Goal: Task Accomplishment & Management: Manage account settings

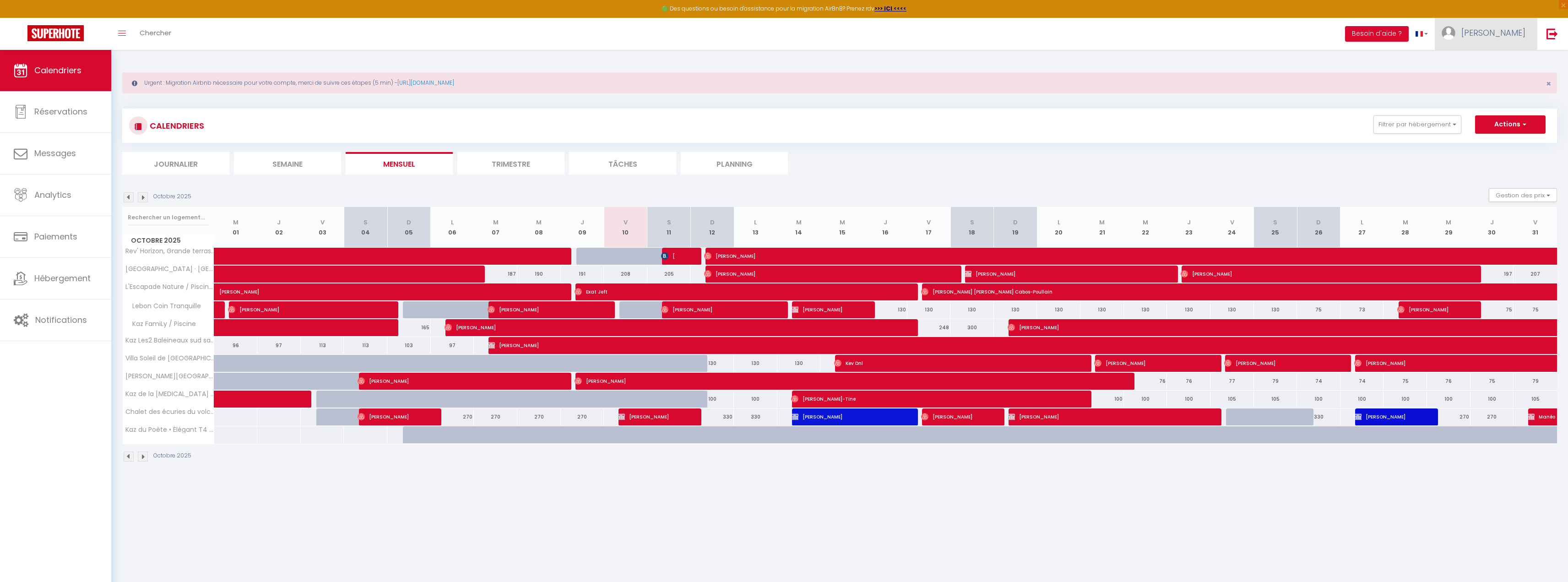
click at [1509, 34] on span "[PERSON_NAME]" at bounding box center [1494, 32] width 64 height 12
click at [1512, 60] on link "Paramètres" at bounding box center [1501, 64] width 67 height 15
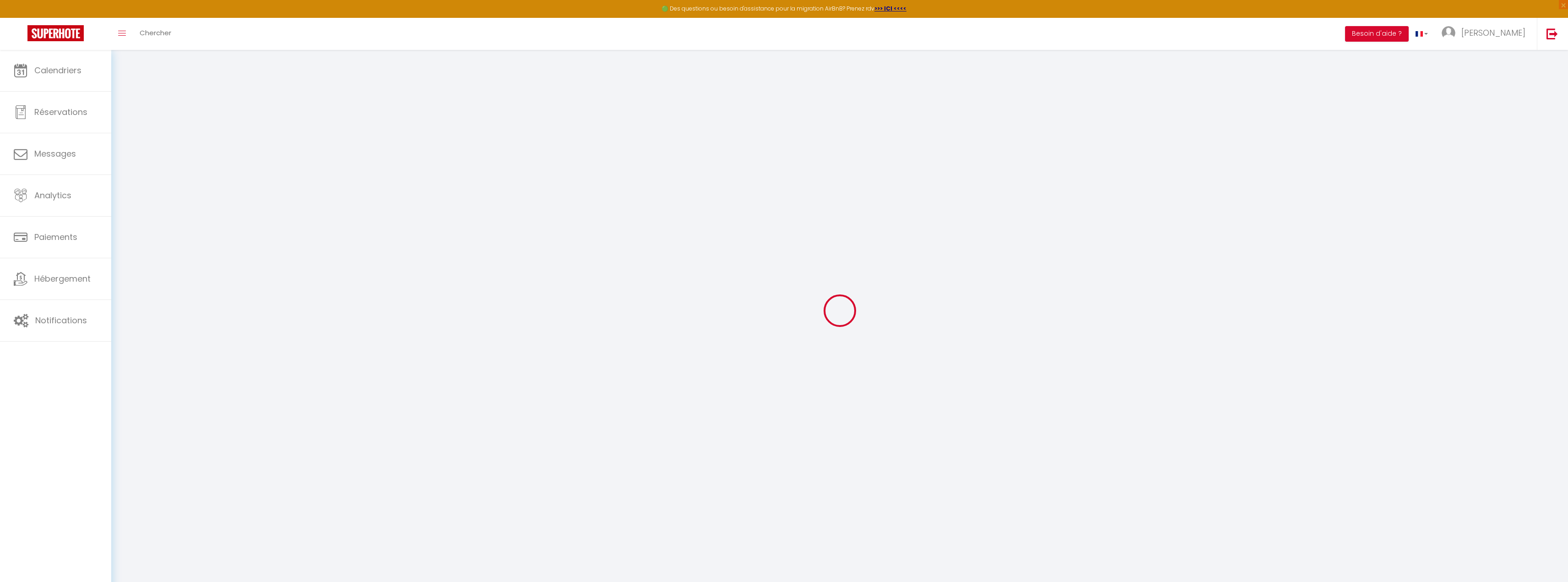
type input "ZVoKCFjsun2ywEXl6cwU7DDF3"
type input "woFgMhrr90zhVEjX85cV1Mw2V"
type input "[URL][DOMAIN_NAME]"
select select "fr"
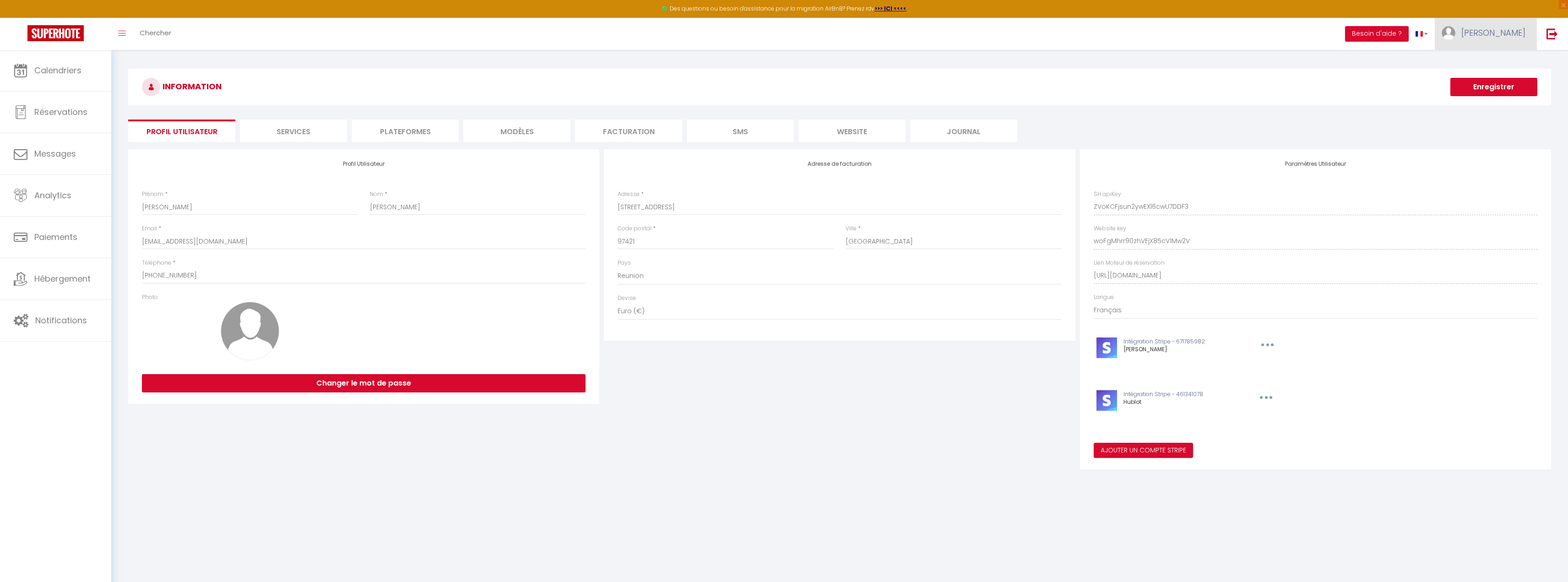
click at [1530, 32] on link "[PERSON_NAME]" at bounding box center [1485, 34] width 102 height 32
click at [1504, 81] on link "Équipe" at bounding box center [1501, 80] width 67 height 15
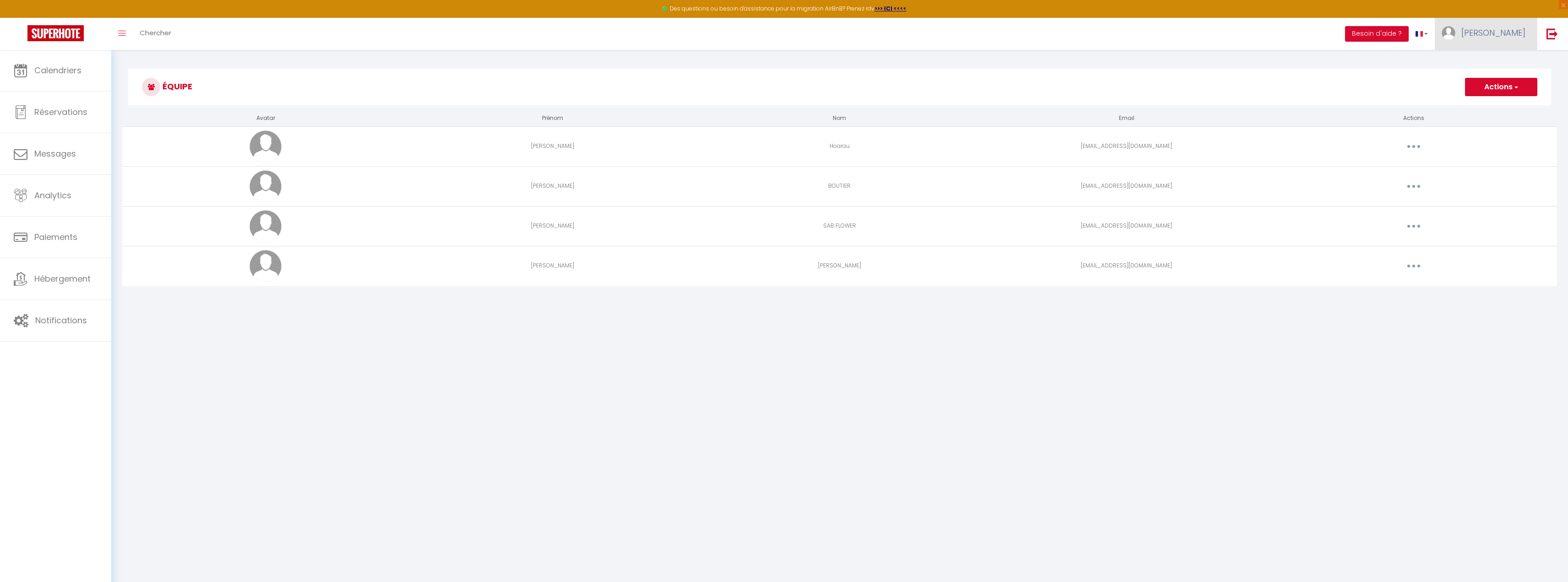
click at [1520, 32] on span "[PERSON_NAME]" at bounding box center [1494, 32] width 64 height 12
click at [1511, 69] on link "Paramètres" at bounding box center [1501, 64] width 67 height 15
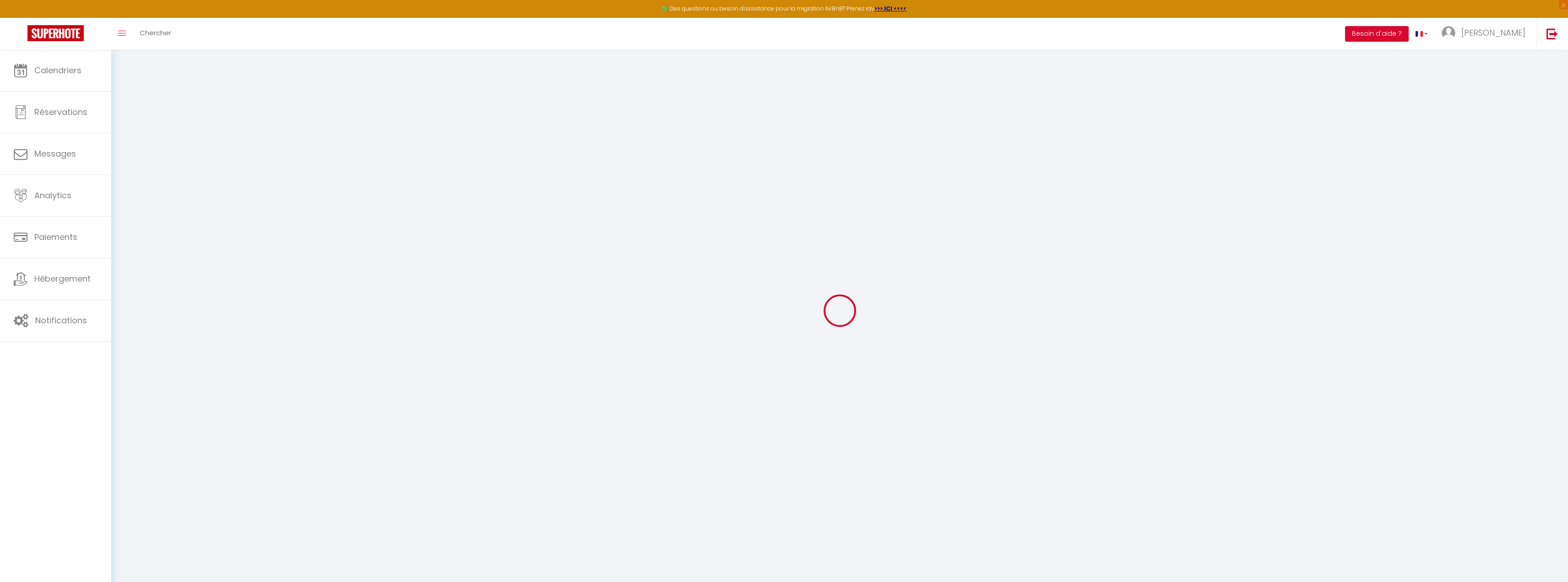
type input "ZVoKCFjsun2ywEXl6cwU7DDF3"
type input "woFgMhrr90zhVEjX85cV1Mw2V"
type input "[URL][DOMAIN_NAME]"
select select "fr"
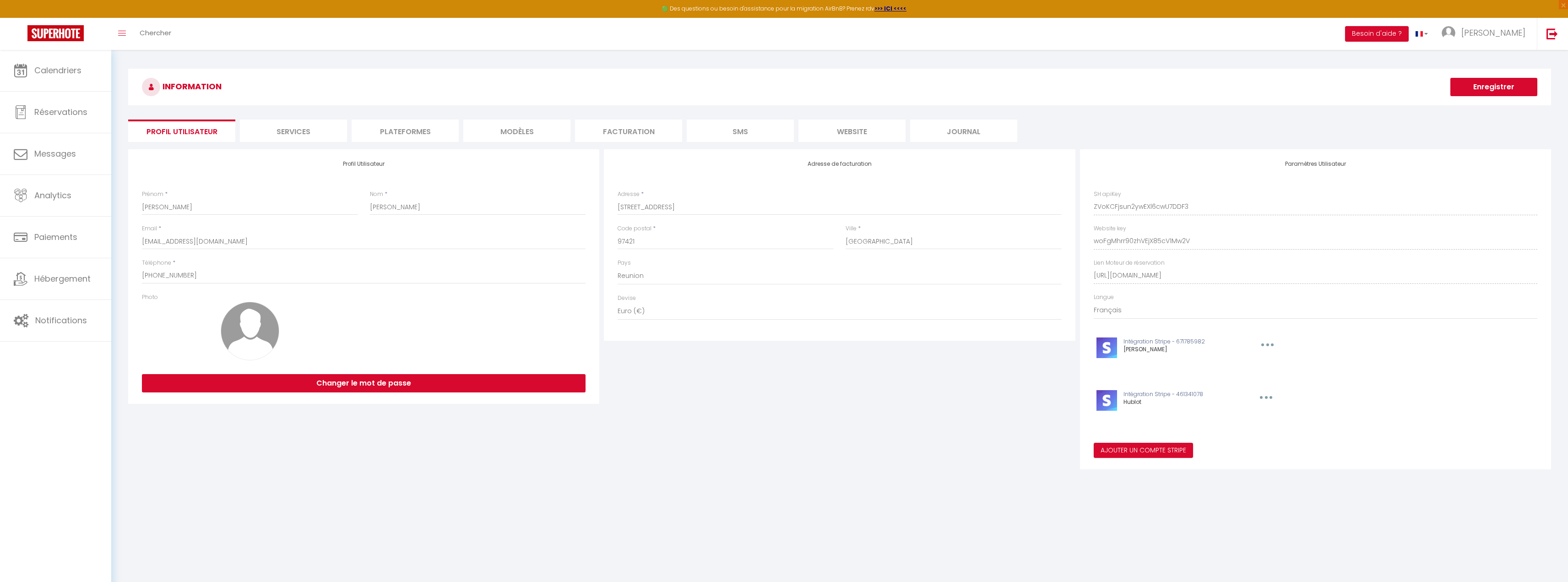
click at [388, 131] on li "Plateformes" at bounding box center [406, 130] width 107 height 22
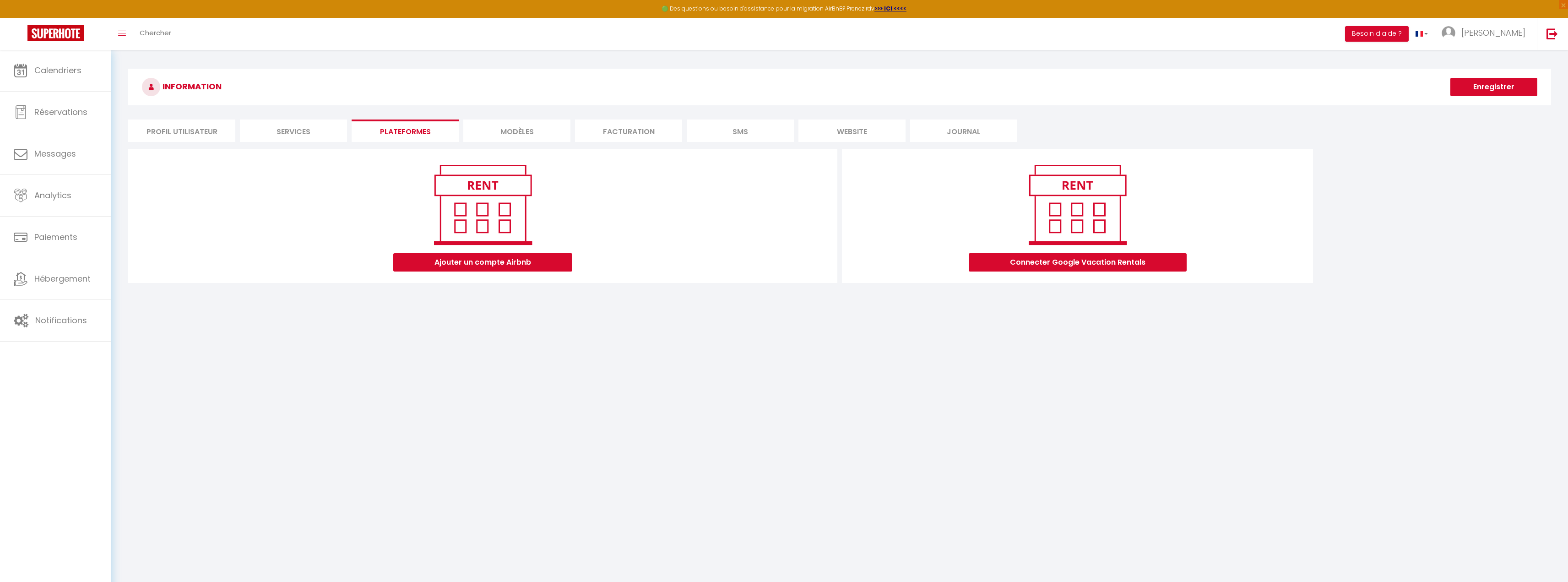
click at [321, 139] on li "Services" at bounding box center [294, 130] width 107 height 22
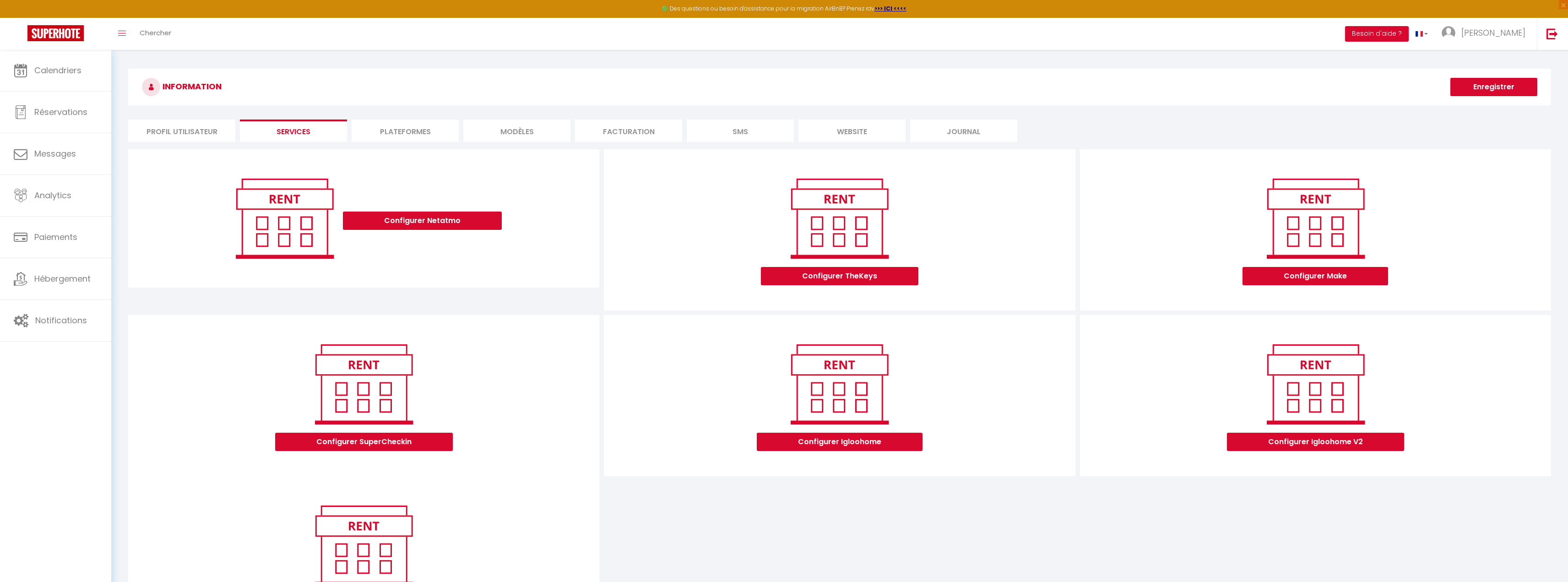
click at [465, 128] on li "MODÈLES" at bounding box center [517, 130] width 107 height 22
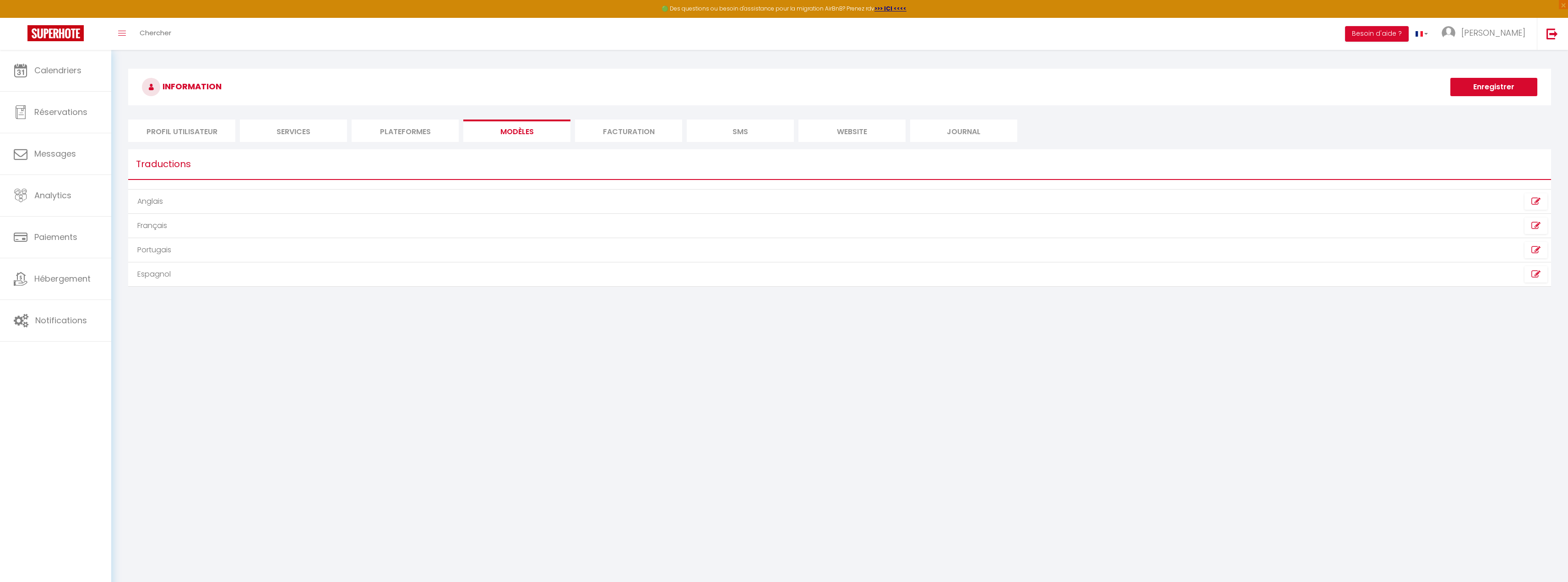
click at [527, 133] on li "MODÈLES" at bounding box center [517, 130] width 107 height 22
click at [196, 149] on div "Traductions Anglais Français Portugais Espagnol Modifier l'espagnol Message Env…" at bounding box center [840, 221] width 1423 height 150
click at [201, 139] on li "Profil Utilisateur" at bounding box center [182, 130] width 107 height 22
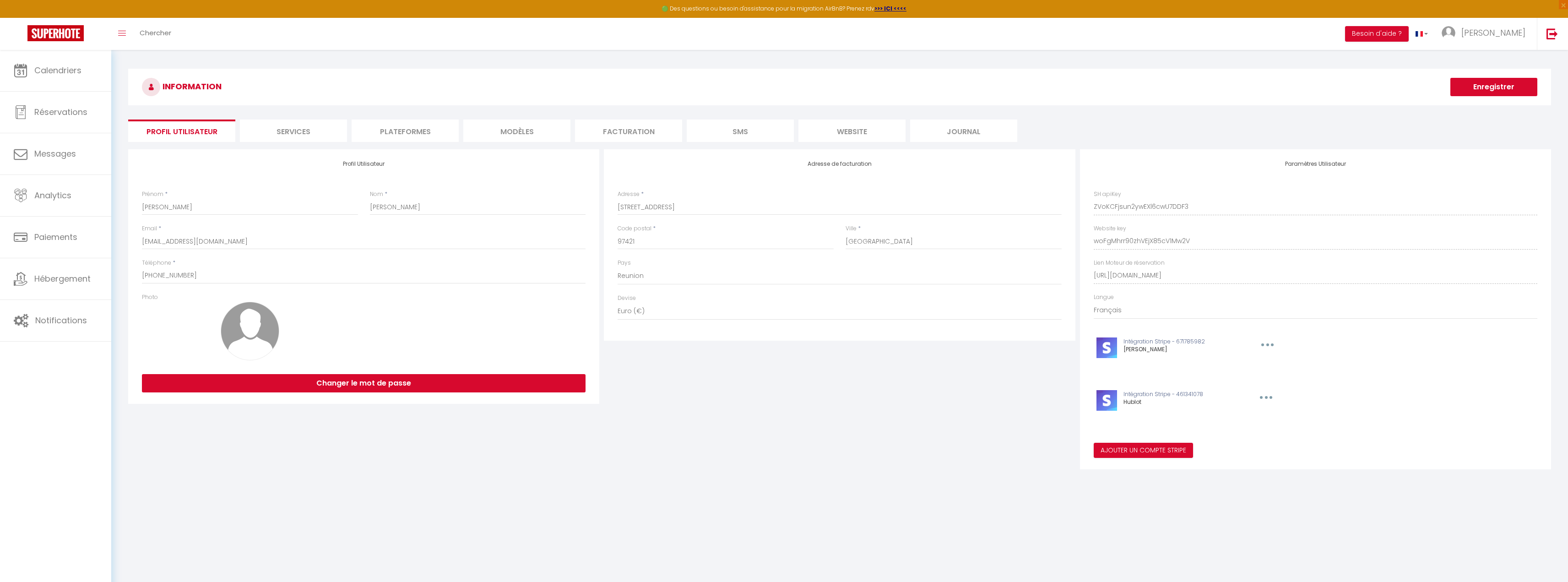
click at [269, 130] on li "Services" at bounding box center [294, 130] width 107 height 22
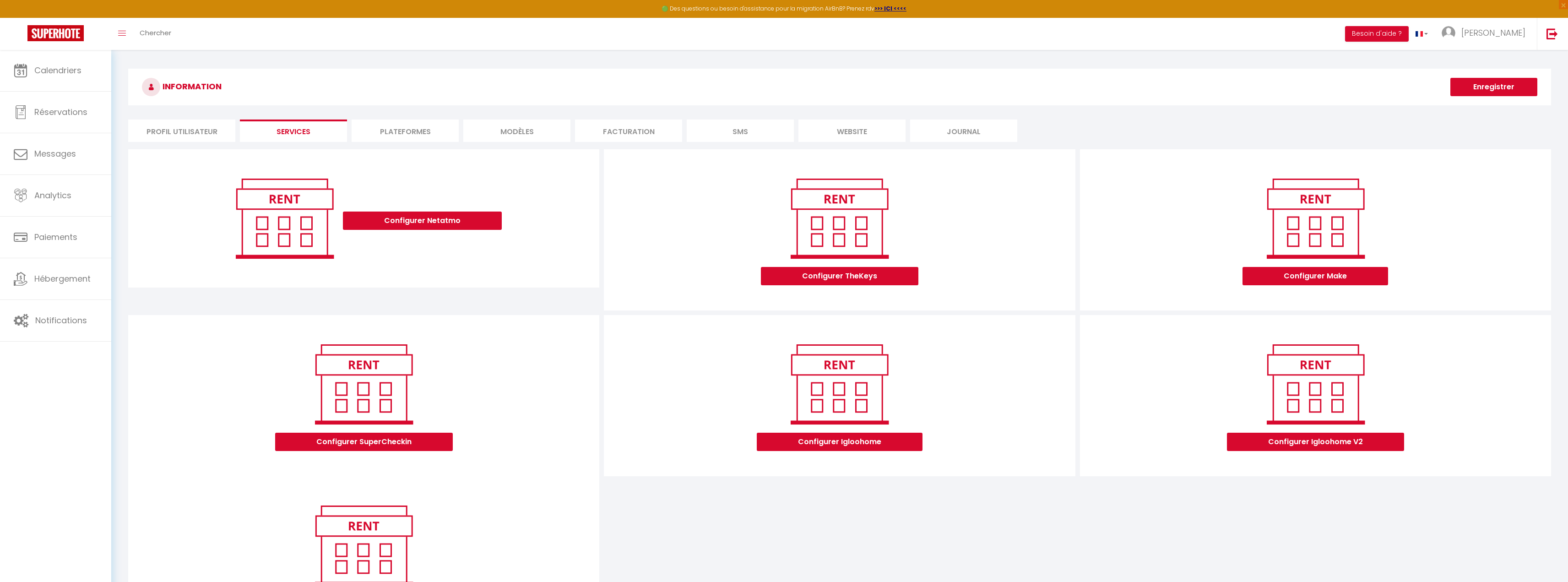
click at [376, 127] on li "Plateformes" at bounding box center [406, 130] width 107 height 22
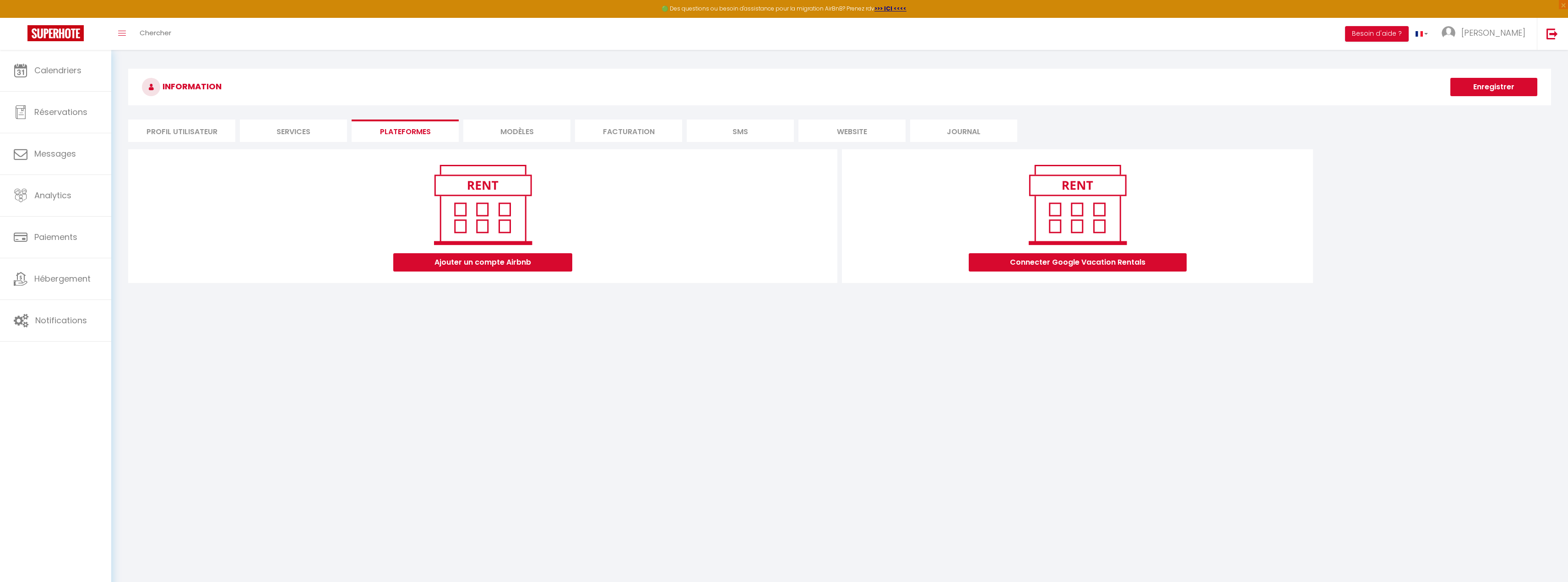
click at [499, 133] on li "MODÈLES" at bounding box center [517, 130] width 107 height 22
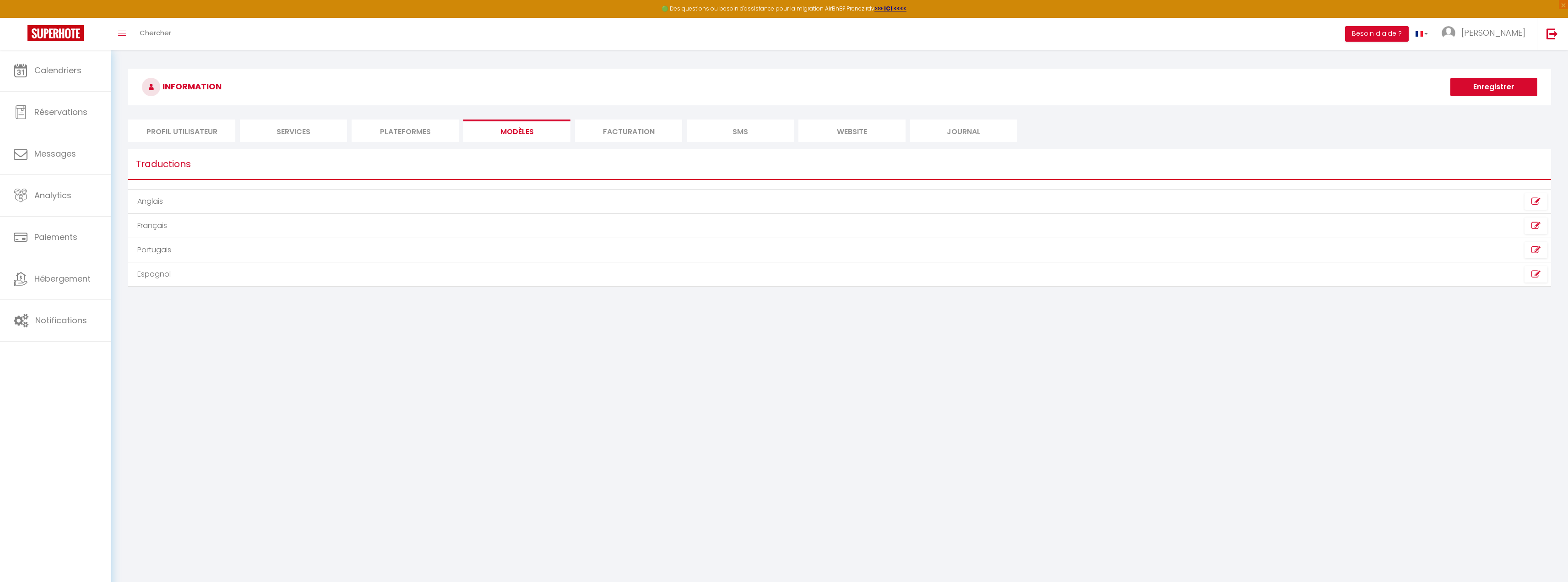
click at [595, 138] on li "Facturation" at bounding box center [629, 130] width 107 height 22
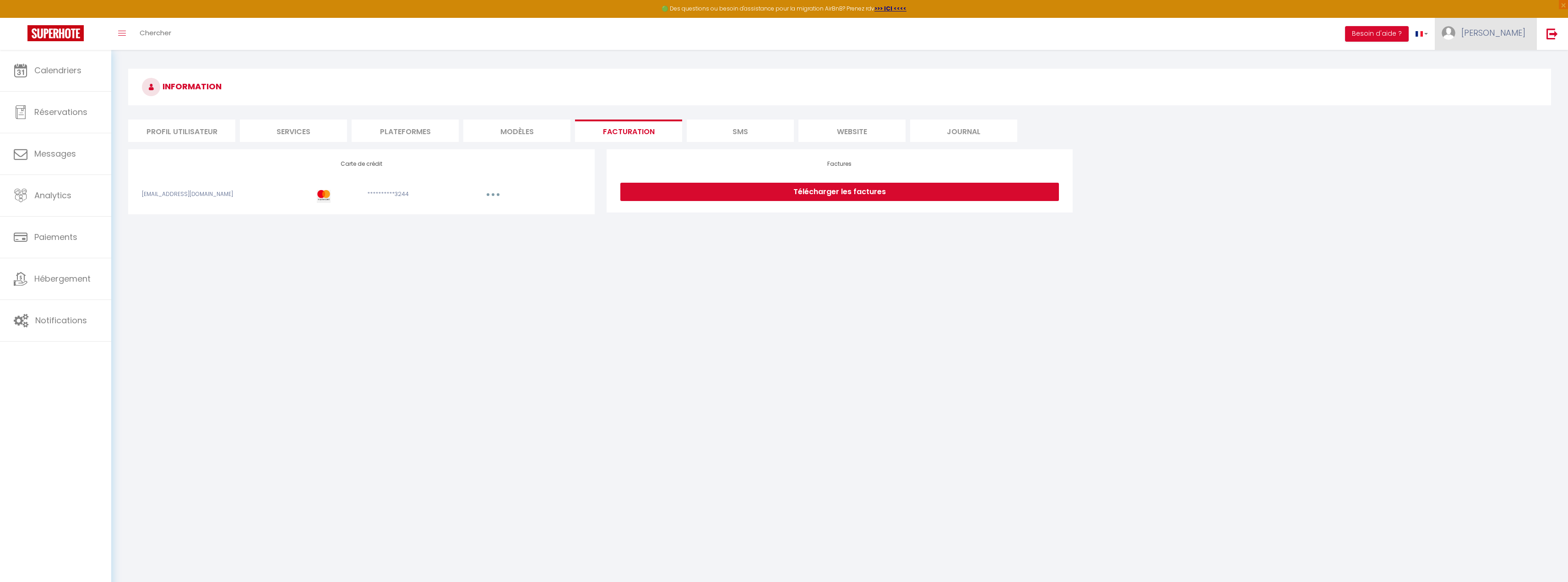
click at [1505, 38] on span "[PERSON_NAME]" at bounding box center [1494, 32] width 64 height 12
click at [1501, 63] on link "Paramètres" at bounding box center [1501, 64] width 67 height 15
click at [393, 137] on li "Plateformes" at bounding box center [406, 130] width 107 height 22
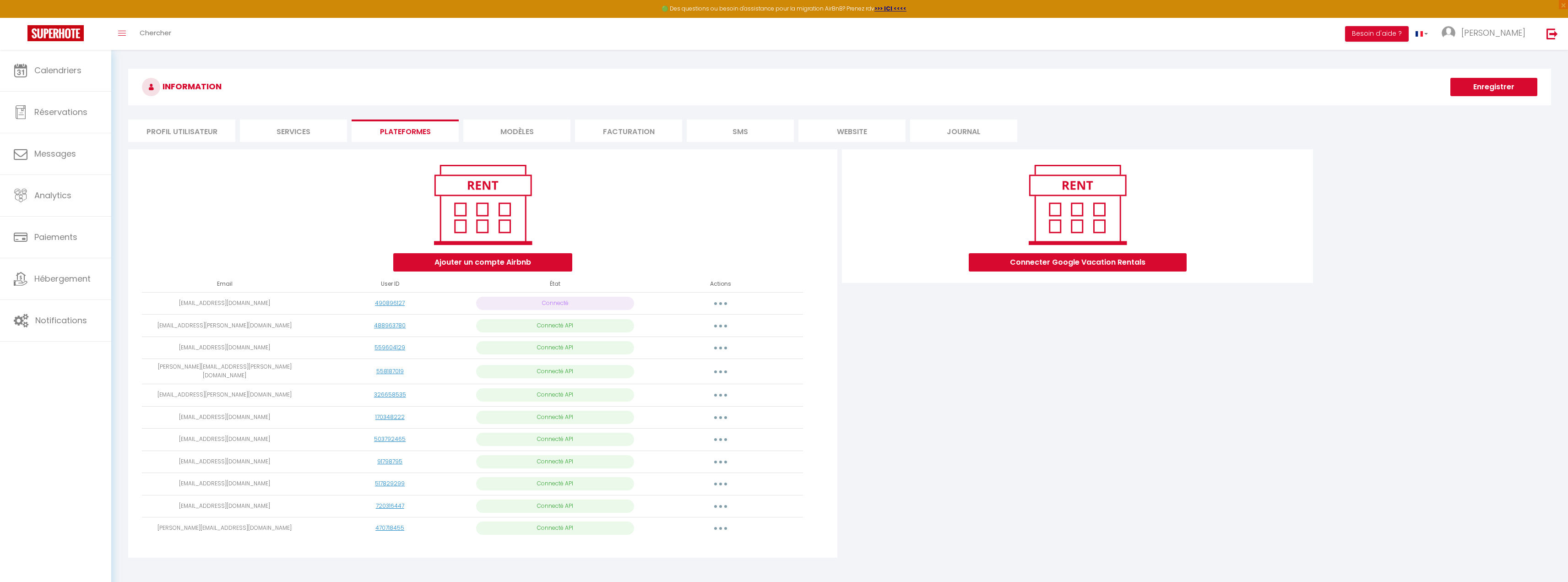
click at [489, 130] on li "MODÈLES" at bounding box center [517, 130] width 107 height 22
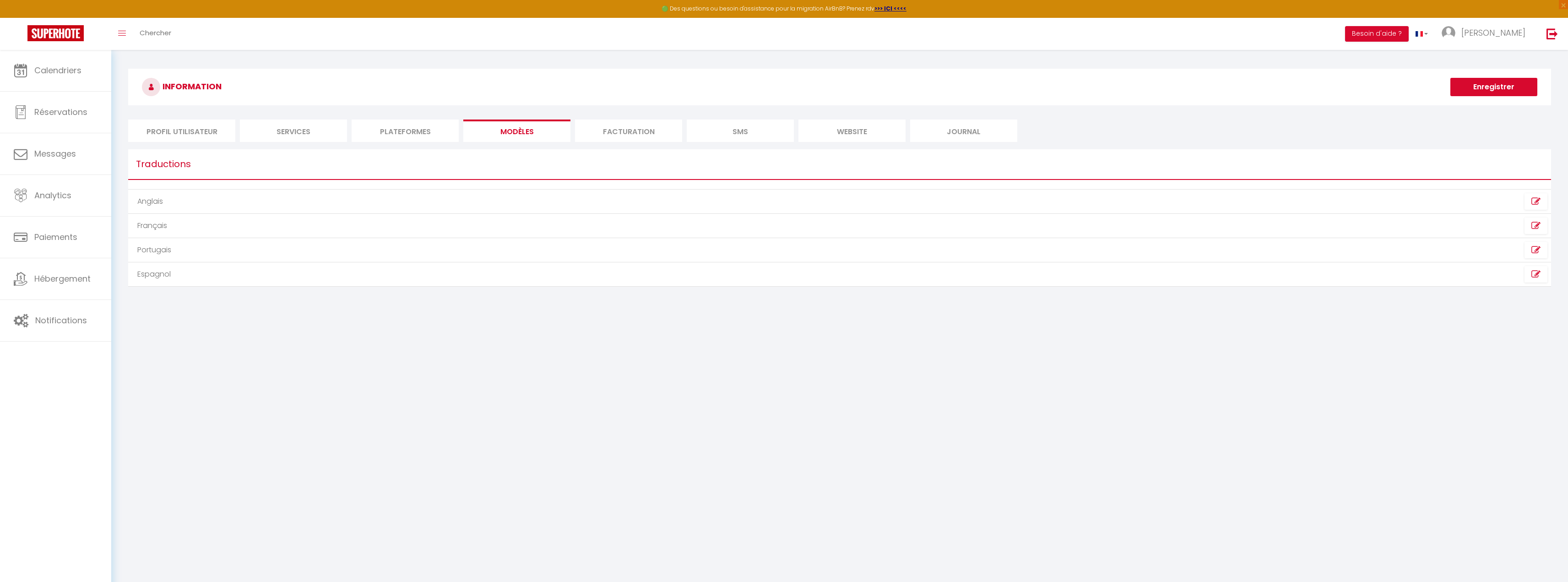
click at [315, 135] on li "Services" at bounding box center [294, 130] width 107 height 22
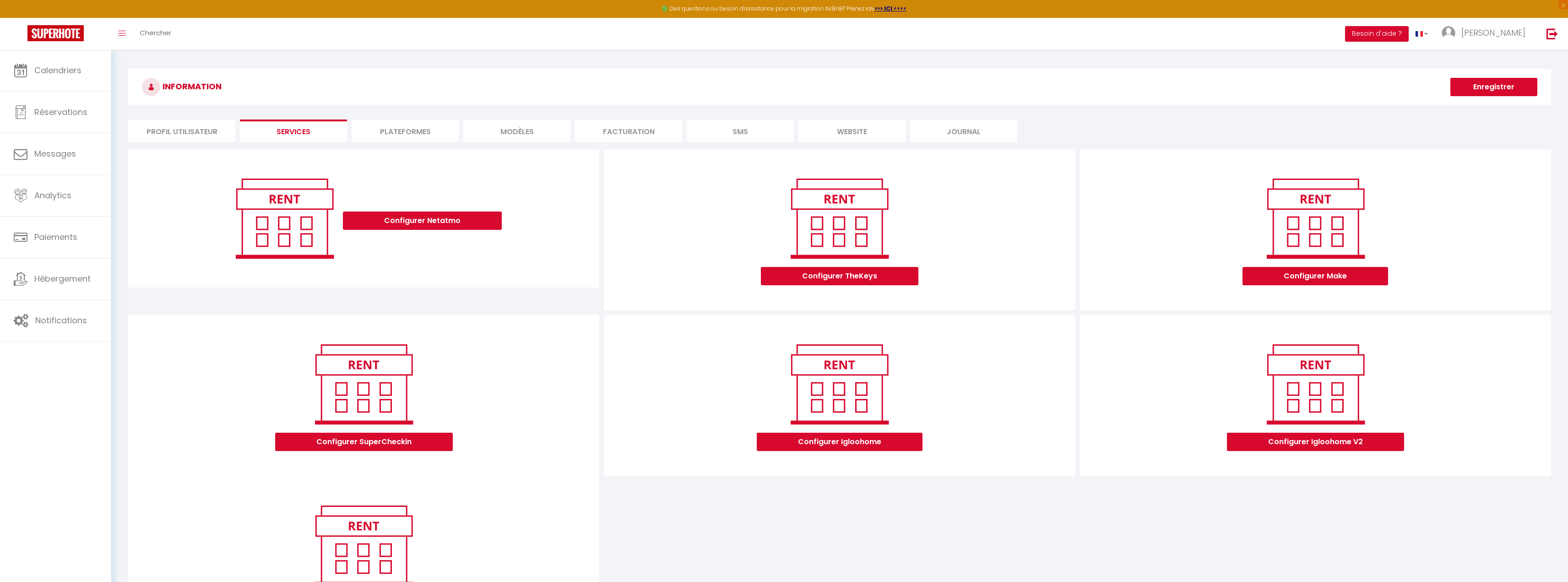
click at [205, 133] on li "Profil Utilisateur" at bounding box center [182, 130] width 107 height 22
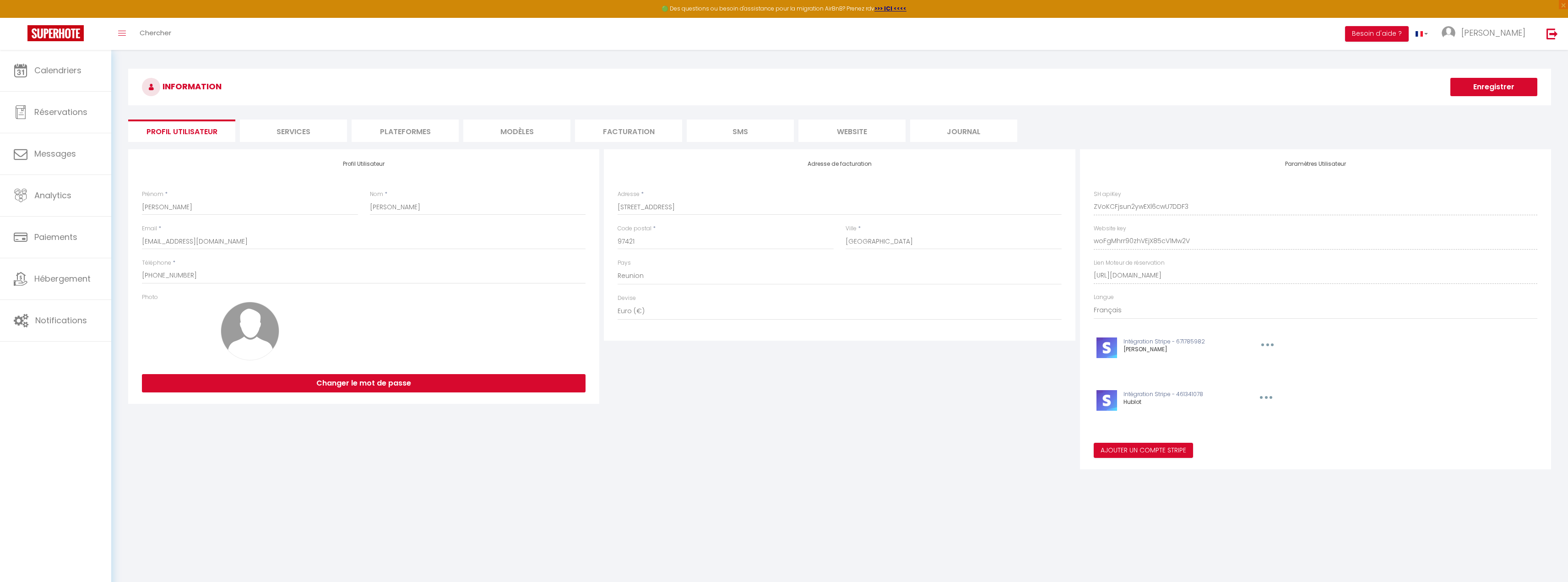
click at [281, 124] on li "Services" at bounding box center [294, 130] width 107 height 22
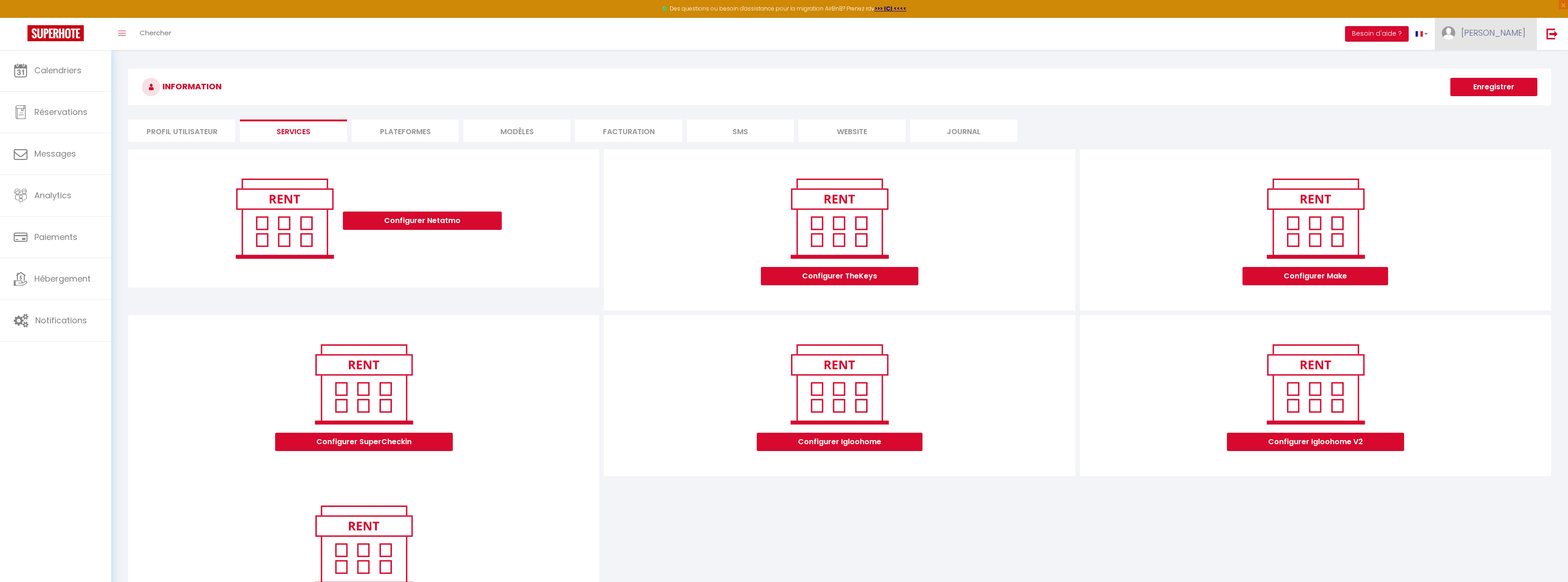
click at [1486, 41] on link "[PERSON_NAME]" at bounding box center [1485, 34] width 102 height 32
click at [1493, 80] on link "Équipe" at bounding box center [1501, 80] width 67 height 15
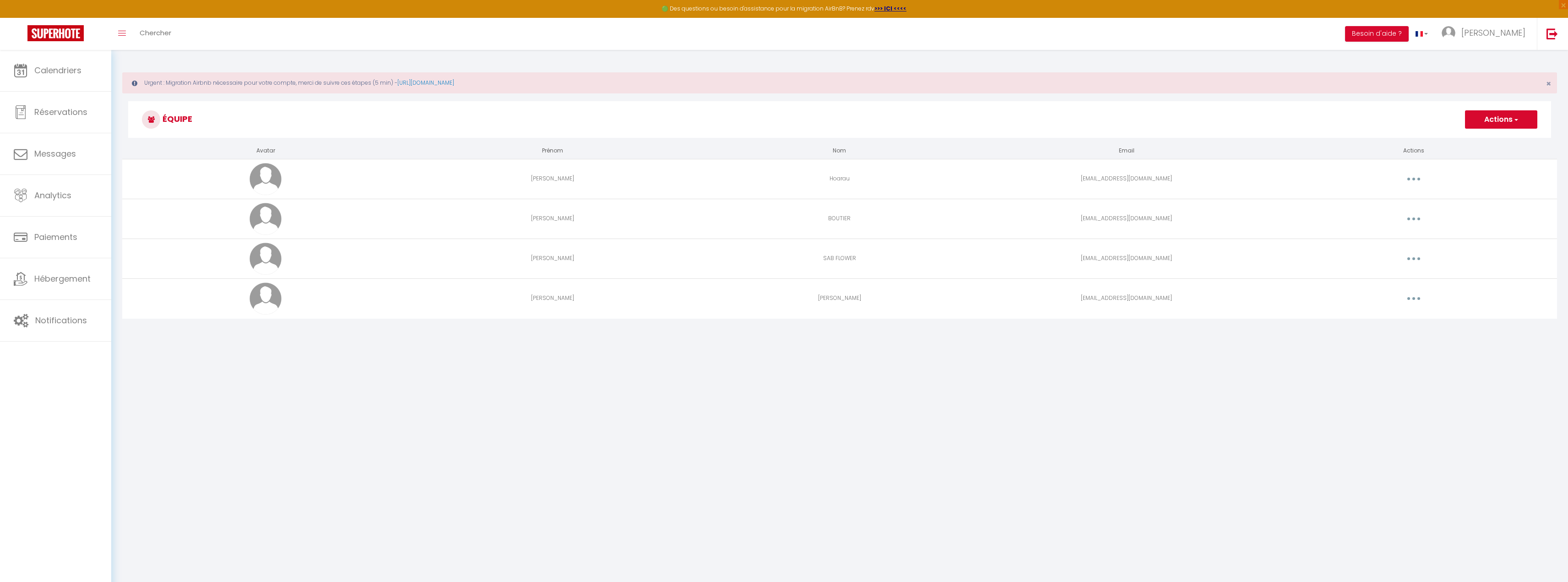
click at [1476, 120] on button "Actions" at bounding box center [1501, 120] width 72 height 18
click at [1475, 120] on button "Actions" at bounding box center [1501, 120] width 72 height 18
click at [1508, 21] on link "[PERSON_NAME]" at bounding box center [1485, 34] width 102 height 32
click at [1501, 63] on link "Paramètres" at bounding box center [1501, 64] width 67 height 15
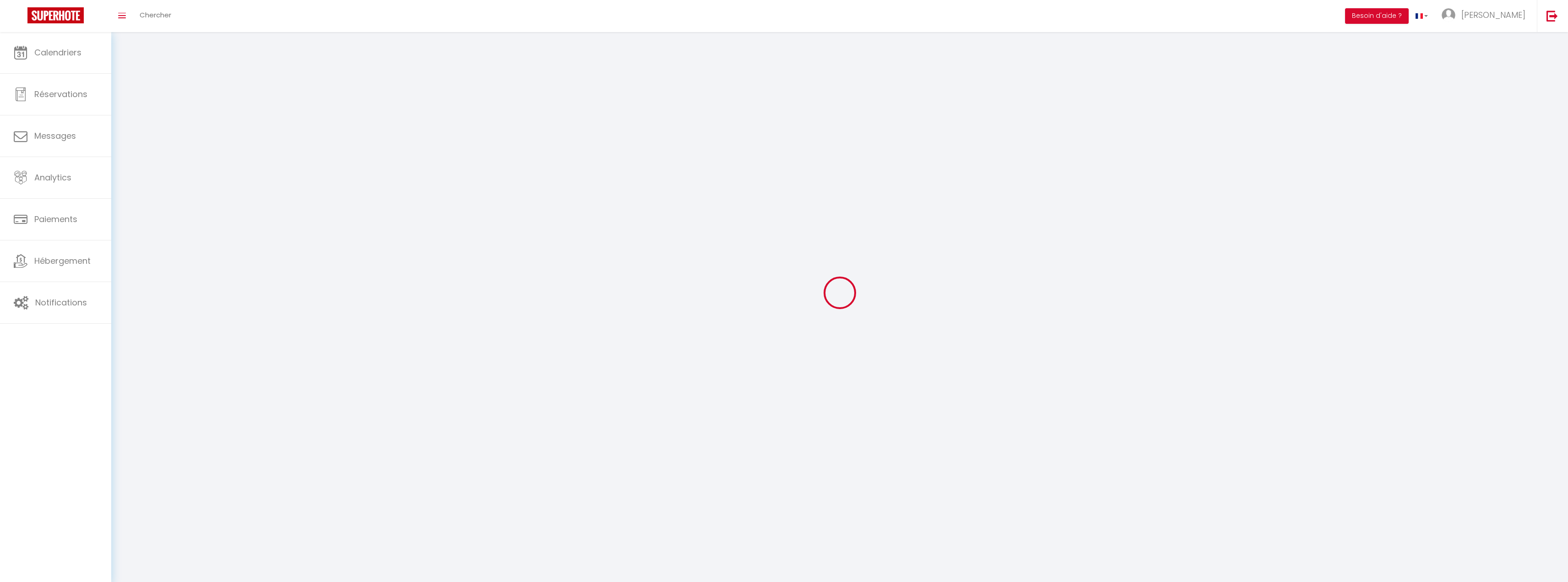
select select
type input "[PERSON_NAME]"
type input "[PHONE_NUMBER]"
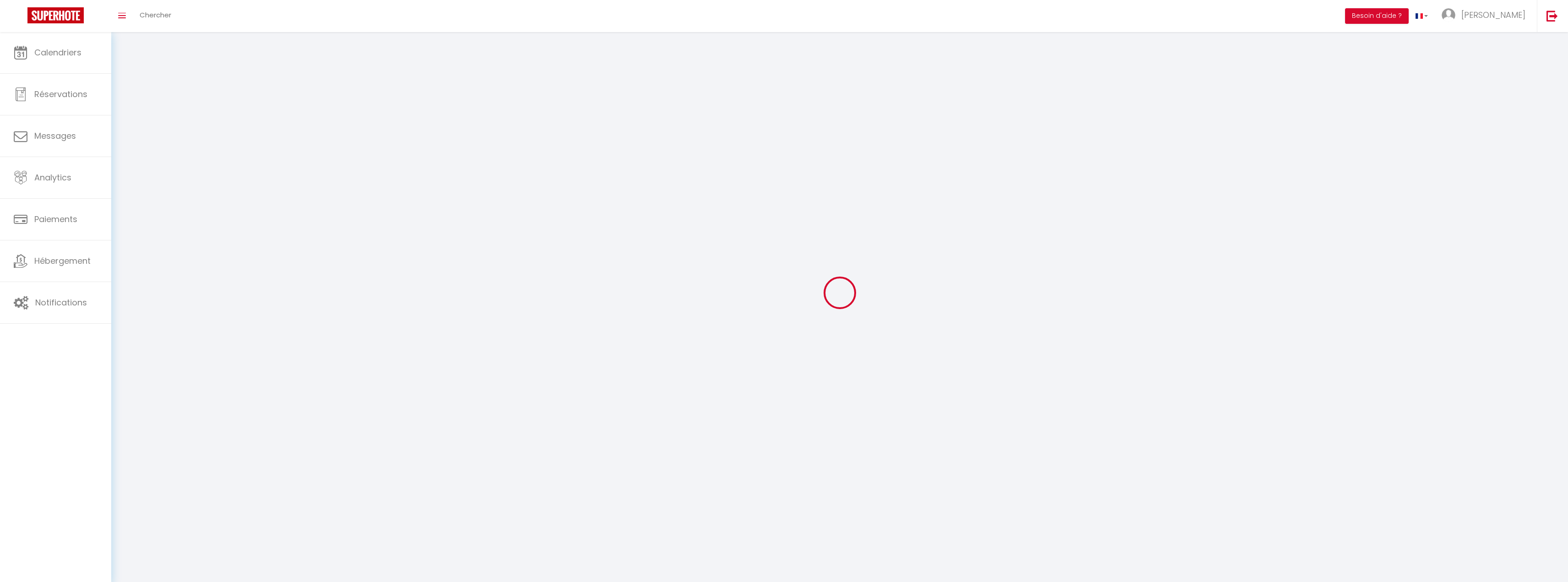
type input "[STREET_ADDRESS]"
type input "97421"
type input "[GEOGRAPHIC_DATA]"
type input "ZVoKCFjsun2ywEXl6cwU7DDF3"
type input "woFgMhrr90zhVEjX85cV1Mw2V"
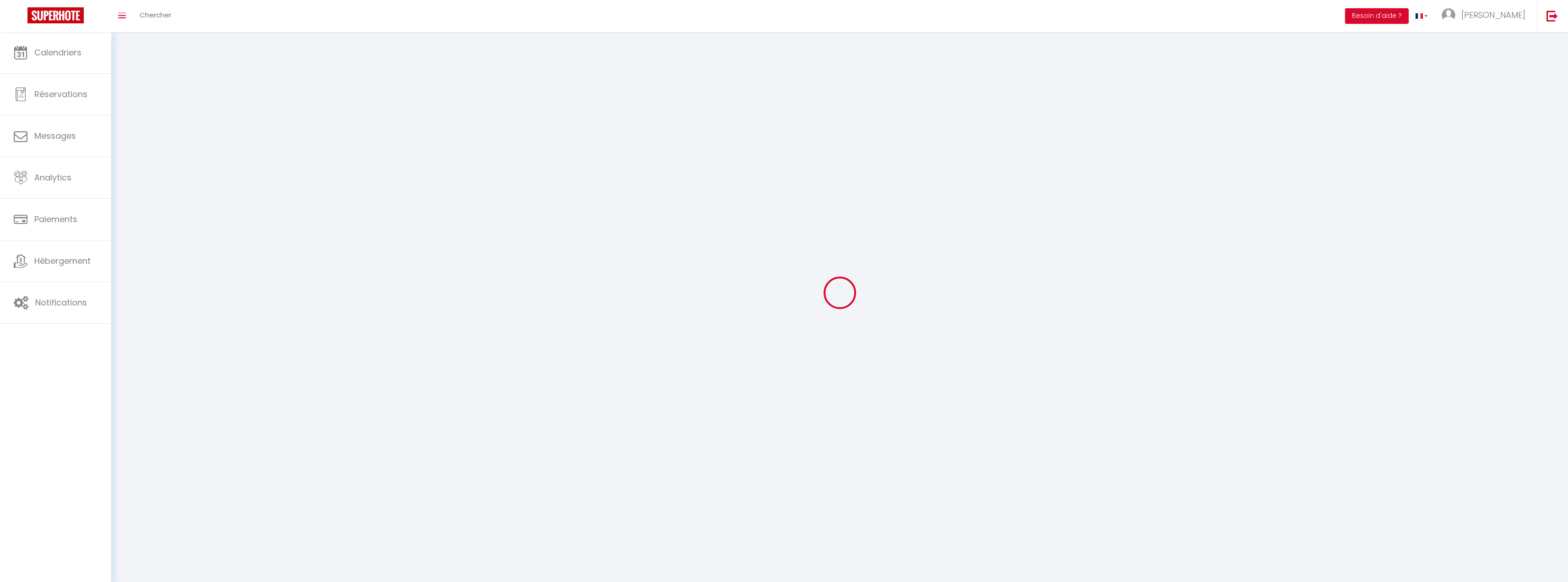
select select "177"
select select "28"
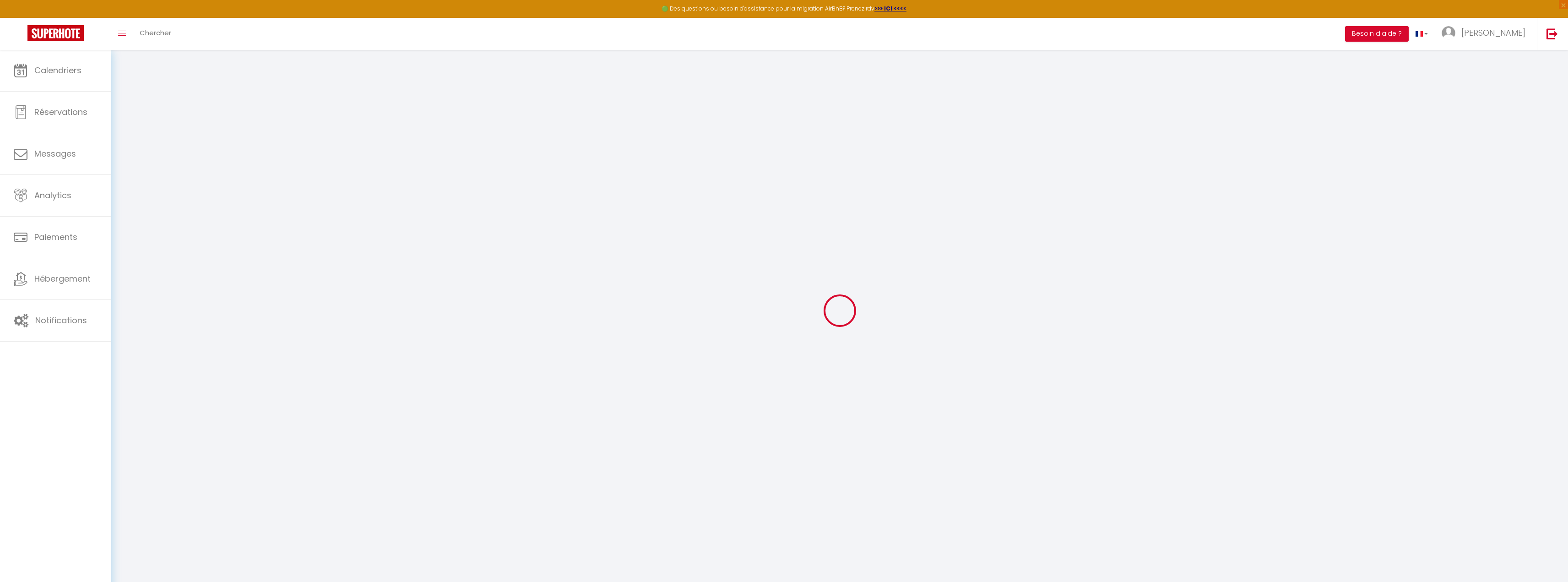
type input "ZVoKCFjsun2ywEXl6cwU7DDF3"
type input "woFgMhrr90zhVEjX85cV1Mw2V"
type input "[URL][DOMAIN_NAME]"
select select "fr"
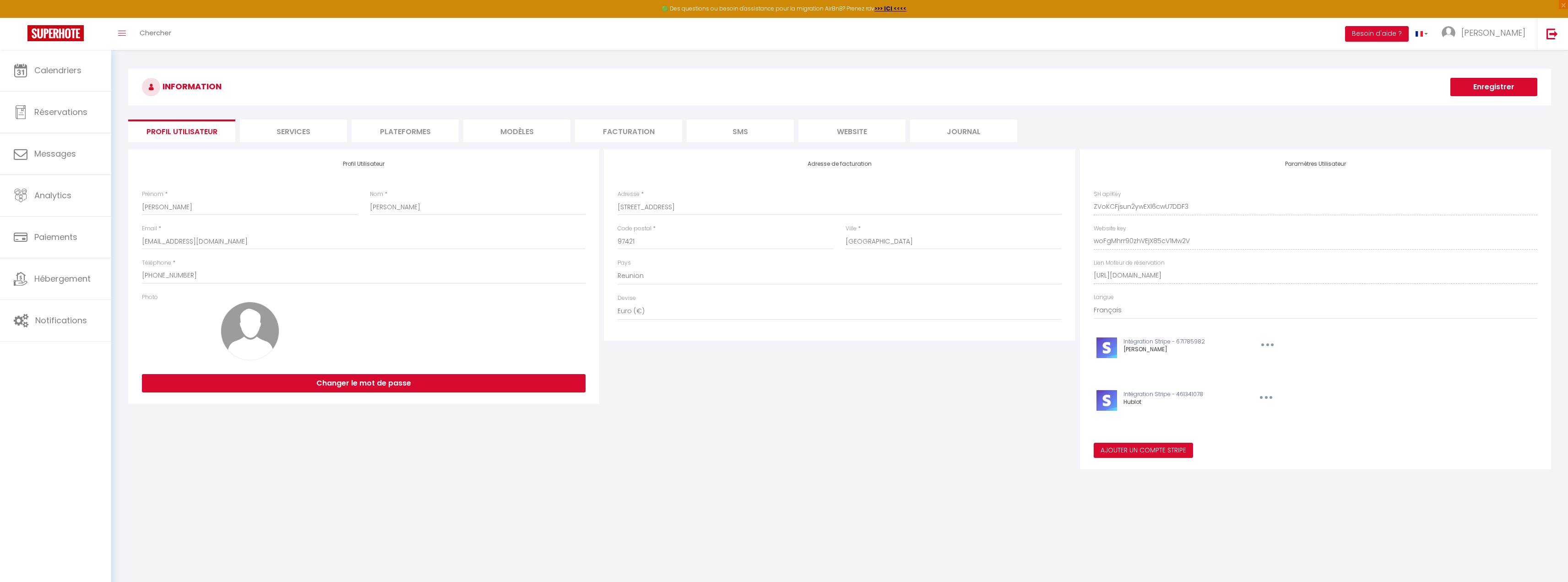
click at [350, 130] on ul "Profil Utilisateur Services Plateformes MODÈLES Facturation SMS website Journal" at bounding box center [840, 130] width 1423 height 22
click at [389, 128] on li "Plateformes" at bounding box center [406, 130] width 107 height 22
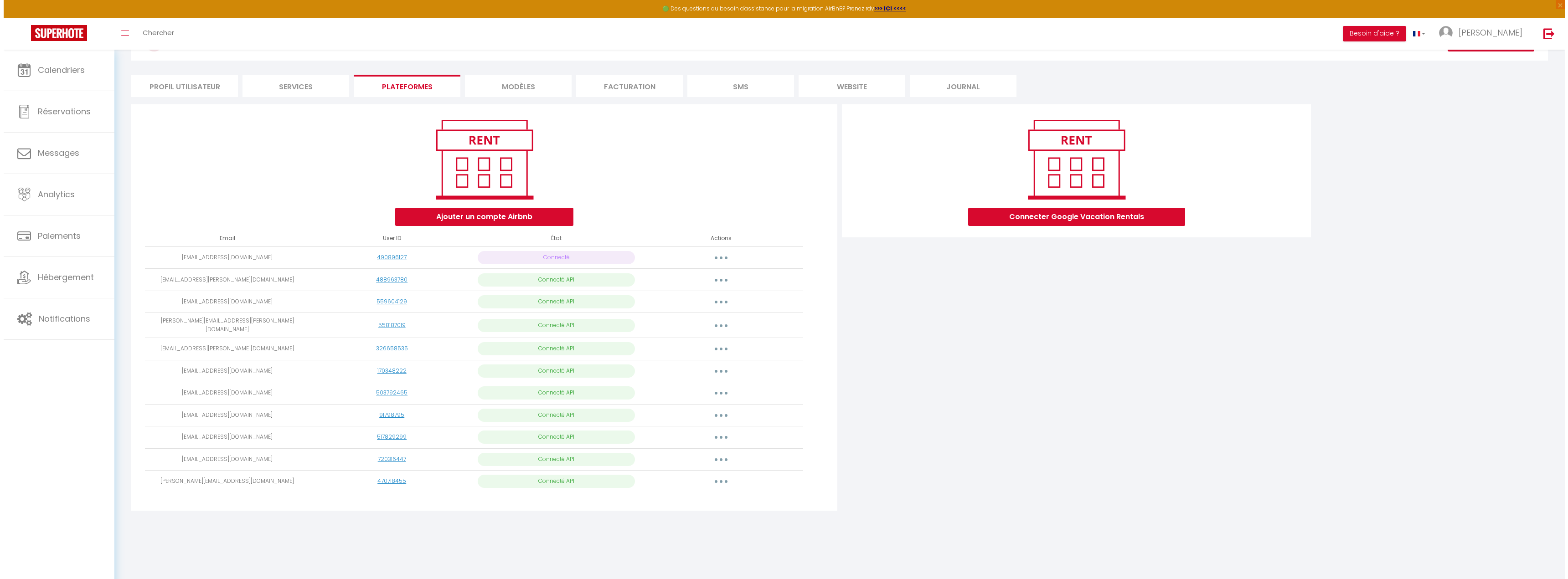
scroll to position [50, 0]
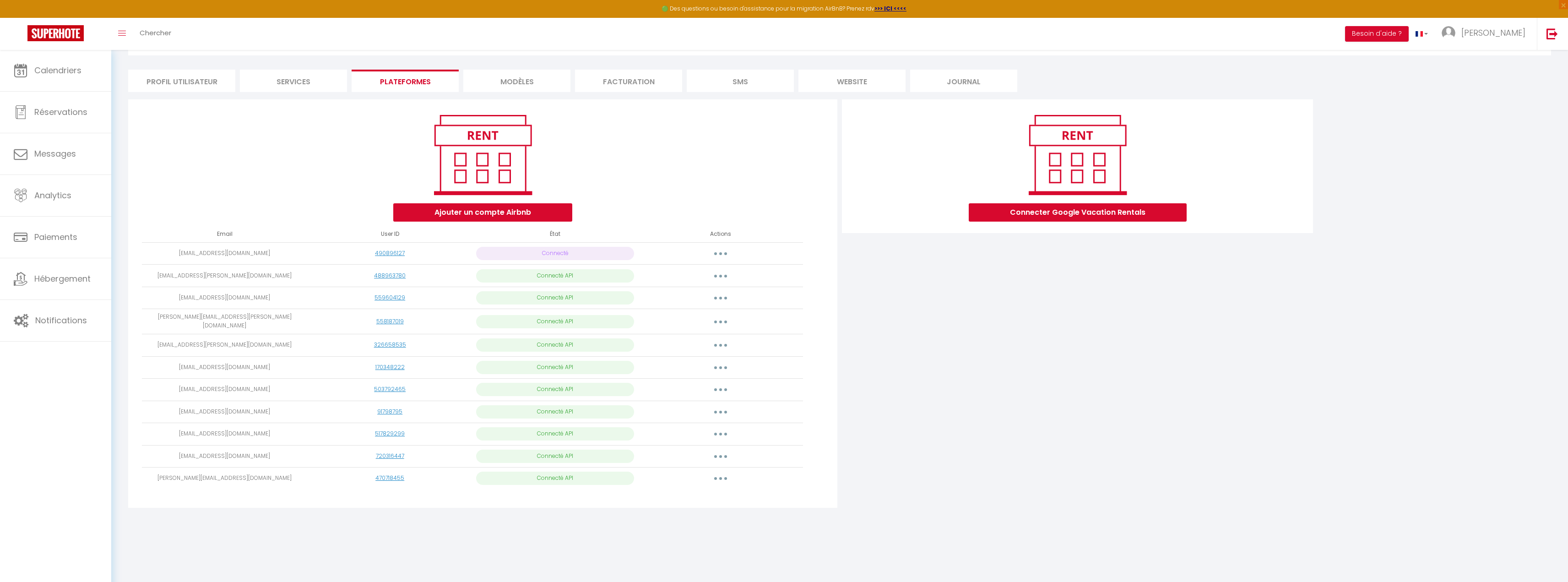
click at [714, 390] on button "button" at bounding box center [720, 390] width 25 height 15
click at [675, 408] on link "Importer les appartements" at bounding box center [680, 411] width 101 height 15
select select "64049"
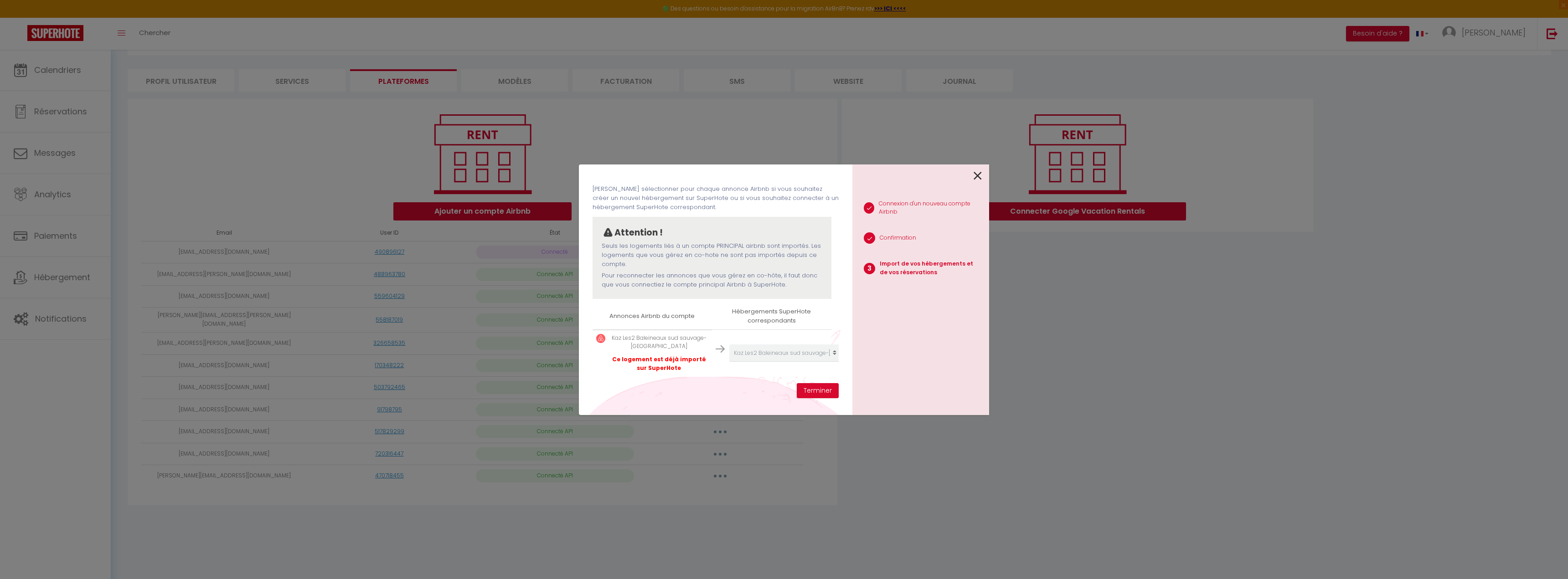
scroll to position [43, 0]
click at [977, 176] on icon at bounding box center [978, 176] width 8 height 14
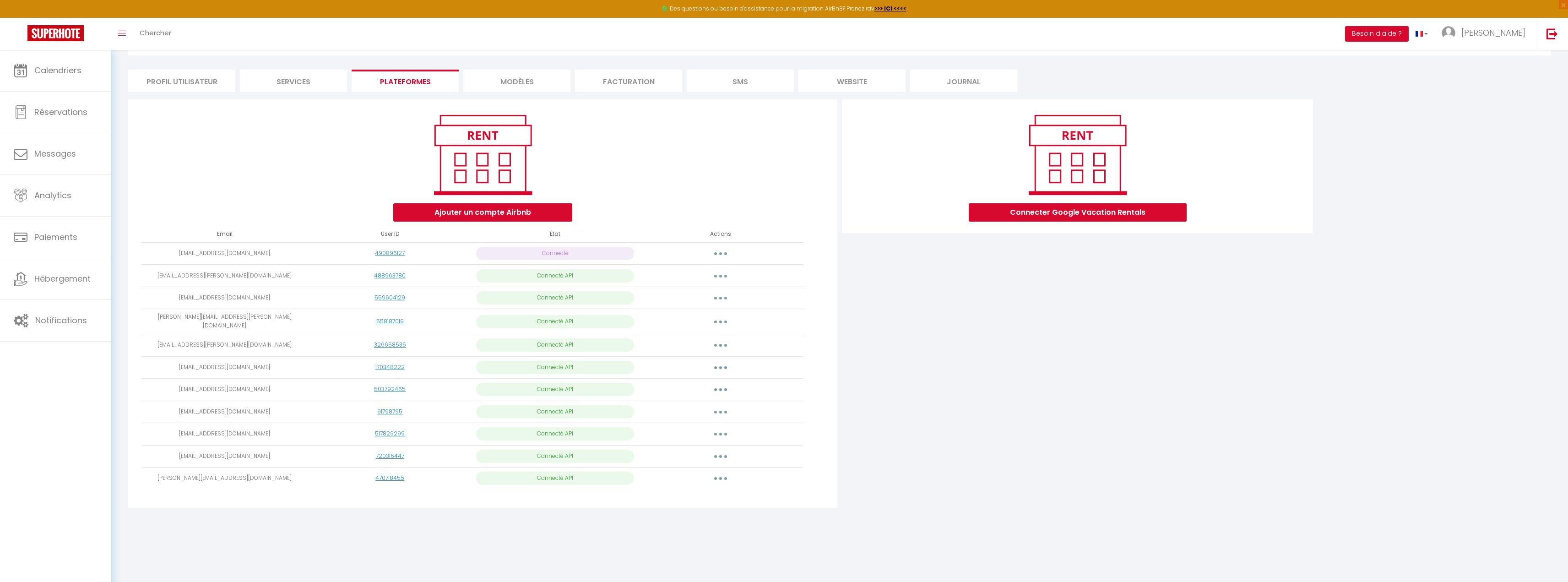
click at [715, 455] on button "button" at bounding box center [720, 456] width 25 height 15
click at [710, 476] on link "Importer les appartements" at bounding box center [680, 477] width 101 height 15
select select "77666"
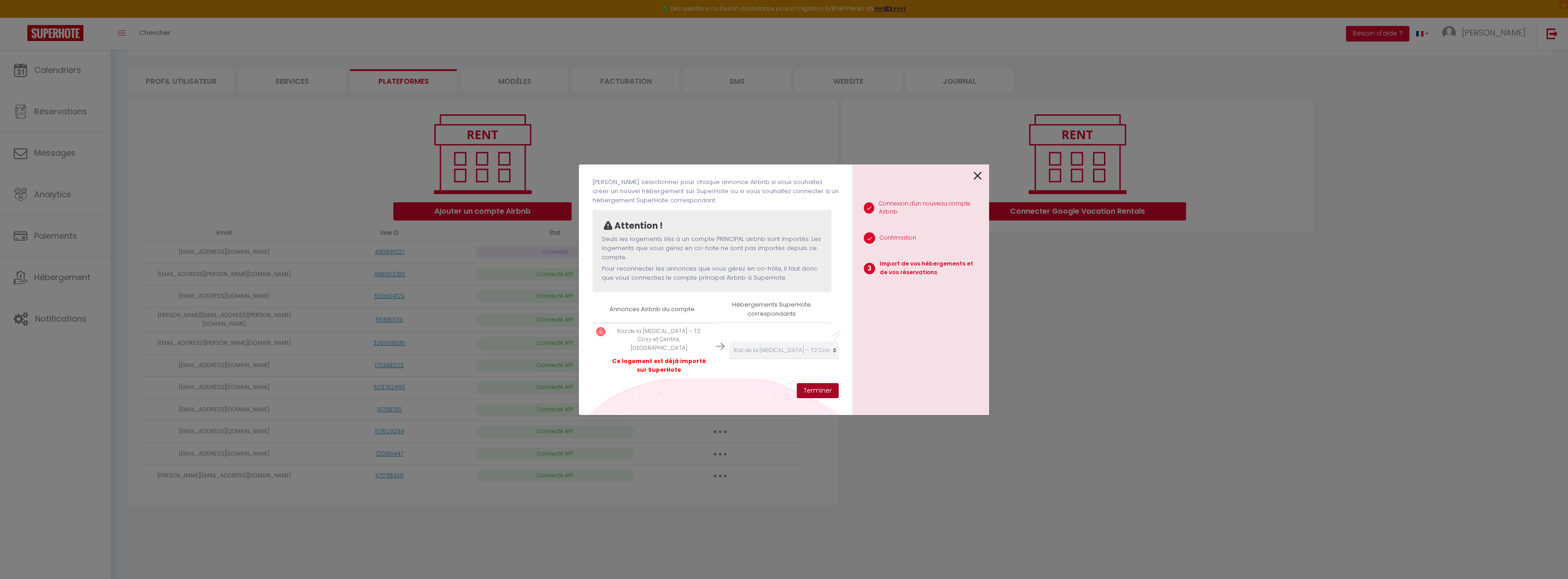
click at [815, 386] on button "Terminer" at bounding box center [818, 391] width 42 height 15
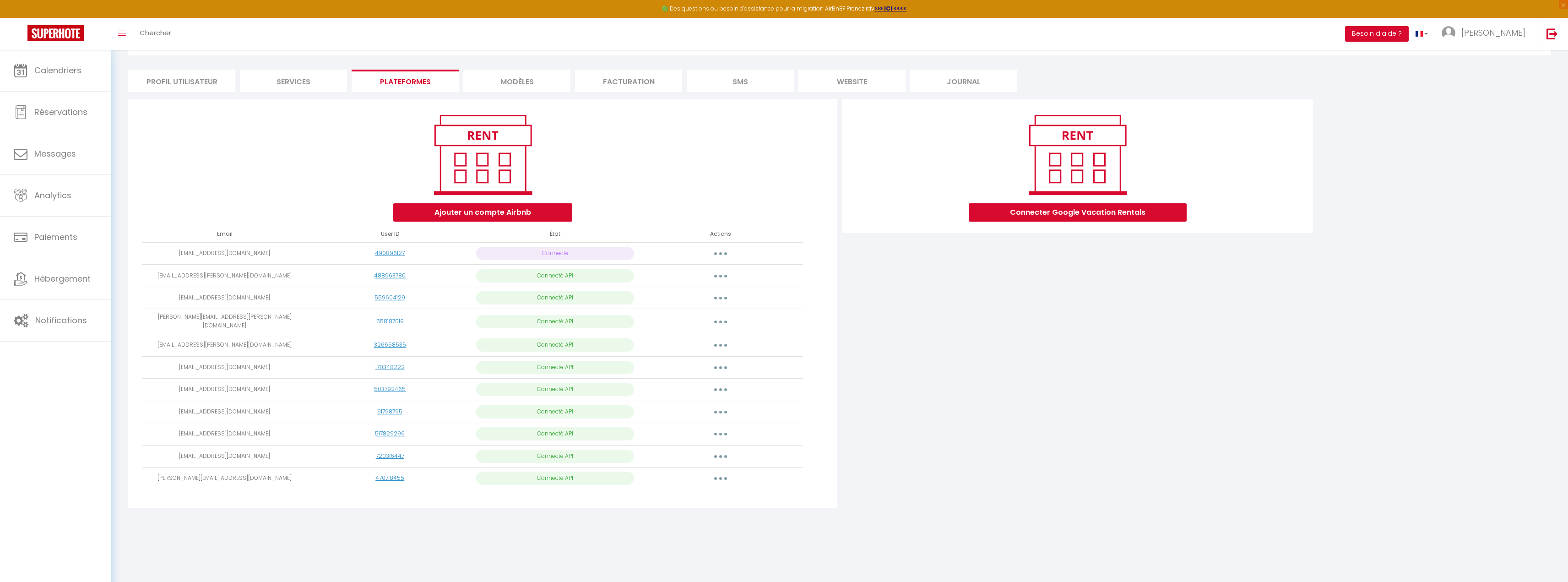
click at [722, 451] on button "button" at bounding box center [720, 456] width 25 height 15
click at [702, 469] on link "Importer les appartements" at bounding box center [680, 477] width 101 height 15
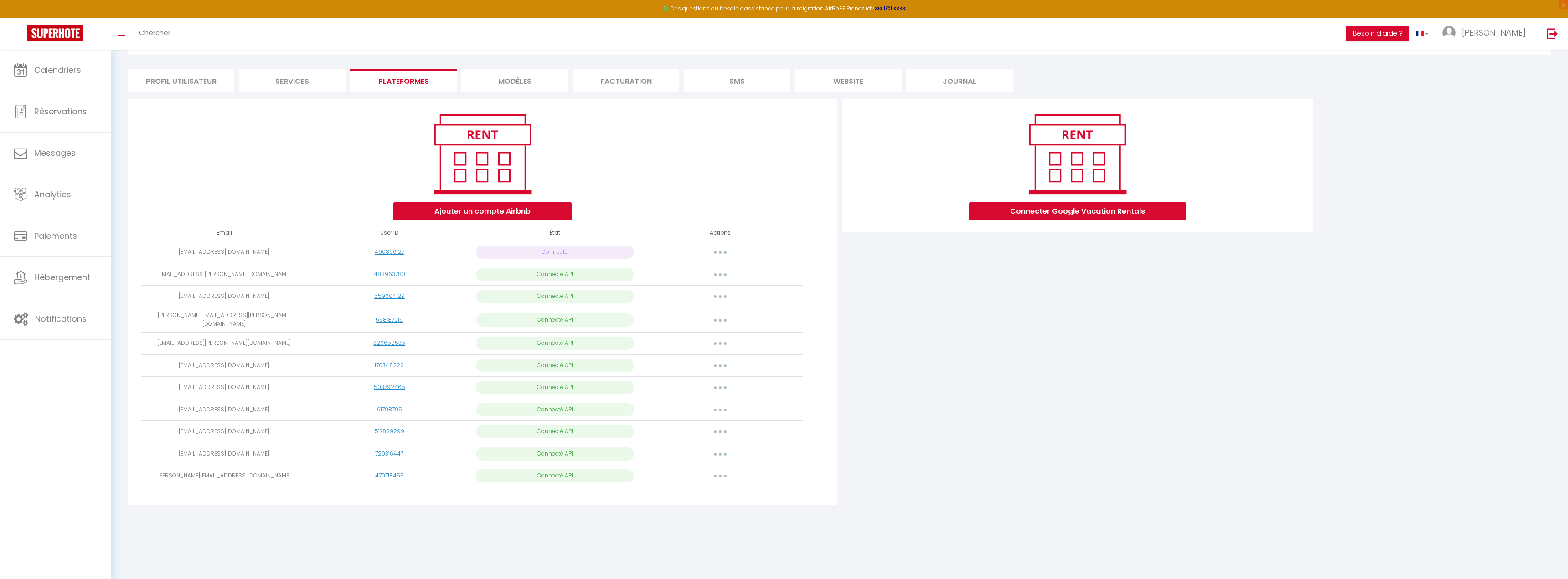
select select "77666"
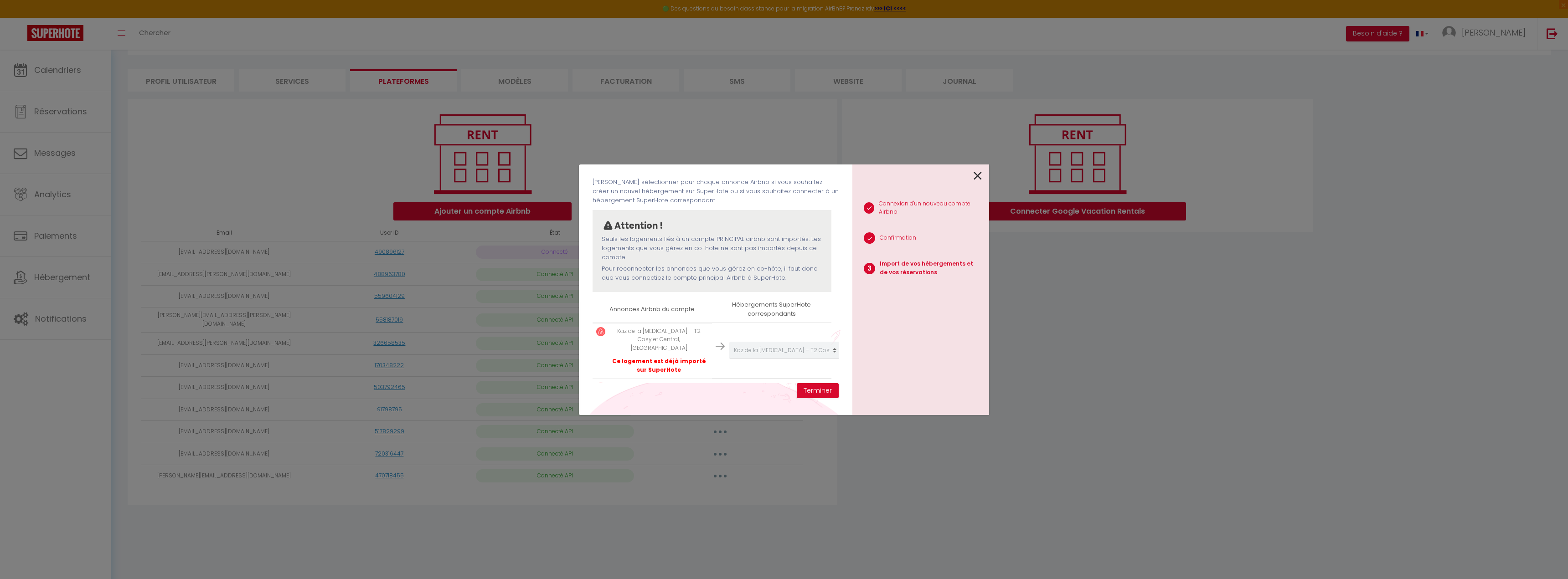
scroll to position [68, 0]
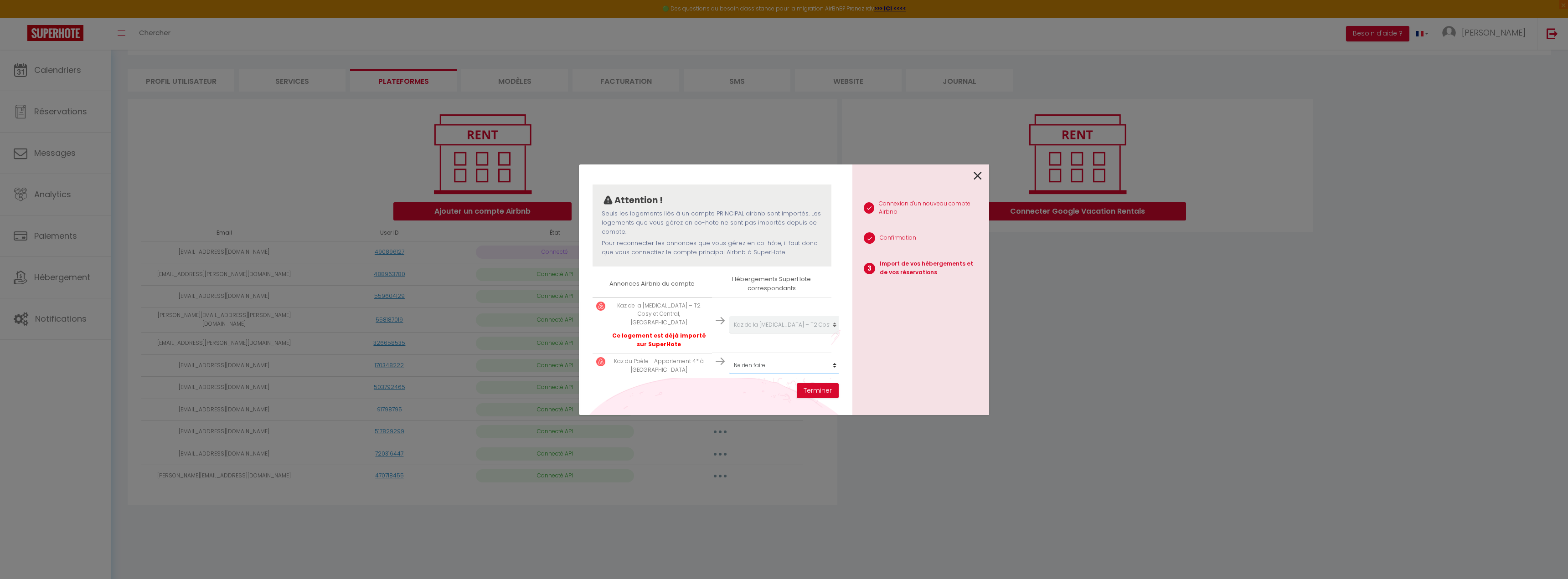
click at [740, 357] on select "Créer un nouvel hébergement Ne rien faire Rev' Horizon, [GEOGRAPHIC_DATA], Vue …" at bounding box center [785, 365] width 112 height 18
select select "78280"
click at [729, 357] on select "Créer un nouvel hébergement Ne rien faire Rev' Horizon, [GEOGRAPHIC_DATA], Vue …" at bounding box center [785, 365] width 112 height 18
click at [823, 389] on button "Terminer" at bounding box center [818, 391] width 42 height 15
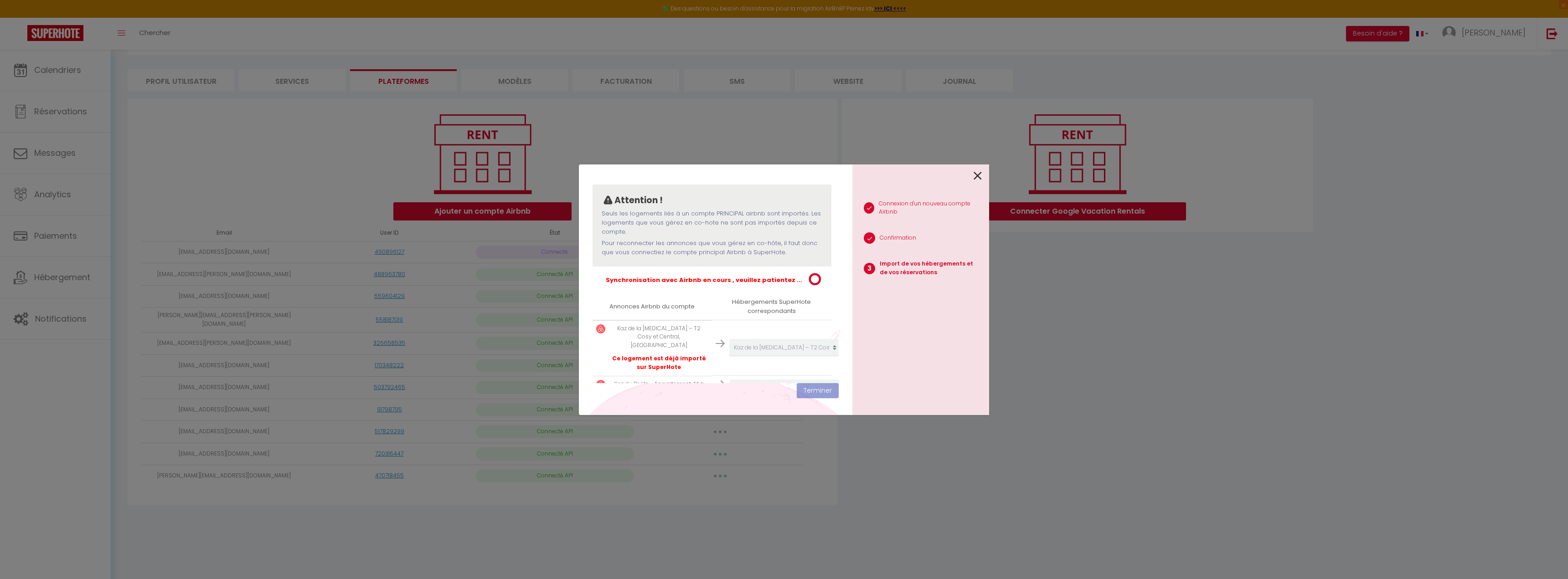
scroll to position [91, 0]
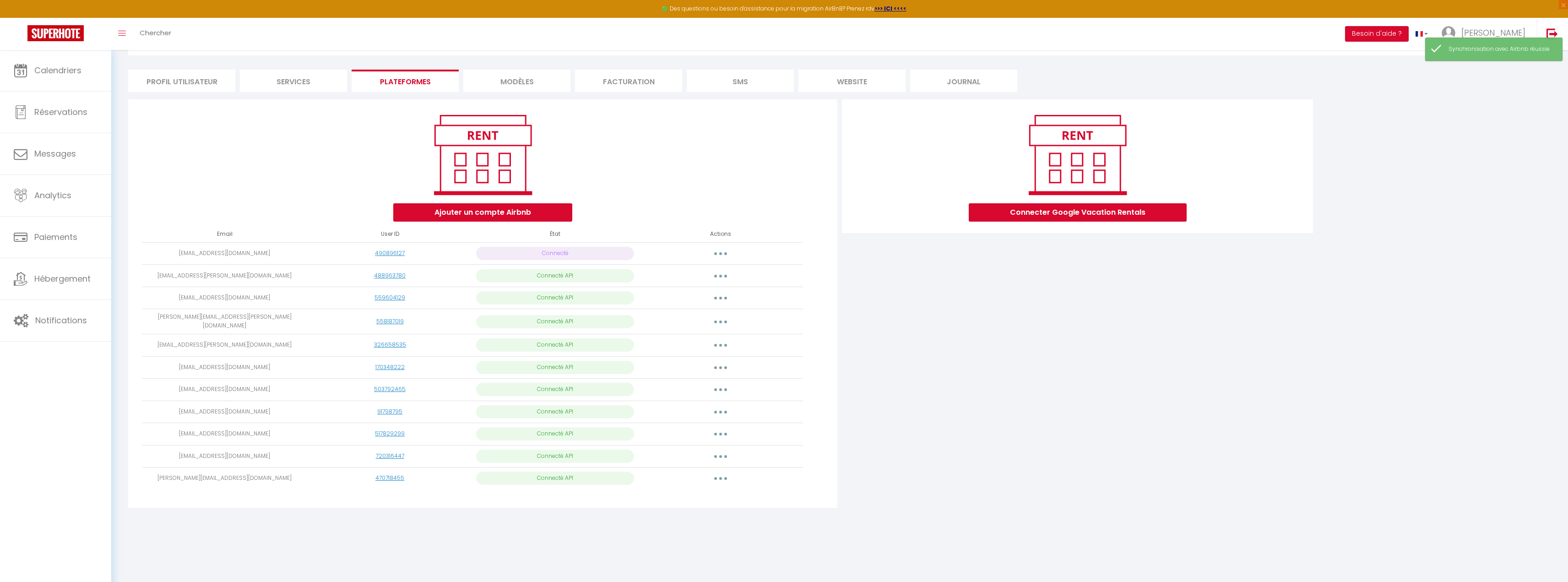
click at [714, 450] on button "button" at bounding box center [720, 456] width 25 height 15
click at [683, 478] on link "Importer les appartements" at bounding box center [680, 477] width 101 height 15
select select "77666"
select select "78280"
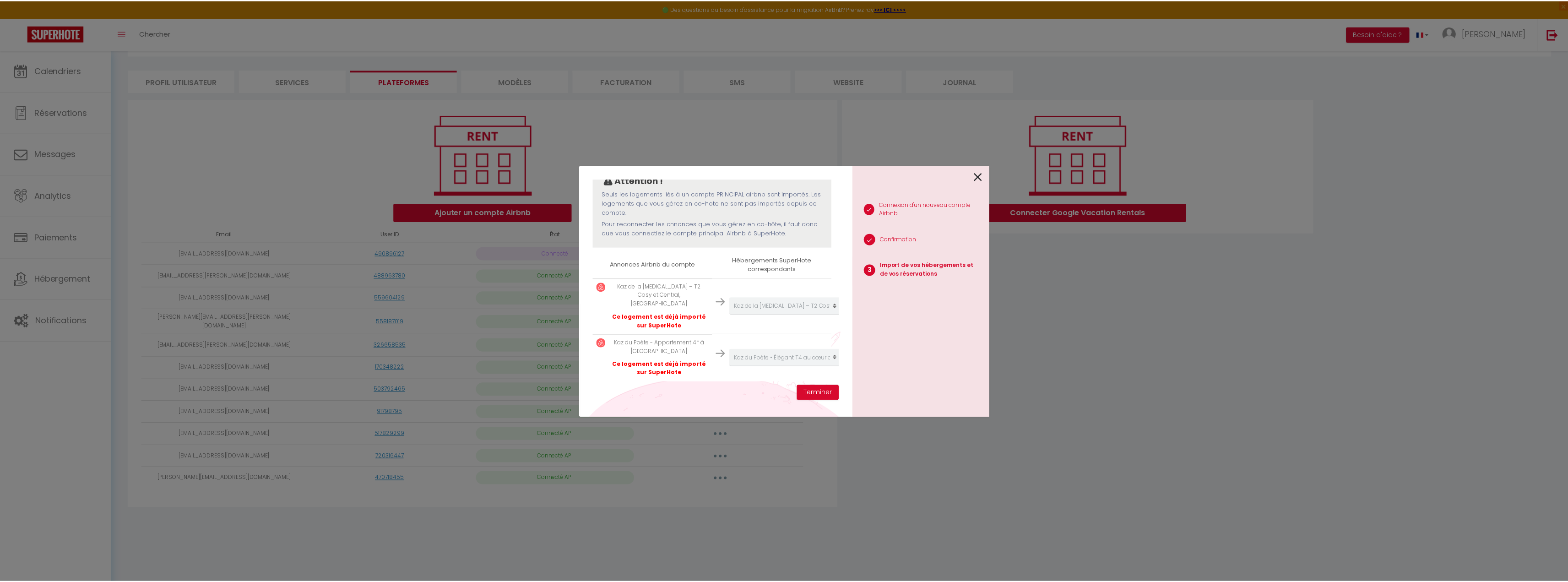
scroll to position [90, 0]
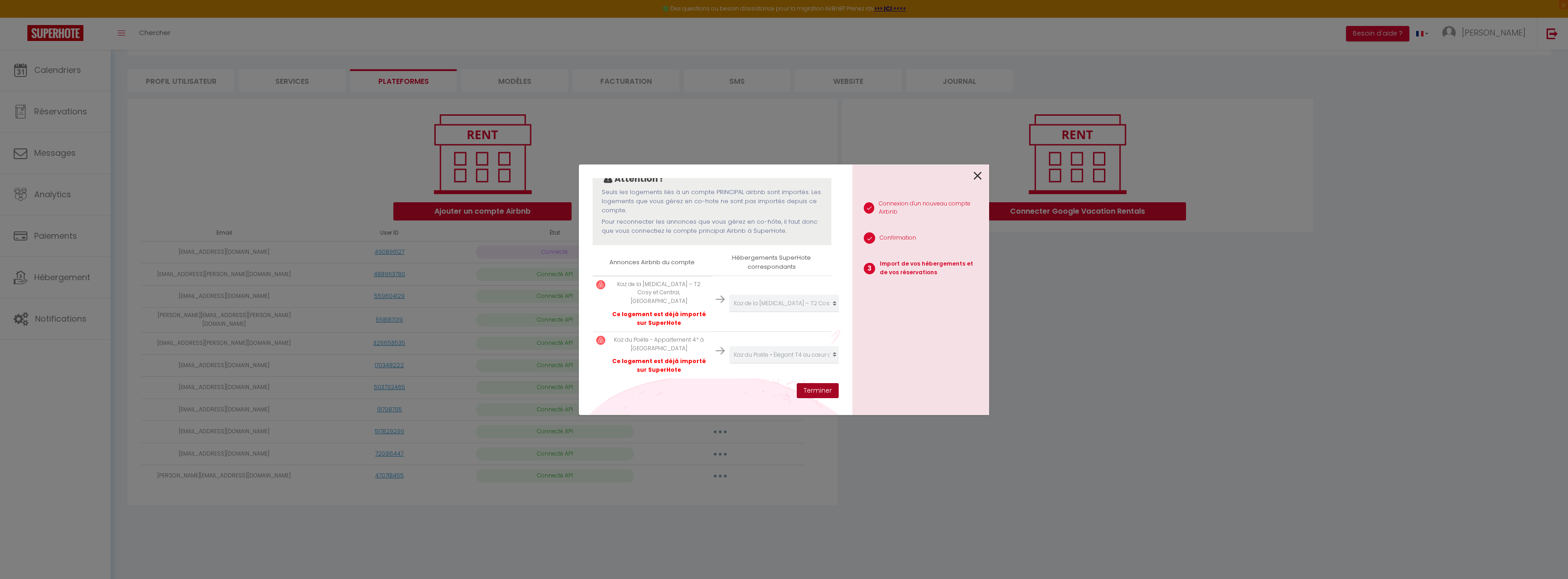
click at [812, 397] on button "Terminer" at bounding box center [818, 391] width 42 height 15
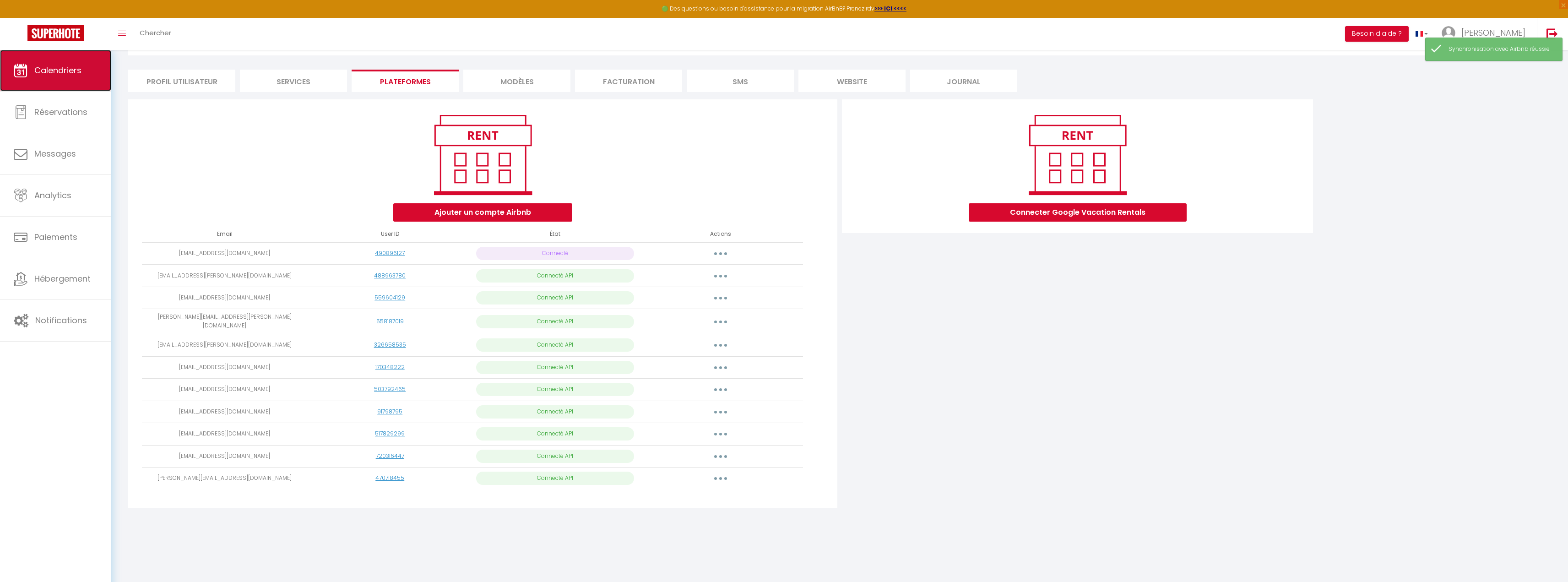
click at [43, 61] on link "Calendriers" at bounding box center [55, 71] width 111 height 41
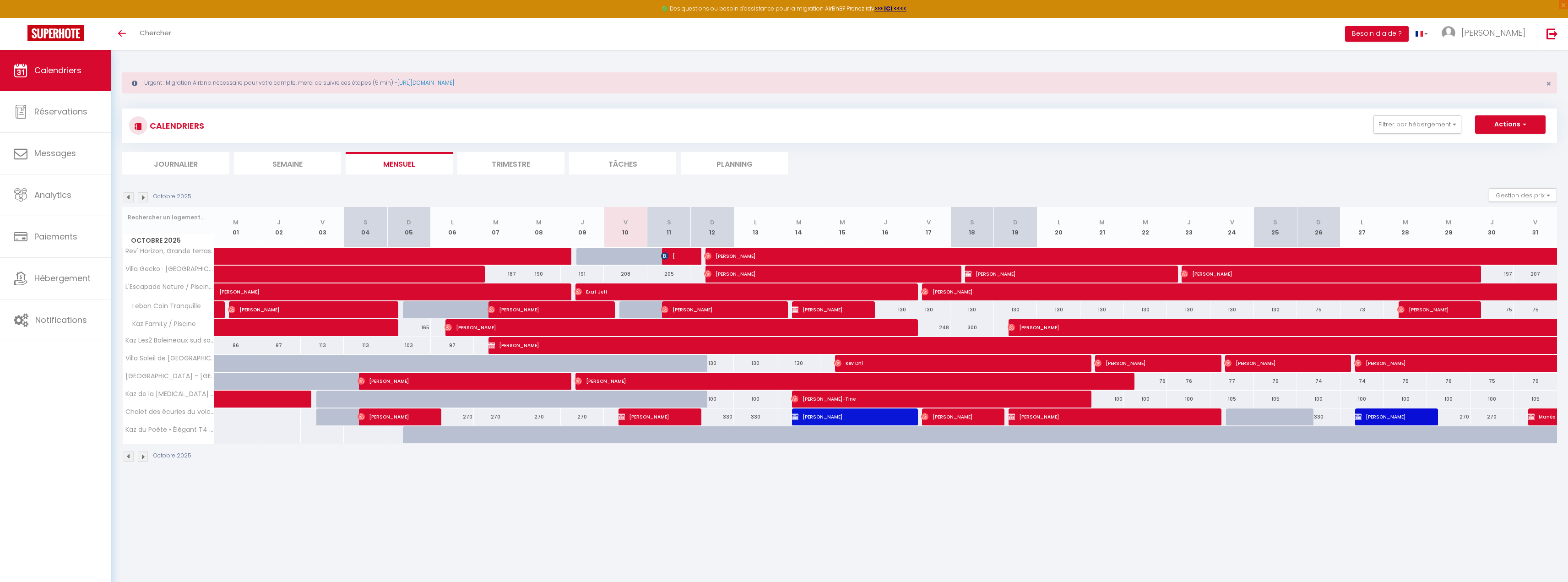
click at [146, 196] on img at bounding box center [143, 197] width 10 height 10
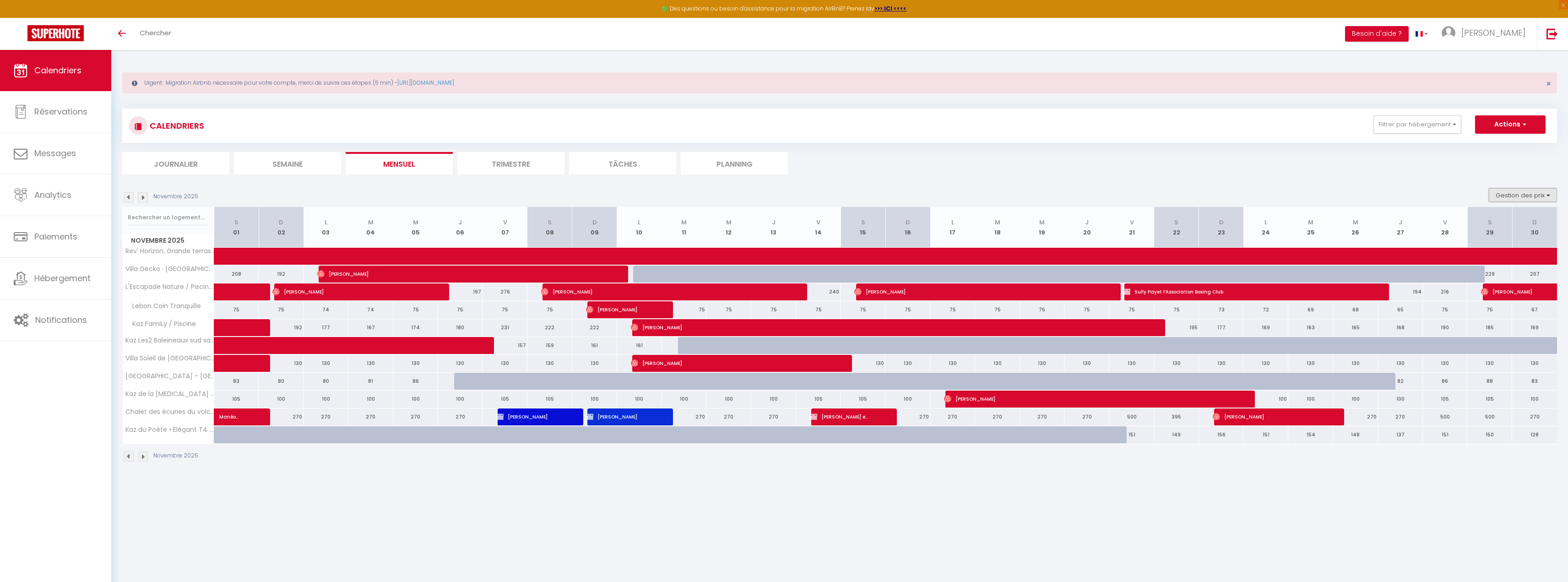
click at [1503, 196] on button "Gestion des prix" at bounding box center [1523, 195] width 68 height 14
click at [1494, 222] on input "Nb Nuits minimum" at bounding box center [1515, 223] width 82 height 9
checkbox input "true"
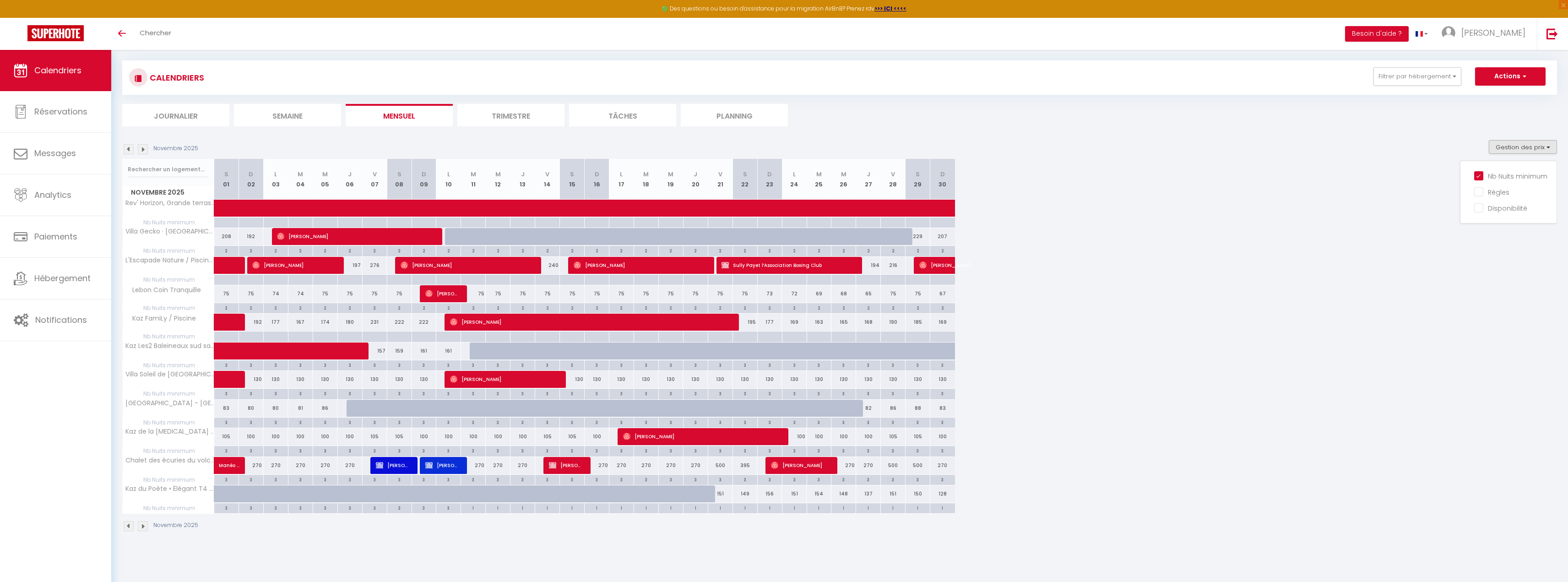
scroll to position [50, 0]
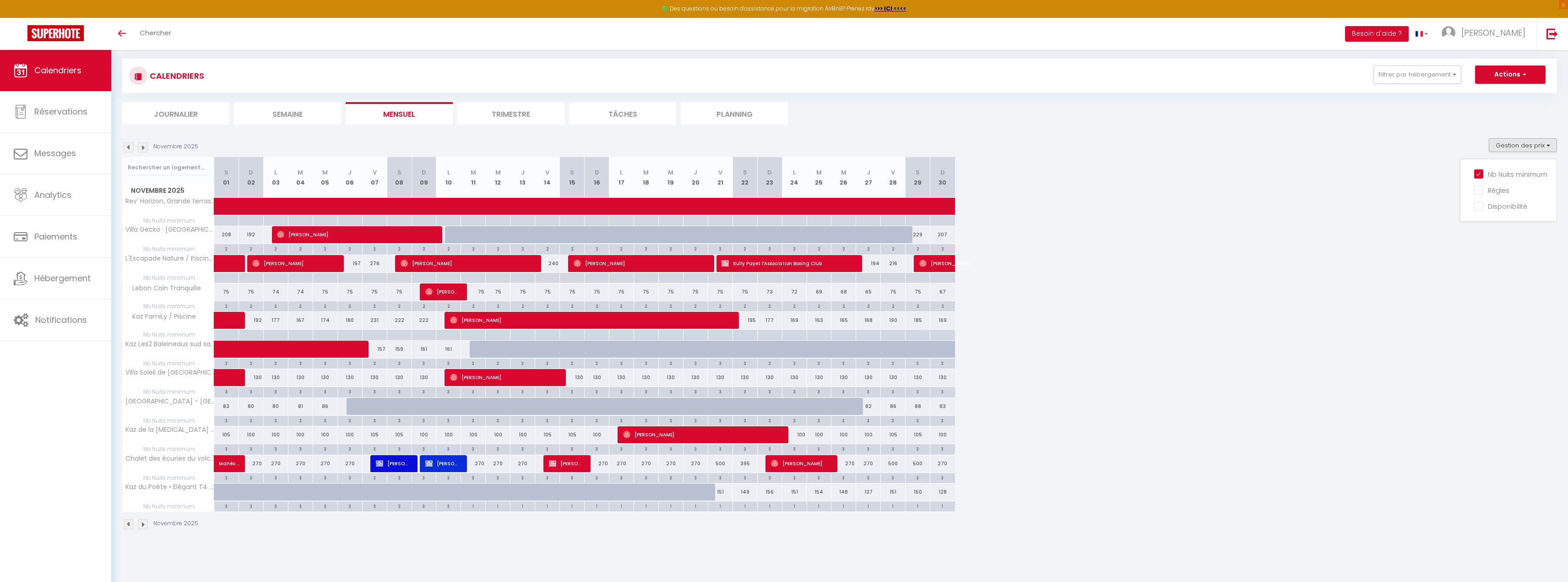
click at [726, 506] on div "1" at bounding box center [721, 505] width 25 height 8
type input "1"
type input "Ven 21 Novembre 2025"
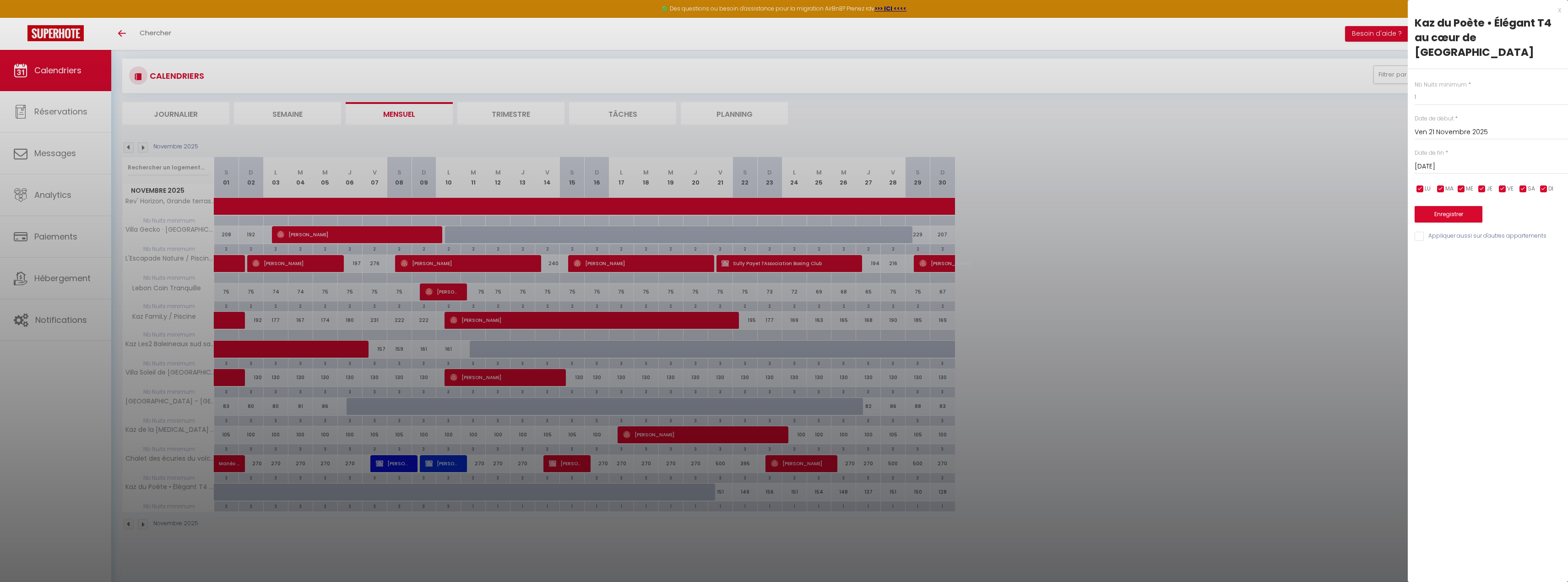
click at [1440, 161] on input "Sam 22 Novembre 2025" at bounding box center [1491, 167] width 153 height 12
click at [1541, 173] on span ">" at bounding box center [1542, 182] width 20 height 18
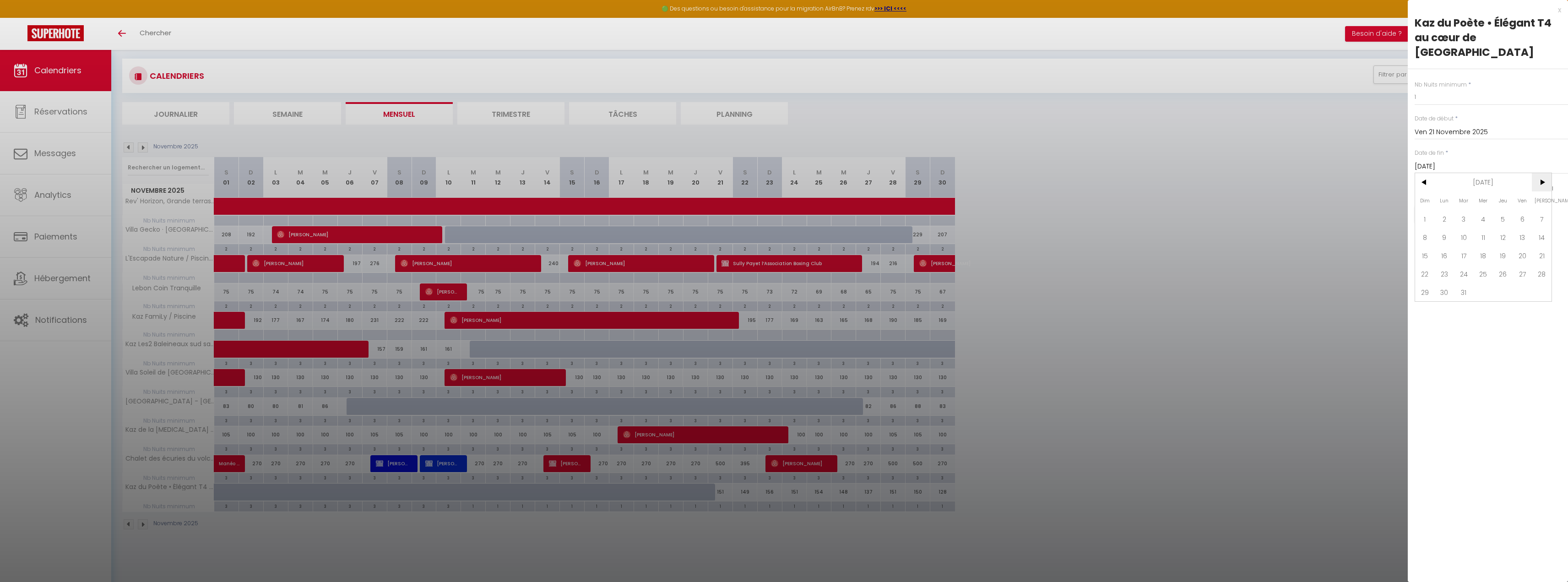
click at [1541, 173] on span ">" at bounding box center [1542, 182] width 20 height 18
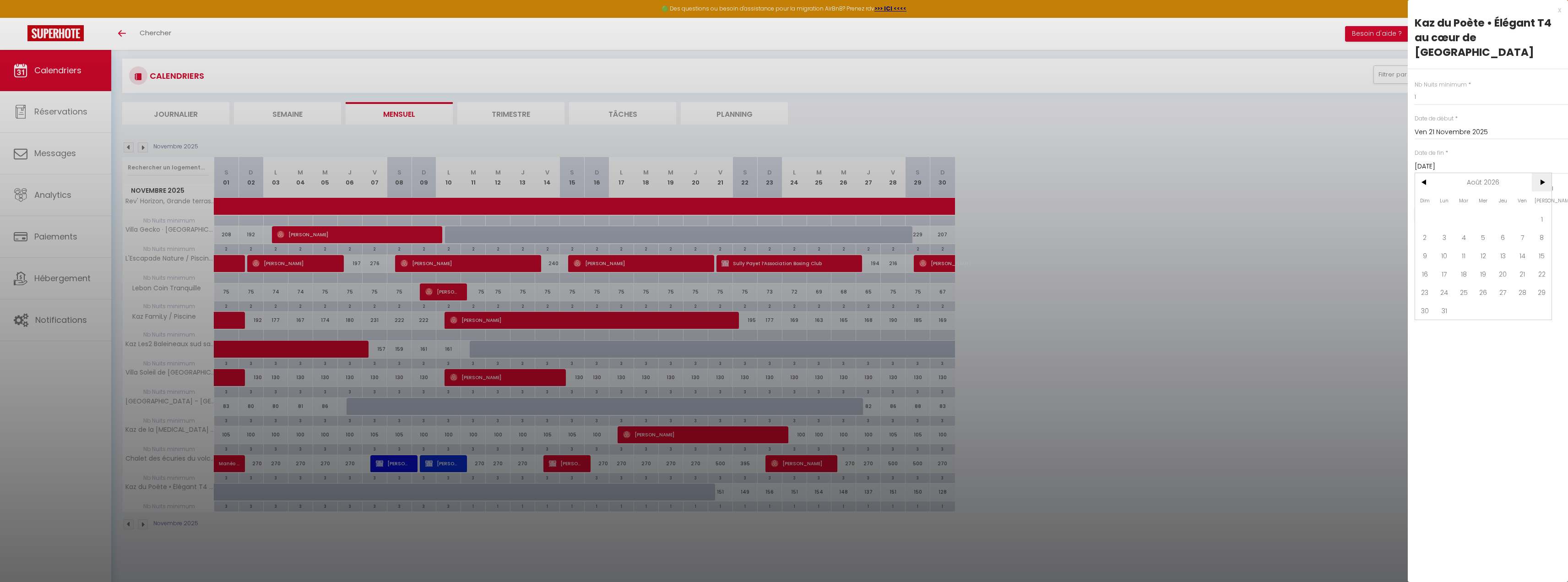
click at [1541, 173] on span ">" at bounding box center [1542, 182] width 20 height 18
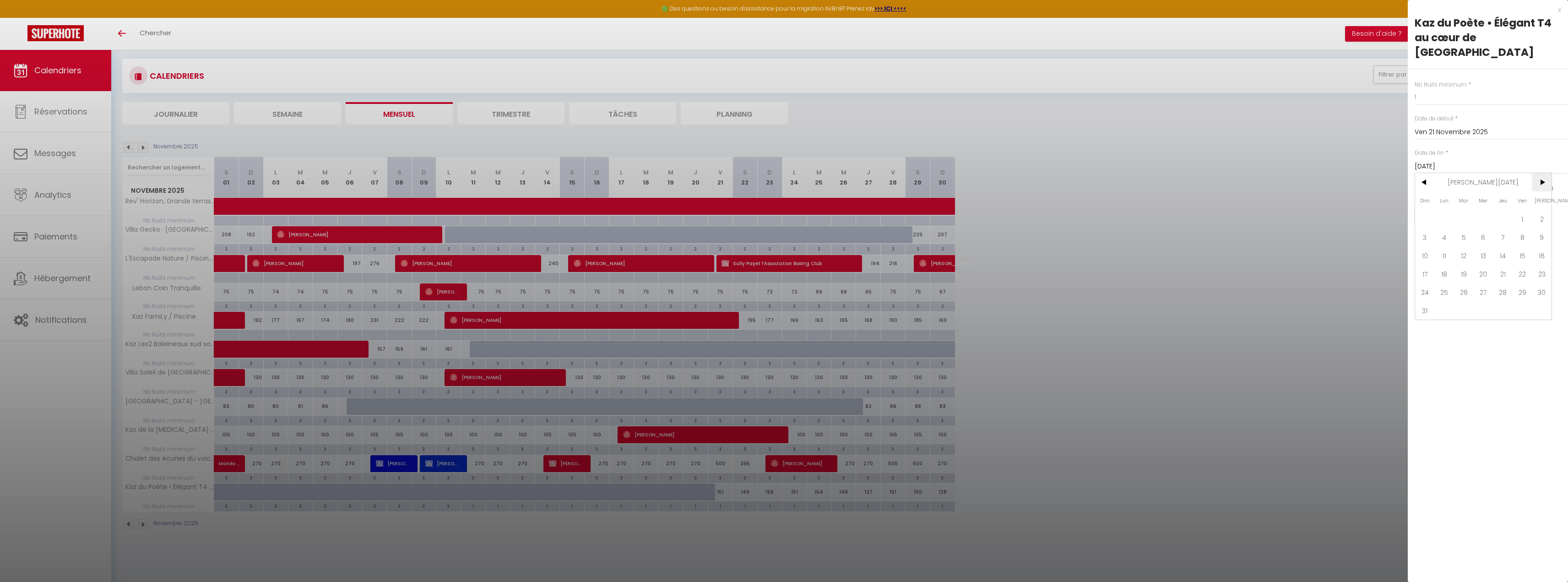
click at [1541, 173] on span ">" at bounding box center [1542, 182] width 20 height 18
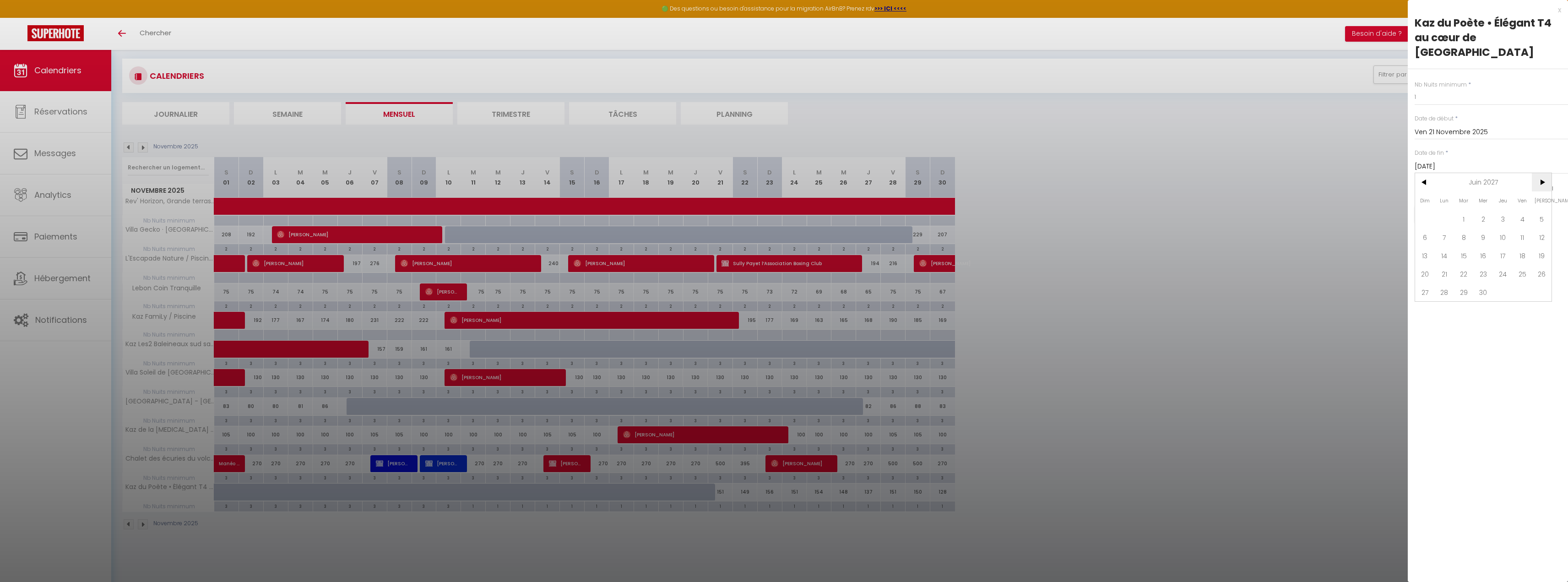
click at [1541, 173] on span ">" at bounding box center [1542, 182] width 20 height 18
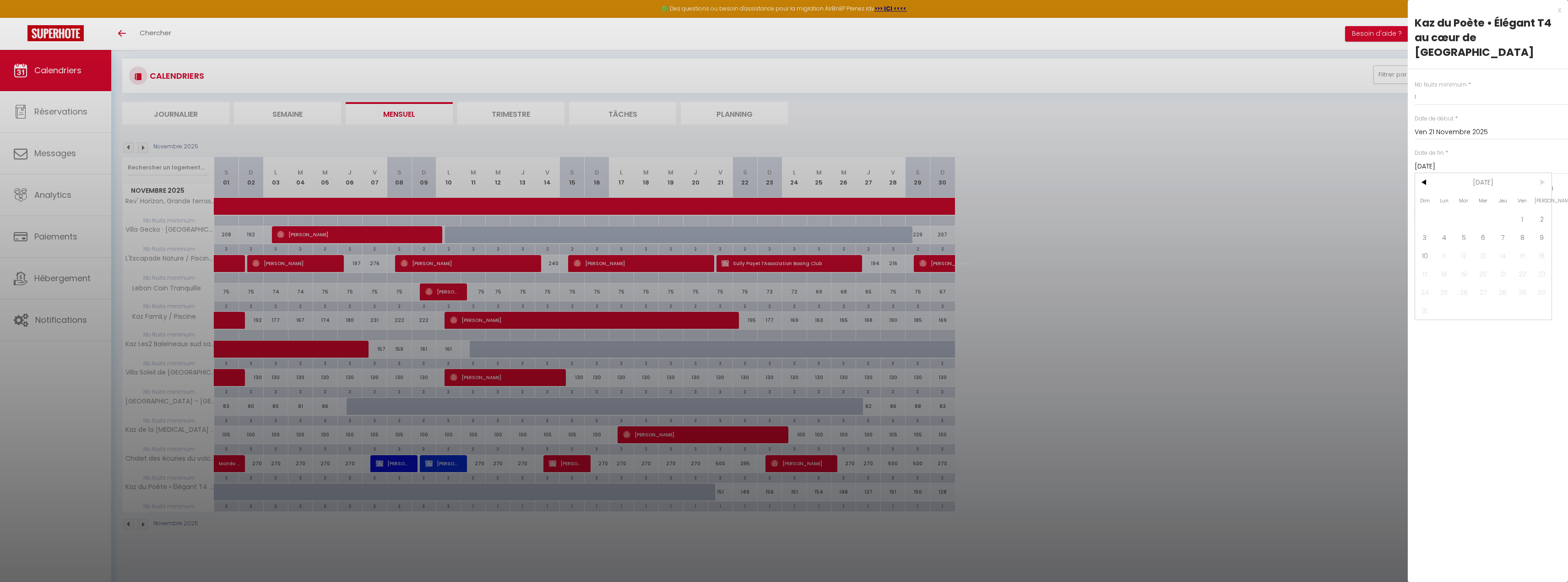
drag, startPoint x: 1541, startPoint y: 168, endPoint x: 1535, endPoint y: 168, distance: 6.0
click at [1540, 173] on span ">" at bounding box center [1542, 182] width 20 height 18
click at [1518, 209] on span "1" at bounding box center [1523, 219] width 20 height 18
type input "Ven 01 Octobre 2027"
click at [1438, 89] on input "1" at bounding box center [1491, 97] width 153 height 16
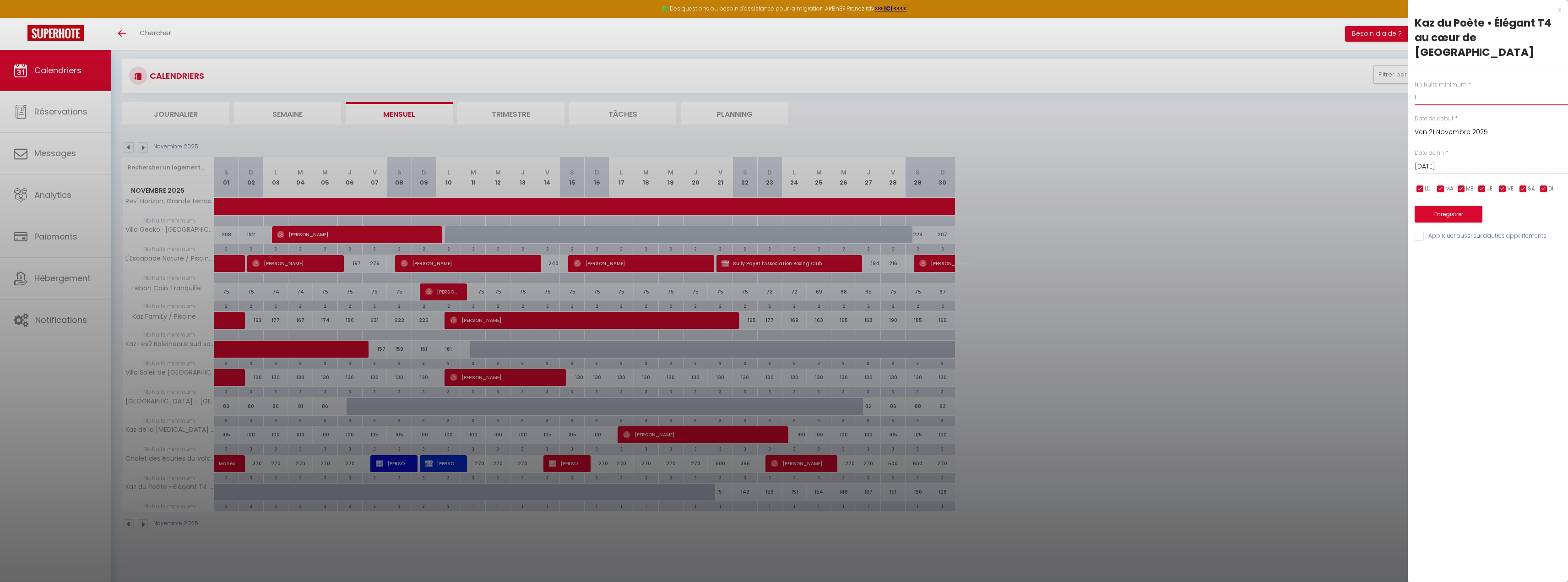
drag, startPoint x: 1438, startPoint y: 85, endPoint x: 1396, endPoint y: 96, distance: 43.4
click at [1395, 94] on body "🟢 Des questions ou besoin d'assistance pour la migration AirBnB? Prenez rdv >>>…" at bounding box center [784, 291] width 1568 height 582
type input "3"
click at [1441, 206] on button "Enregistrer" at bounding box center [1448, 214] width 67 height 16
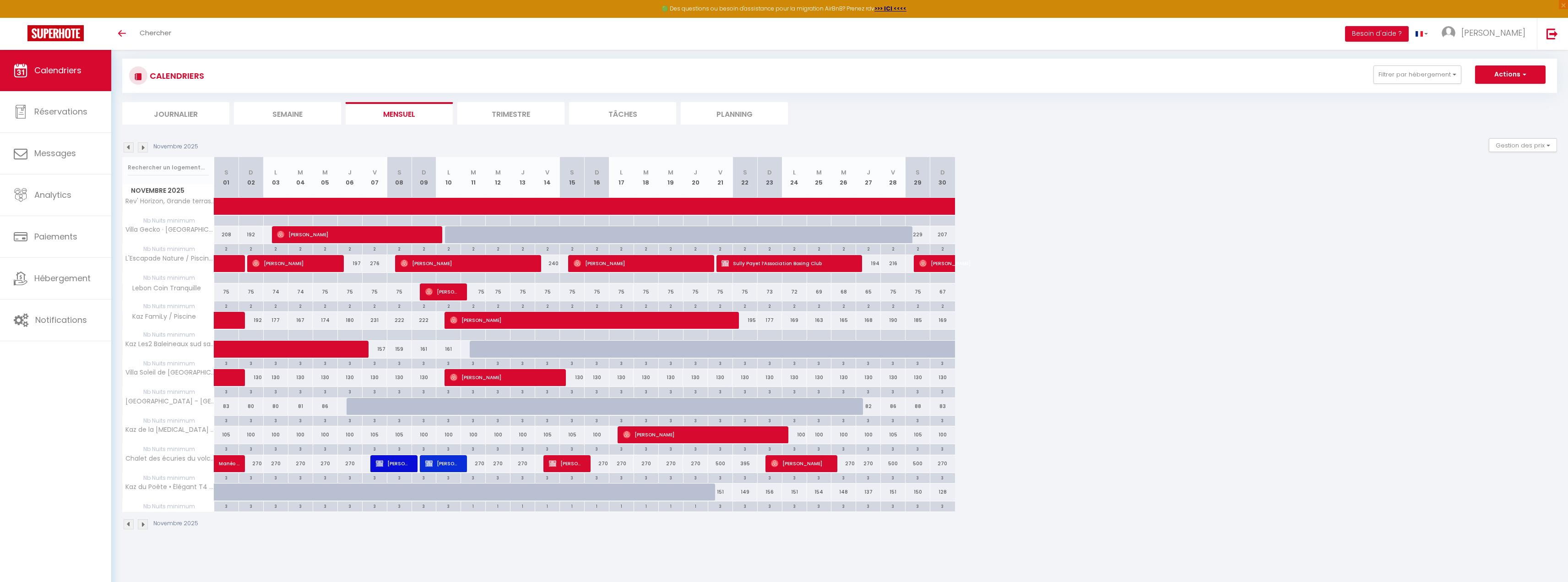
click at [442, 246] on div "2" at bounding box center [449, 248] width 25 height 8
type input "2"
type input "Lun 10 Novembre 2025"
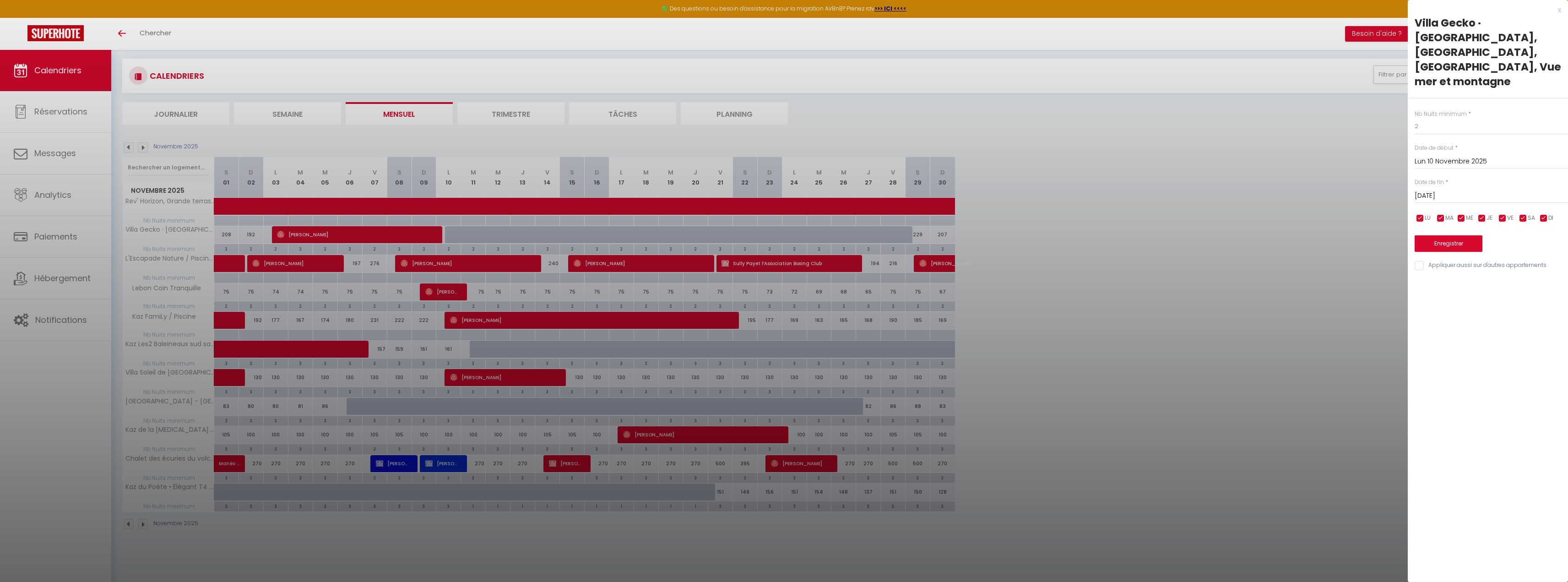
click at [1453, 190] on input "Mar 11 Novembre 2025" at bounding box center [1491, 196] width 153 height 12
click at [1545, 202] on span ">" at bounding box center [1542, 212] width 20 height 18
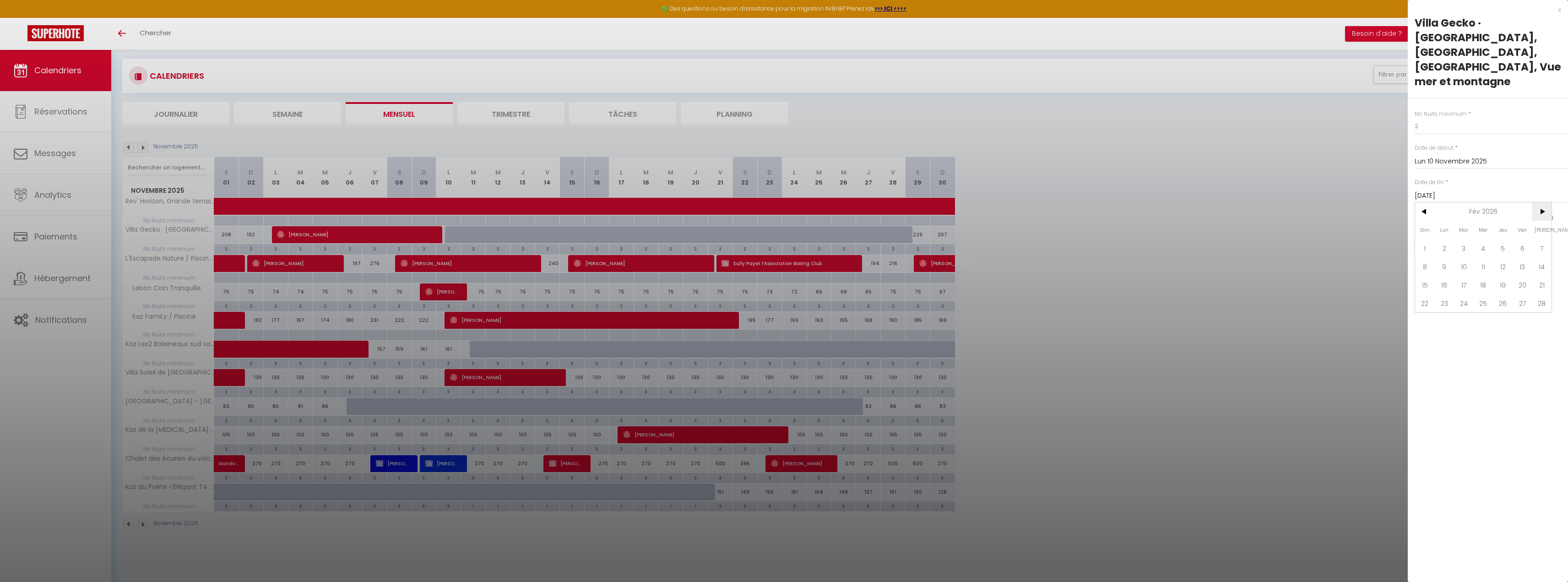
click at [1545, 202] on span ">" at bounding box center [1542, 212] width 20 height 18
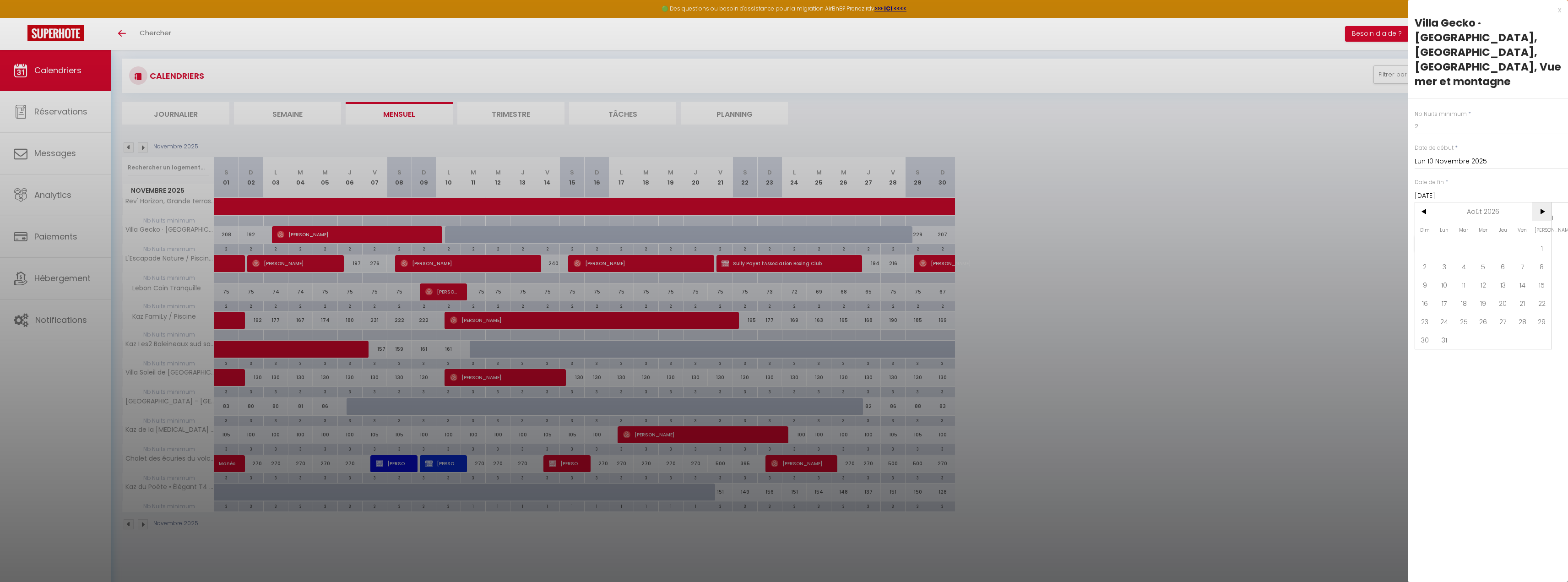
click at [1545, 202] on span ">" at bounding box center [1542, 212] width 20 height 18
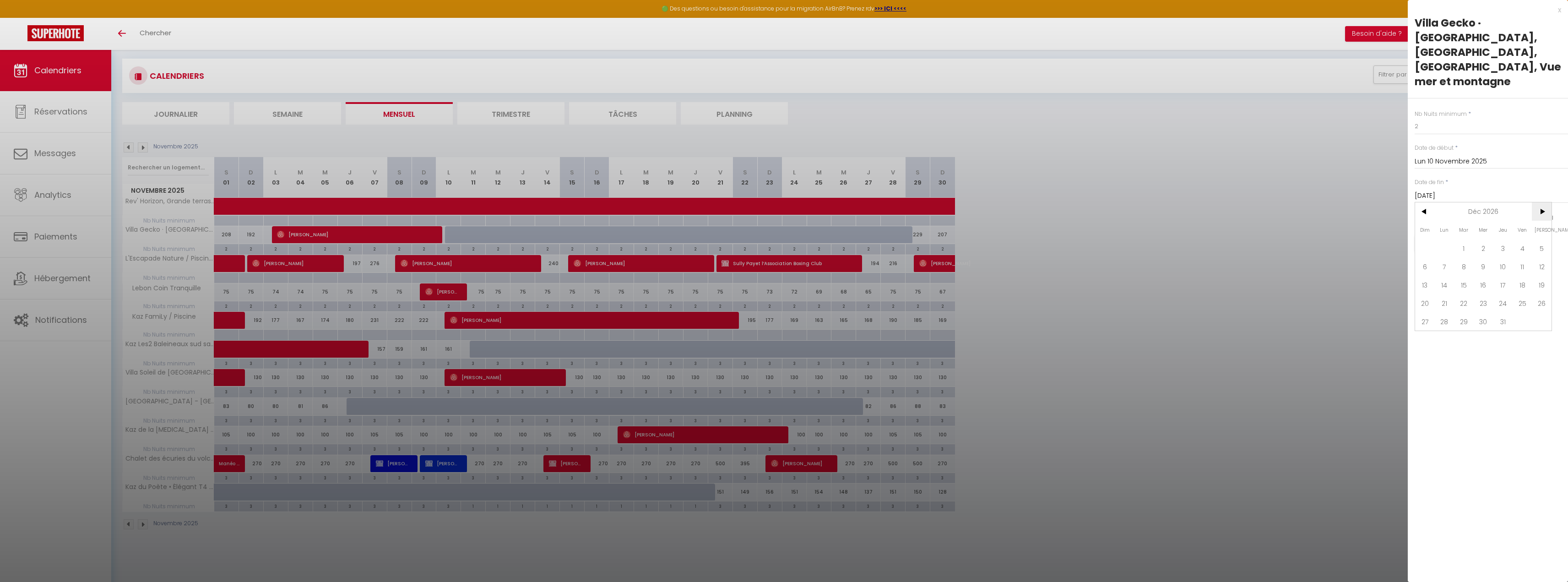
click at [1545, 202] on span ">" at bounding box center [1542, 212] width 20 height 18
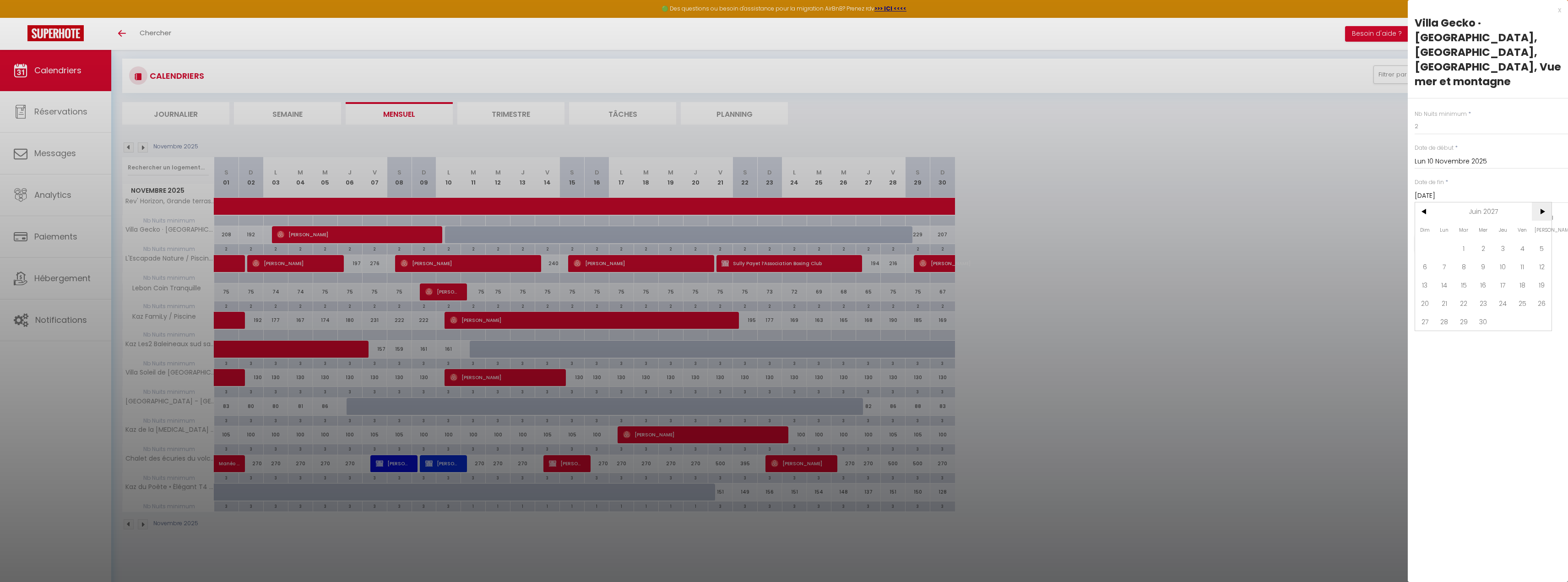
click at [1543, 202] on span ">" at bounding box center [1542, 212] width 20 height 18
click at [1481, 239] on span "1" at bounding box center [1484, 248] width 20 height 18
type input "Mer 01 Septembre 2027"
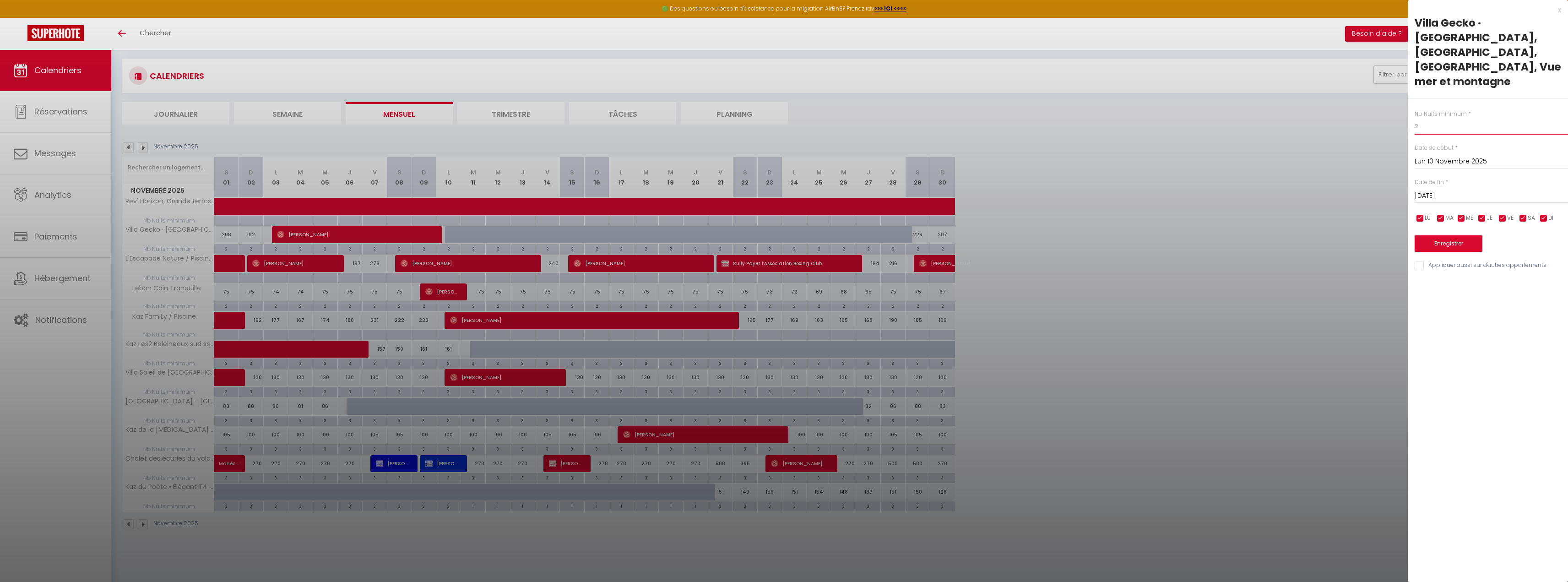
drag, startPoint x: 1424, startPoint y: 95, endPoint x: 1366, endPoint y: 98, distance: 58.1
click at [1366, 98] on body "🟢 Des questions ou besoin d'assistance pour la migration AirBnB? Prenez rdv >>>…" at bounding box center [784, 291] width 1568 height 582
type input "4"
click at [1420, 235] on button "Enregistrer" at bounding box center [1448, 243] width 67 height 16
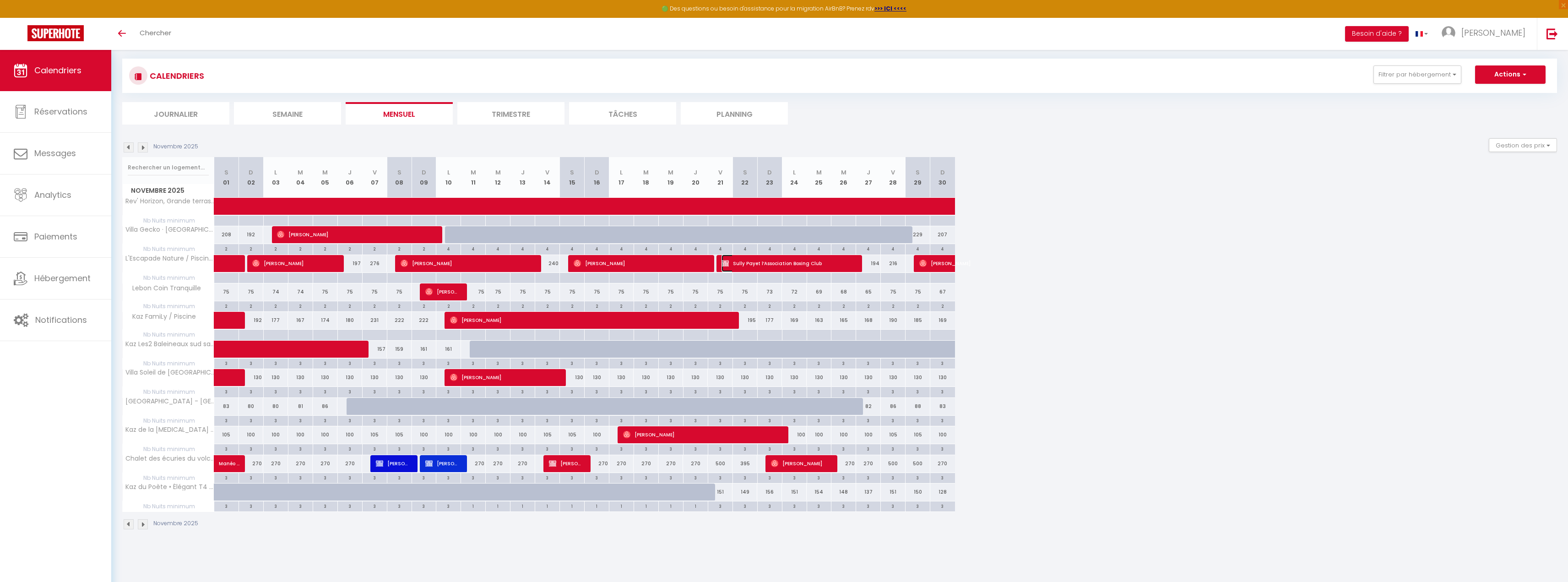
click at [741, 262] on span "Sully Payet l’Association Boxing Club" at bounding box center [787, 263] width 132 height 18
select select "KO"
select select "0"
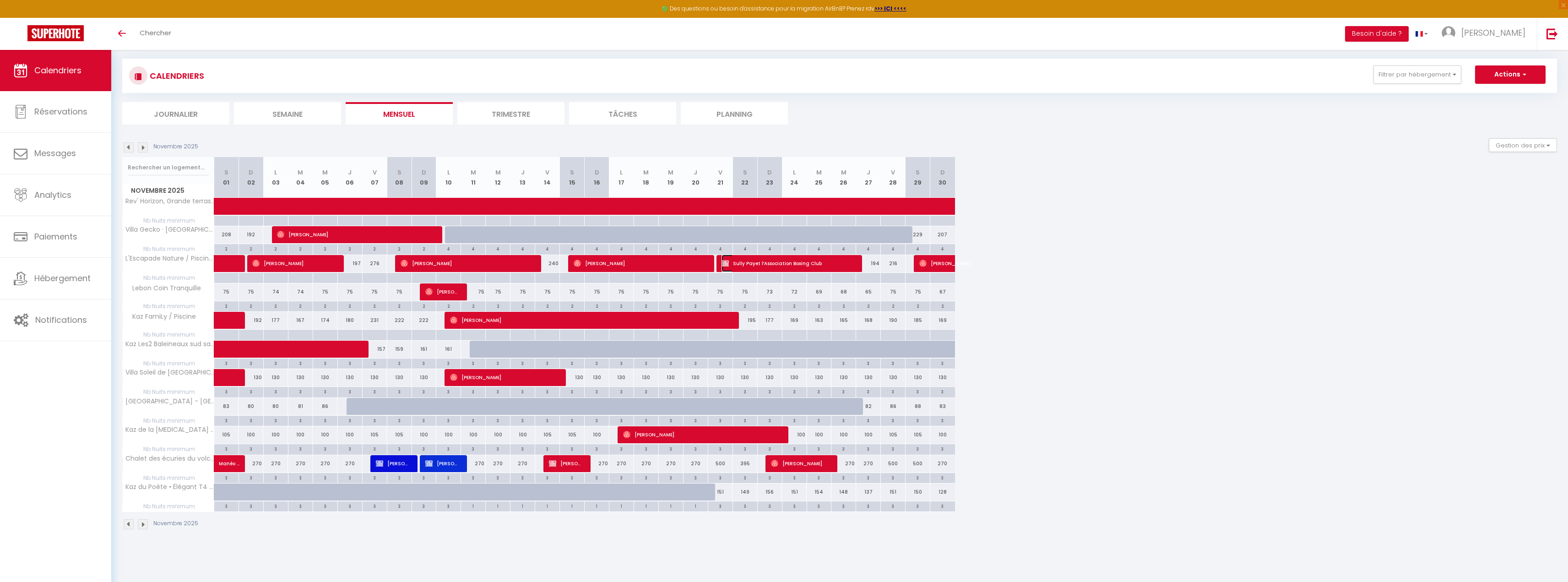
select select "1"
select select
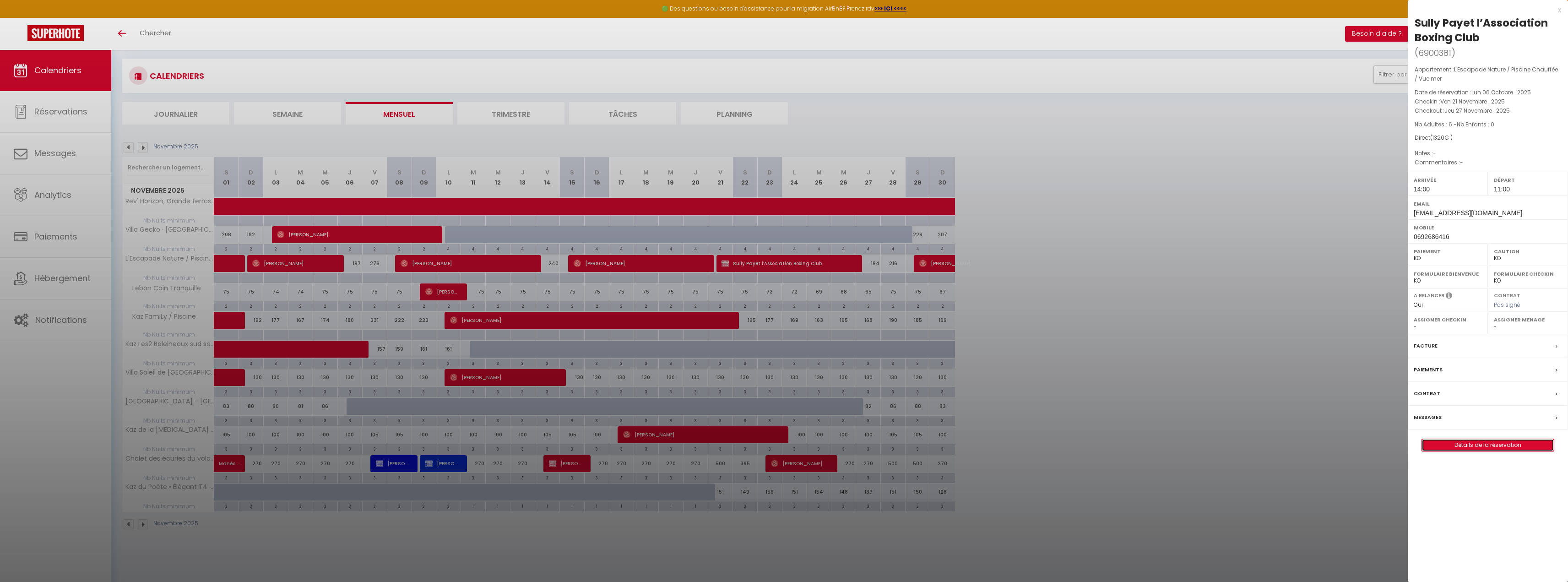
click at [1497, 447] on link "Détails de la réservation" at bounding box center [1488, 446] width 132 height 12
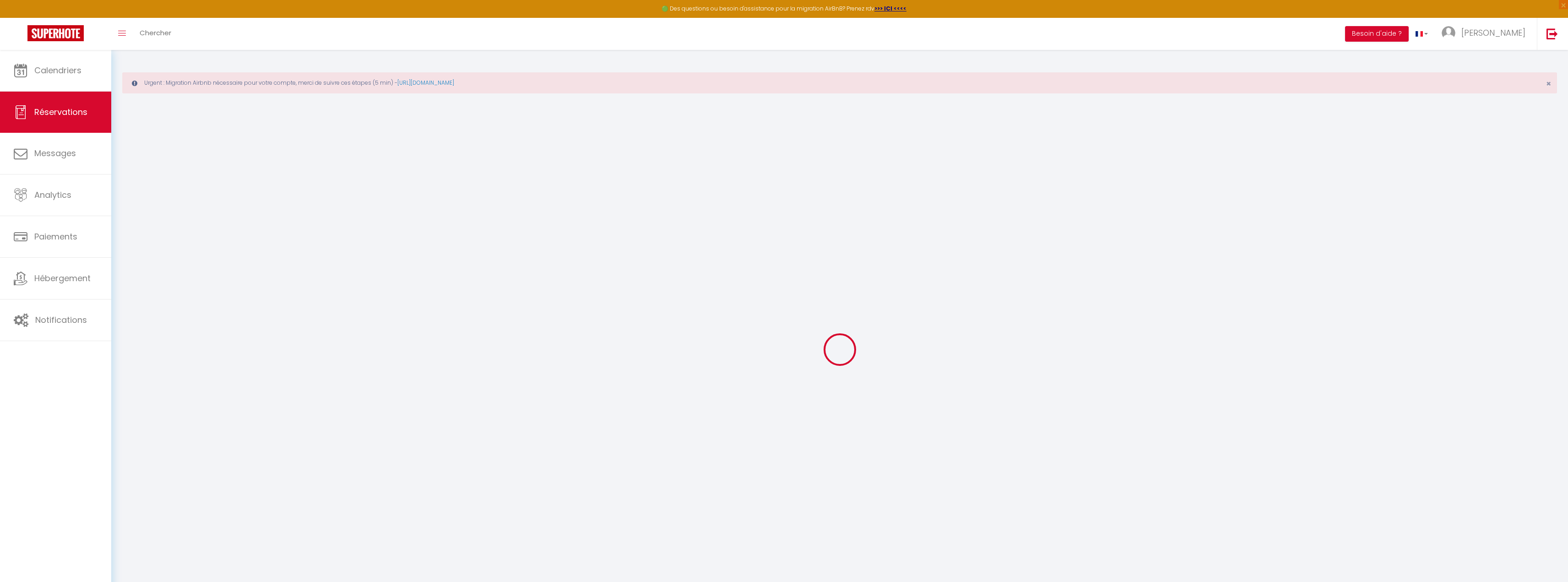
type input "Sully Payet"
type input "l’Association Boxing Club"
type input "boxingclubtampon14km@orange.fr"
type input "0692686416"
select select
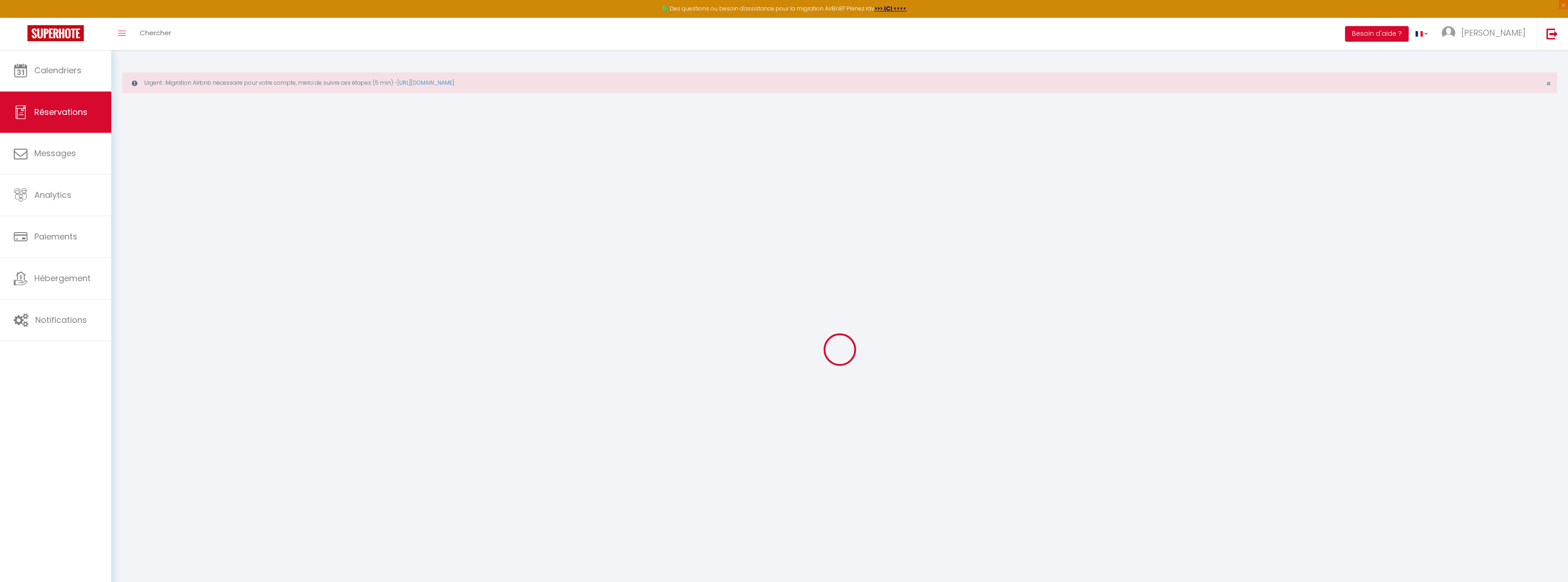
select select "64045"
select select "2"
type input "Ven 21 Novembre 2025"
select select
type input "Jeu 27 Novembre 2025"
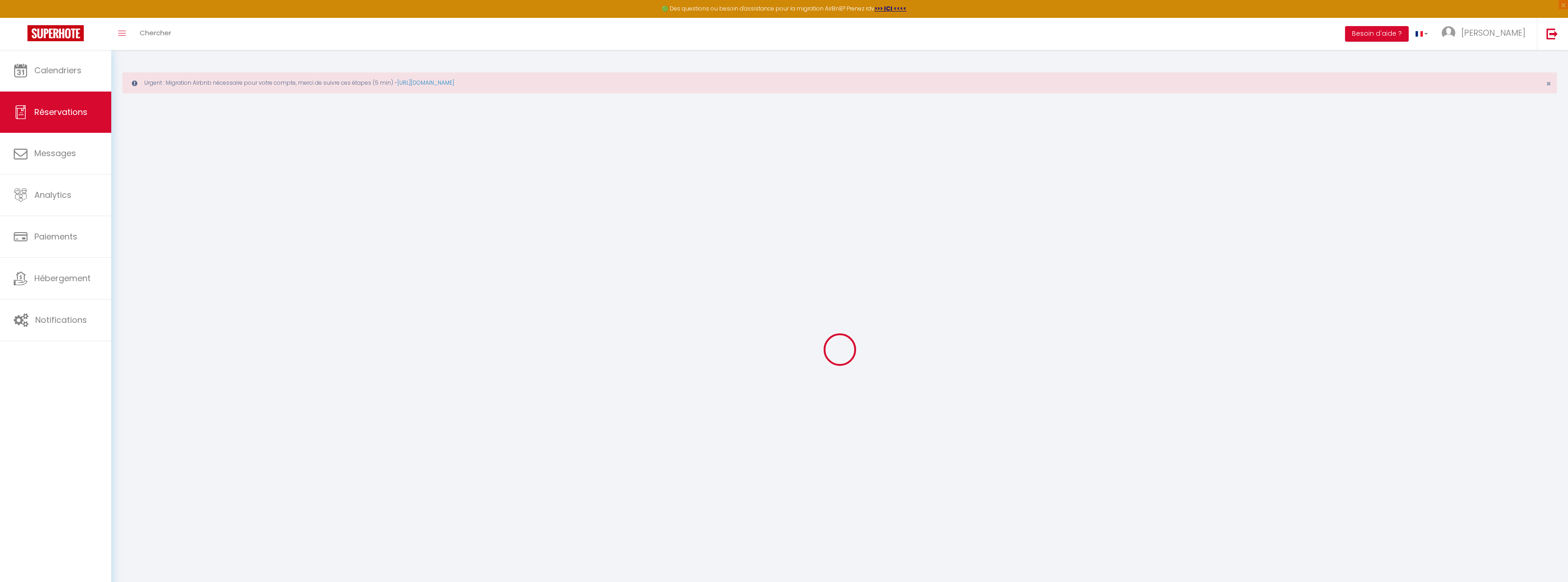
select select
type input "6"
select select "10"
select select
type input "1120"
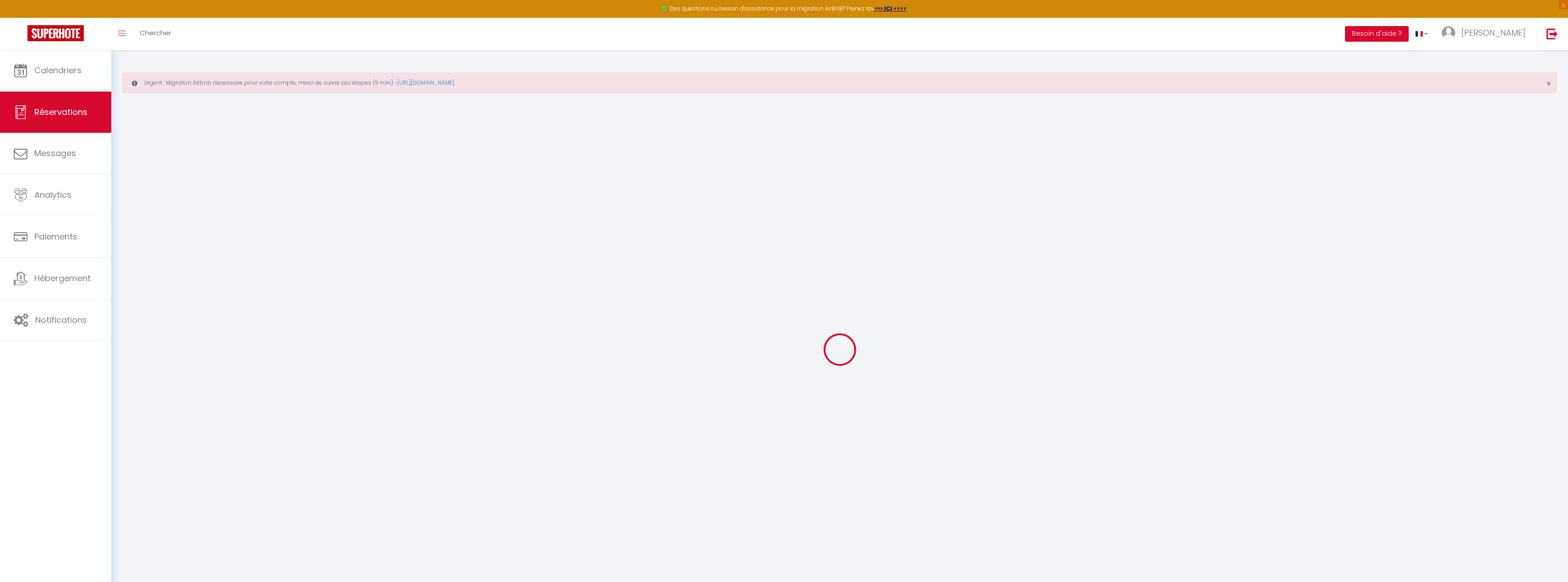
checkbox input "false"
type input "1320"
type input "0"
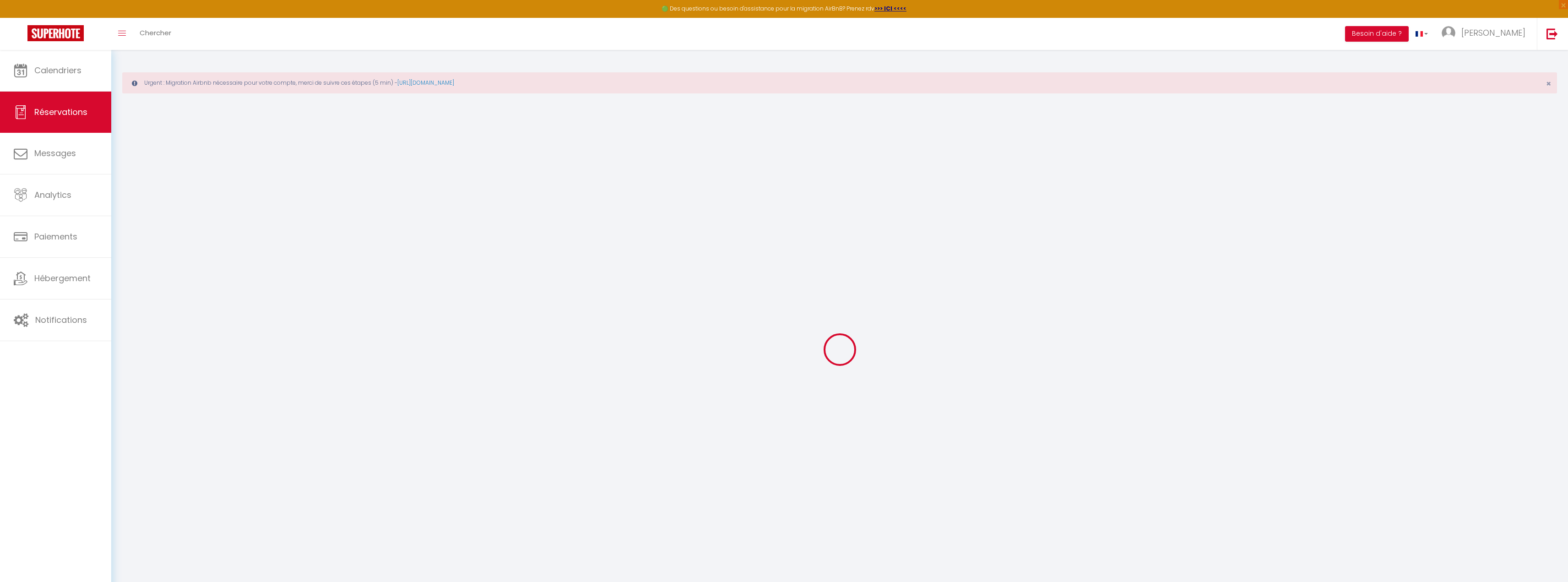
select select
select select "14"
checkbox input "false"
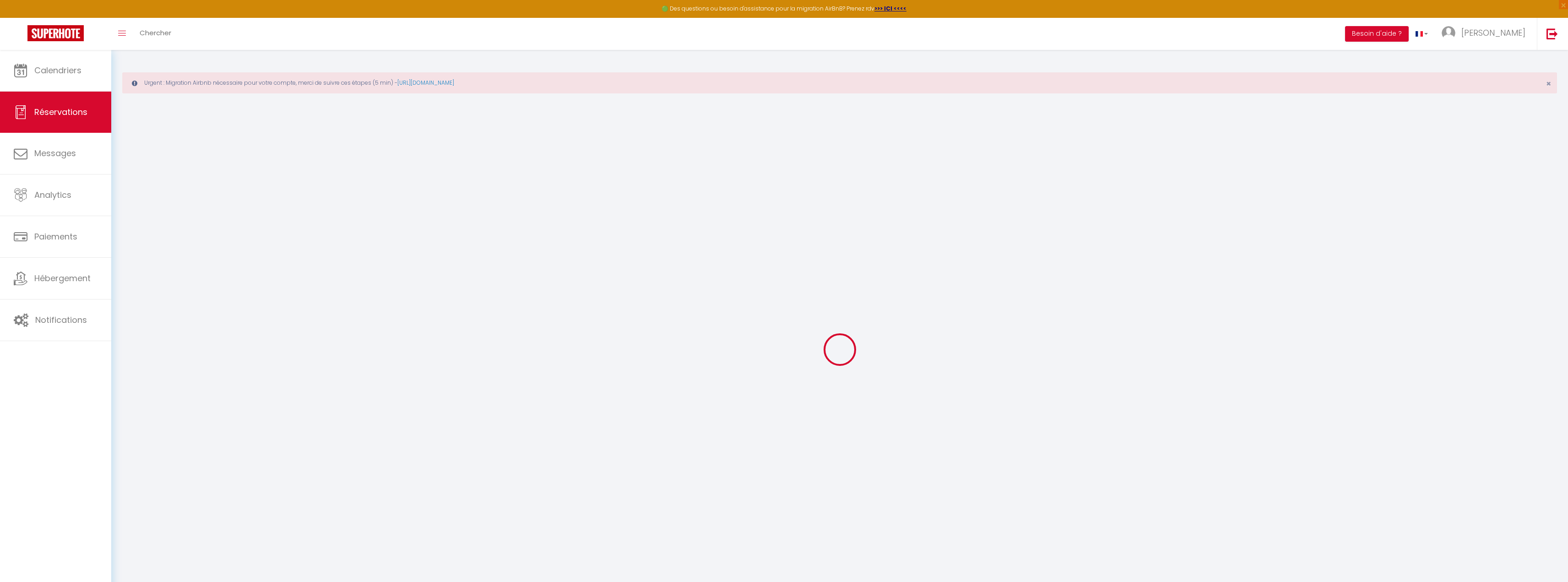
select select
checkbox input "false"
select select
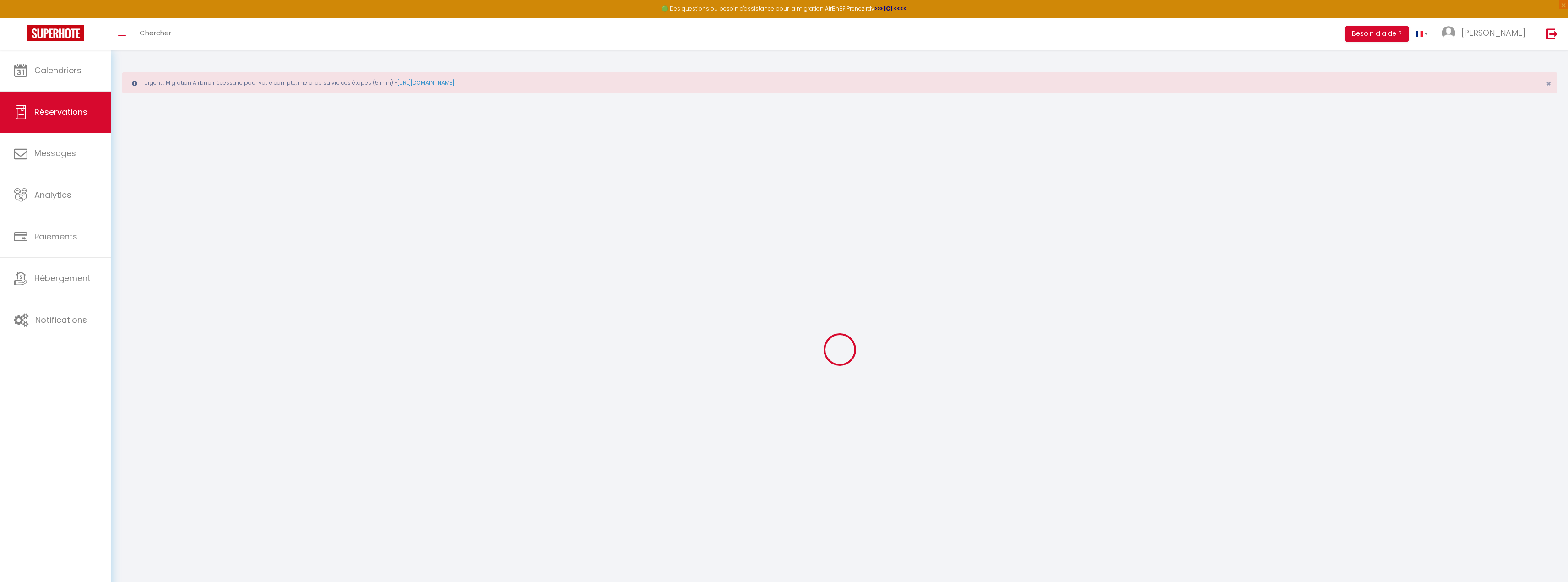
select select
checkbox input "false"
select select
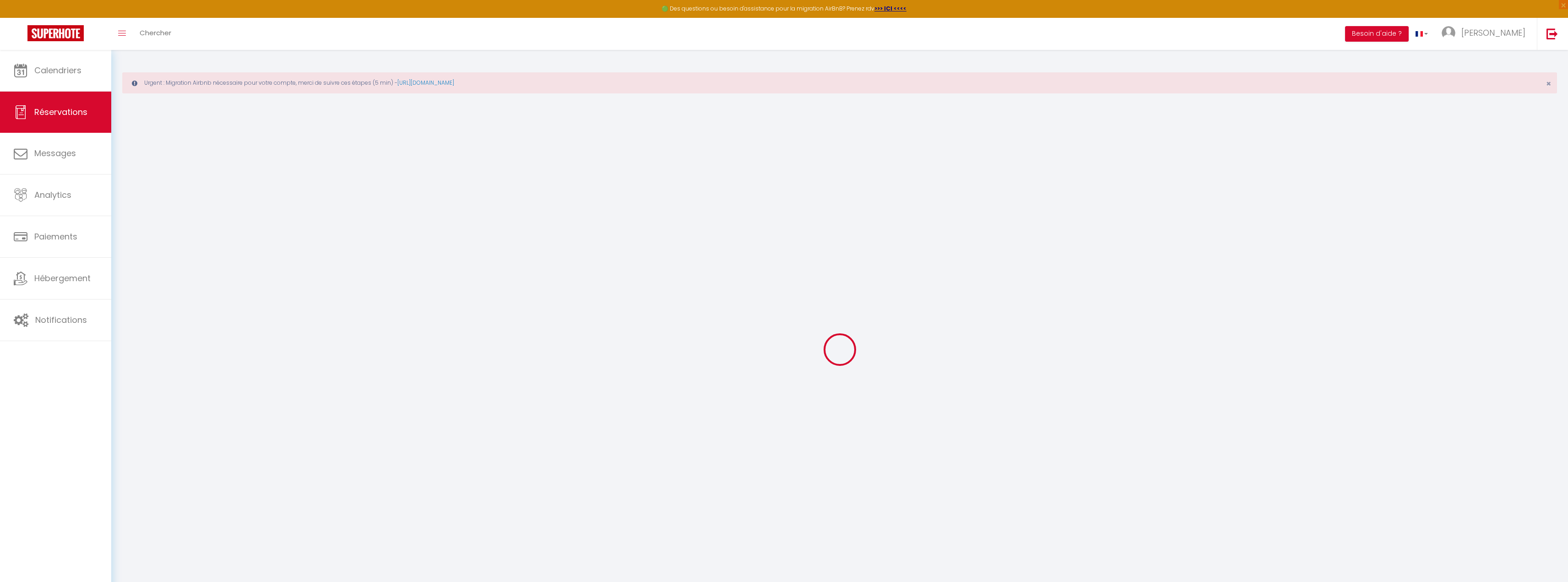
select select
checkbox input "false"
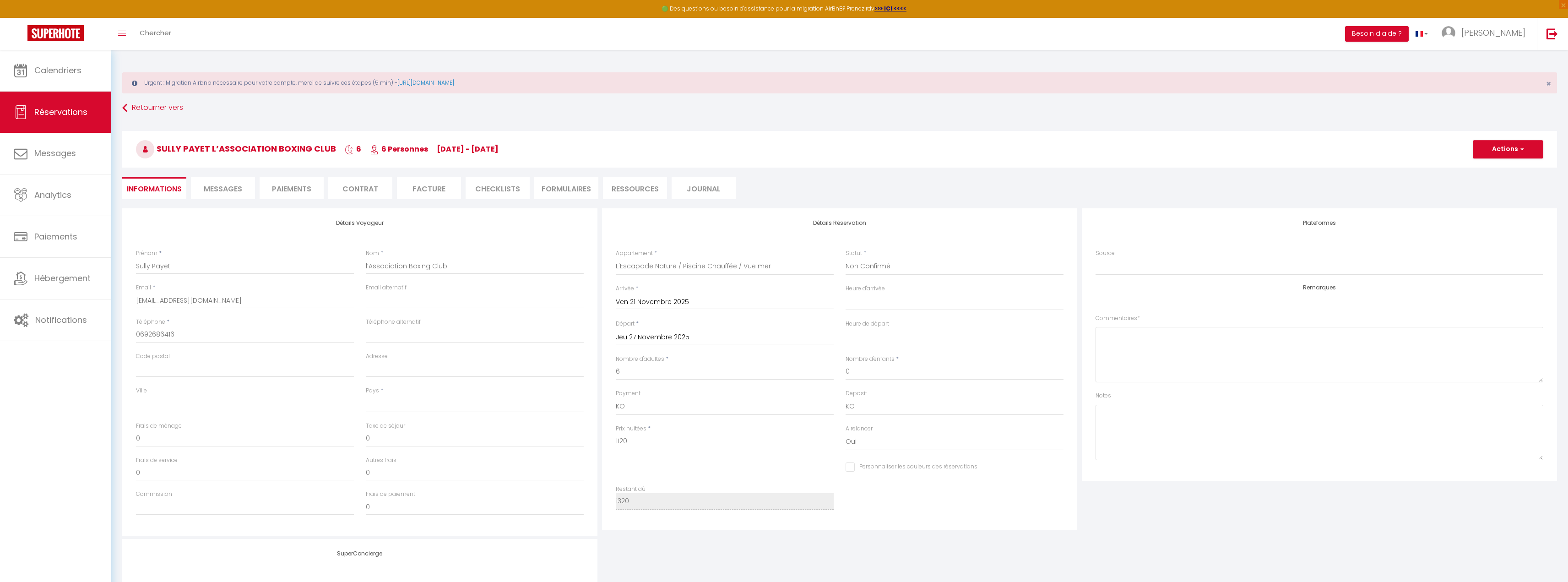
select select
type input "200"
select select
checkbox input "false"
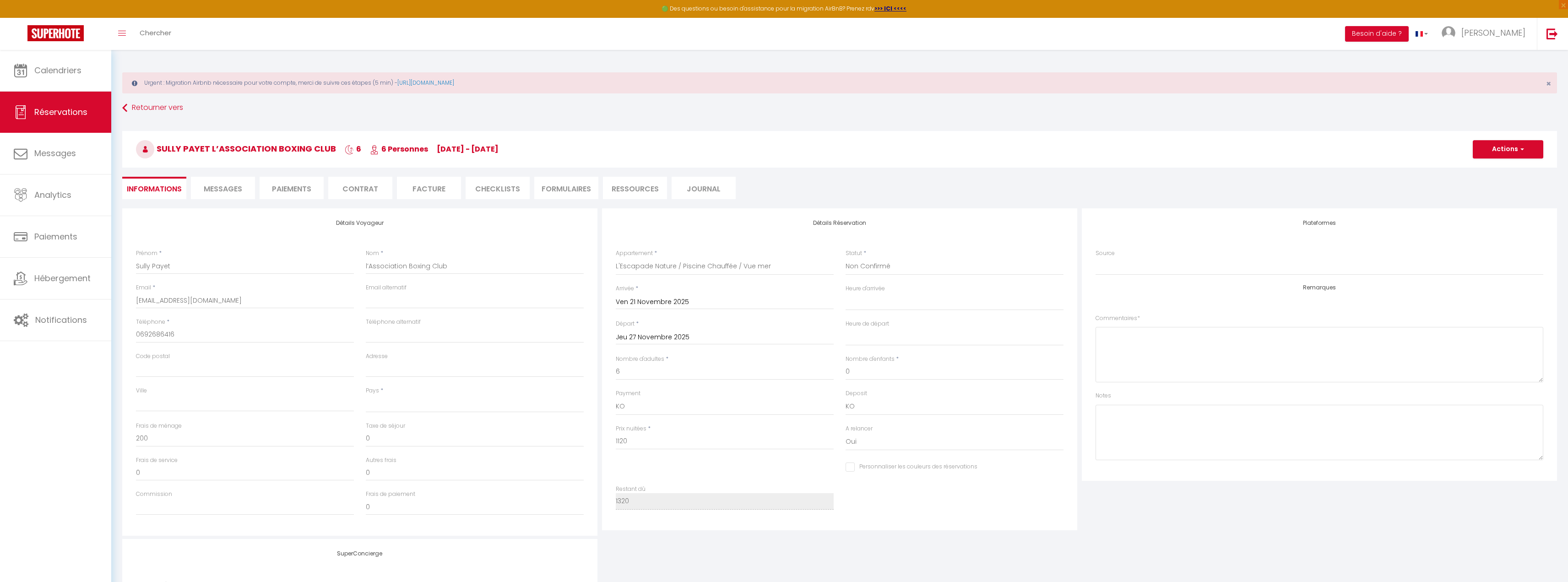
select select
checkbox input "false"
select select "14:00"
select select "11:00"
click at [879, 265] on select "Confirmé Non Confirmé Annulé Annulé par le voyageur No Show Request" at bounding box center [955, 266] width 218 height 18
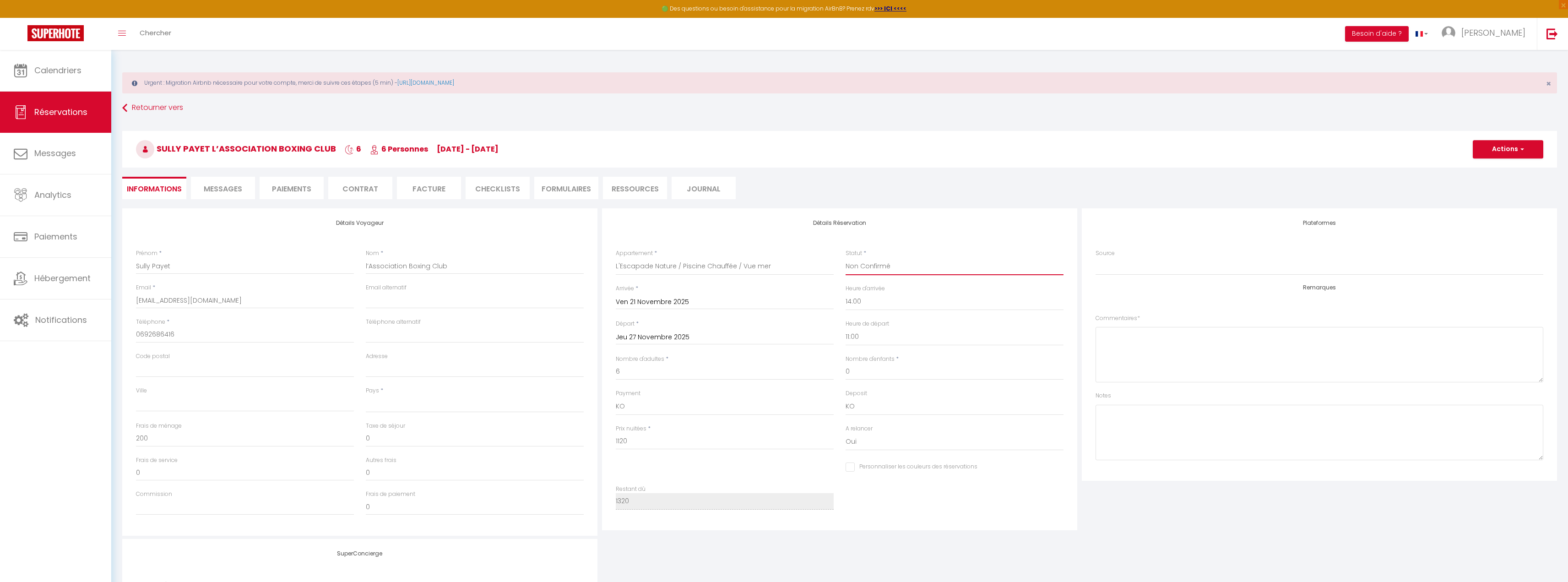
select select "4"
click at [846, 258] on select "Confirmé Non Confirmé Annulé Annulé par le voyageur No Show Request" at bounding box center [955, 266] width 218 height 18
select select
checkbox input "false"
click at [1401, 29] on button "Besoin d'aide ?" at bounding box center [1376, 34] width 64 height 15
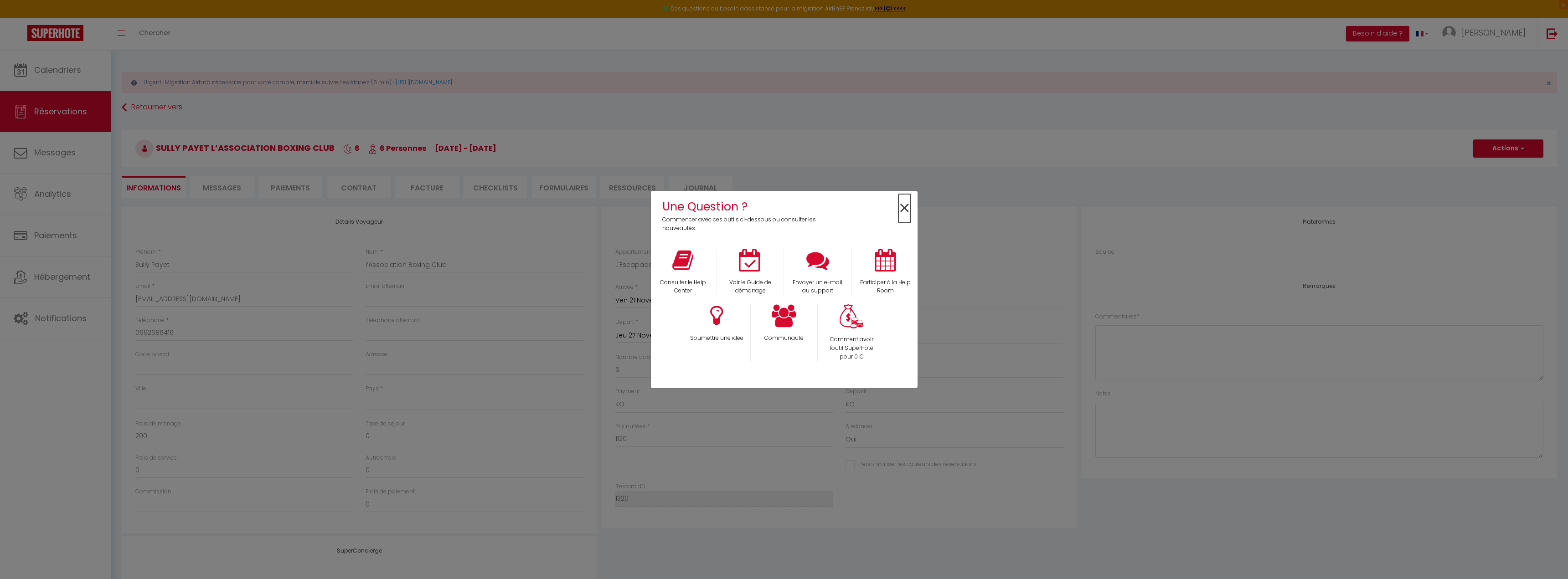
click at [902, 211] on span "×" at bounding box center [905, 208] width 12 height 29
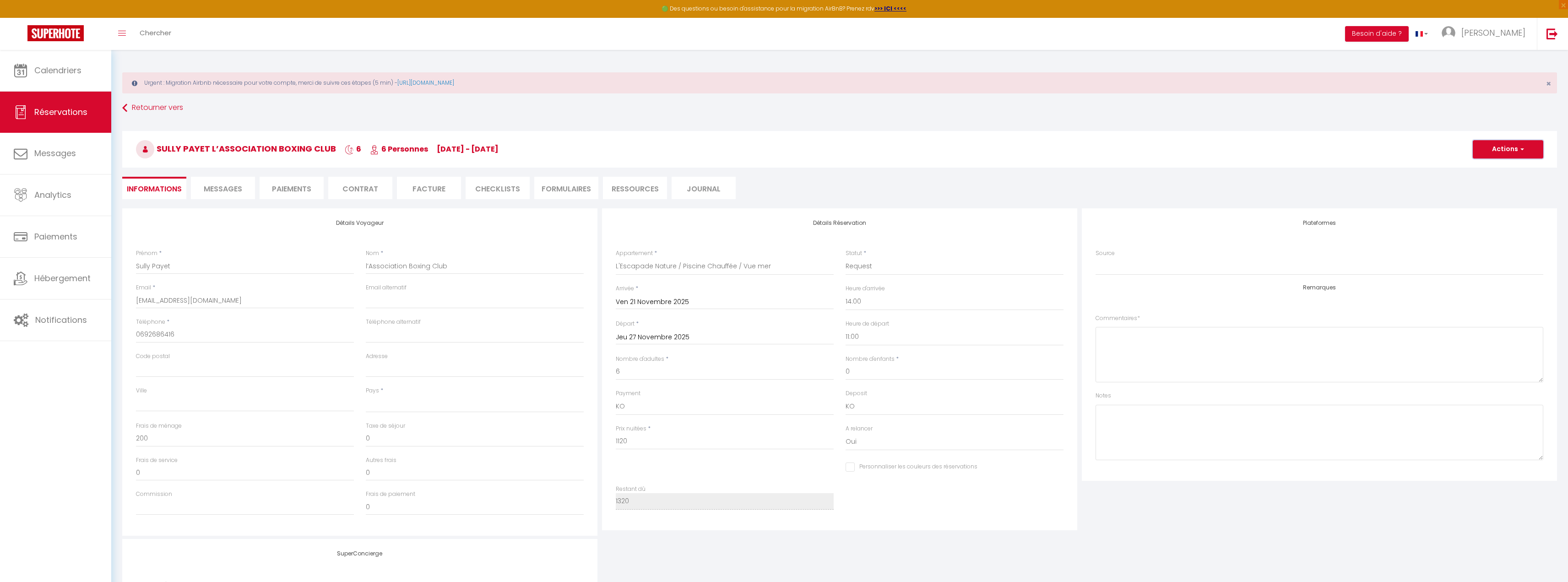
click at [1479, 143] on button "Actions" at bounding box center [1508, 150] width 71 height 18
click at [1491, 192] on link "Supprimer" at bounding box center [1499, 193] width 72 height 12
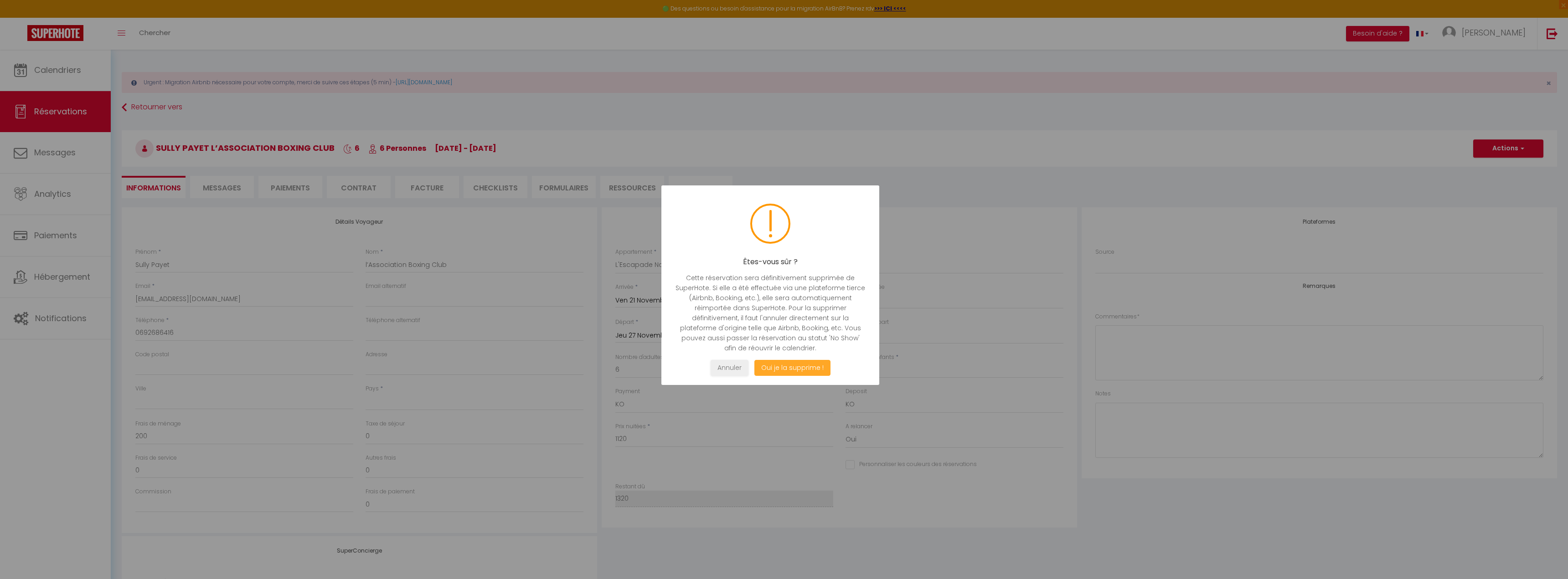
click at [795, 368] on button "Oui je la supprime !" at bounding box center [792, 368] width 76 height 16
select select "not_cancelled"
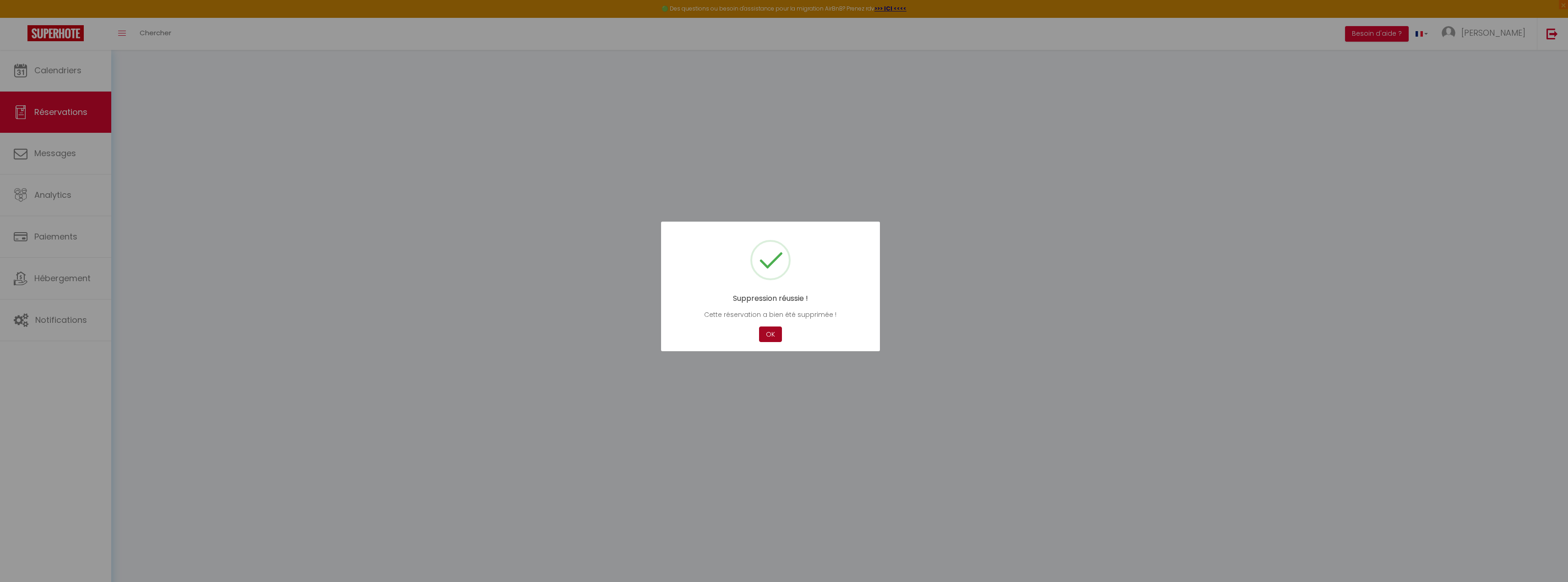
click at [774, 335] on button "OK" at bounding box center [771, 334] width 23 height 16
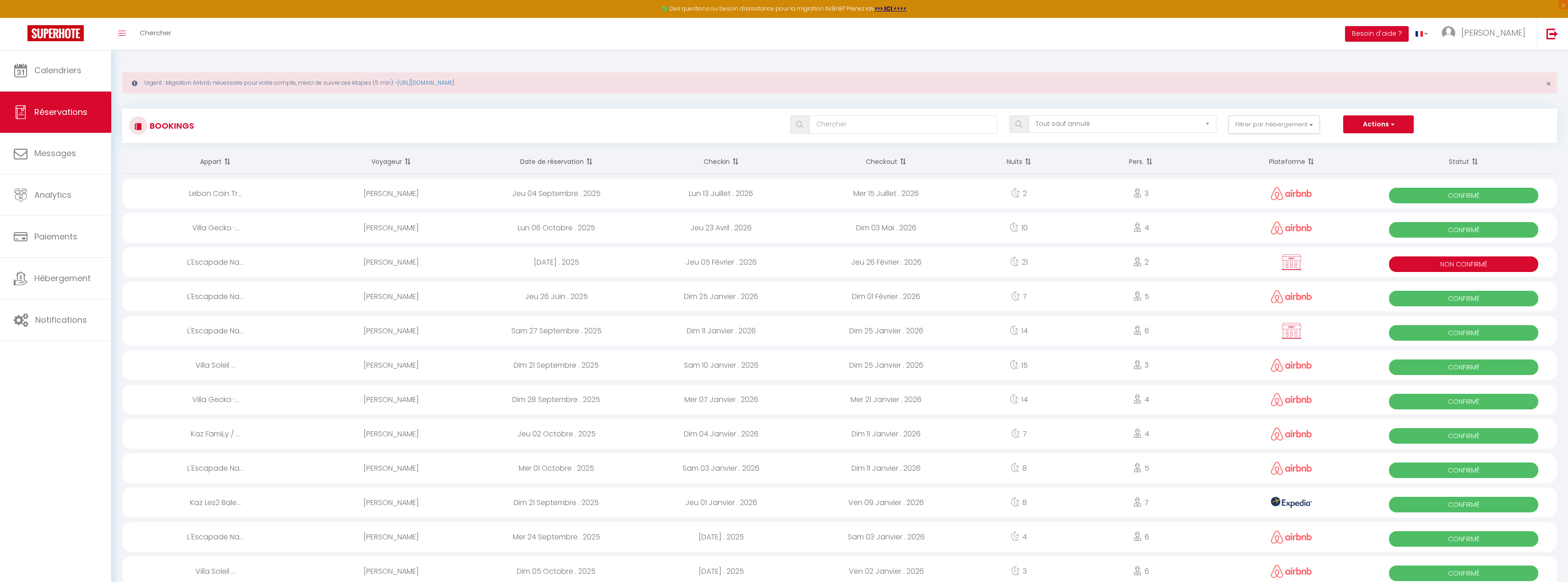
click at [228, 260] on div "L'Escapade Na..." at bounding box center [215, 261] width 186 height 30
select select "KO"
select select "0"
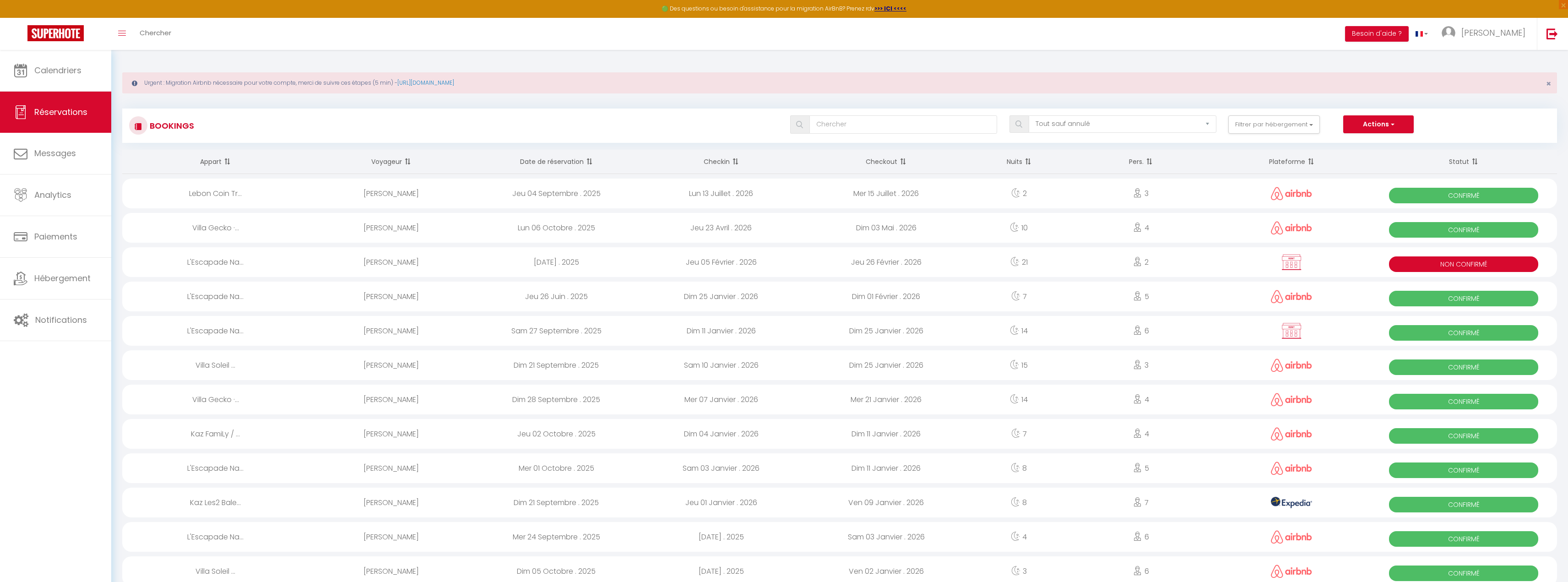
select select "1"
select select
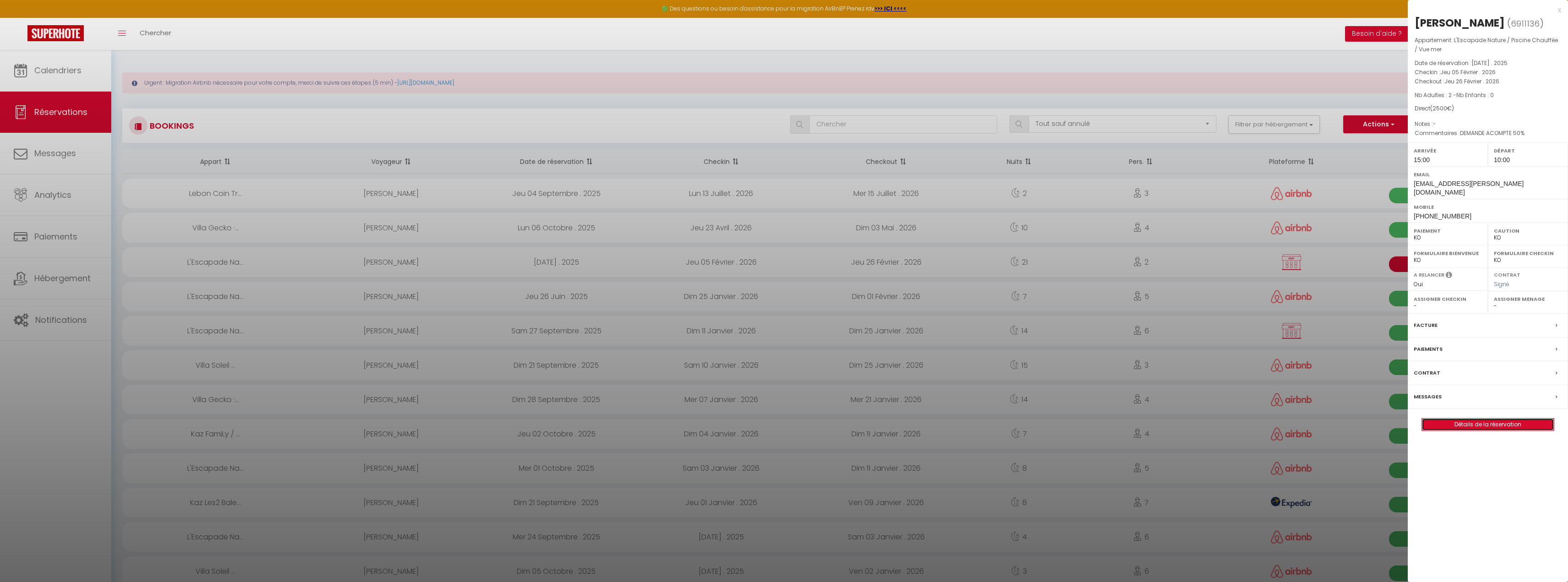
click at [1486, 430] on link "Détails de la réservation" at bounding box center [1488, 425] width 132 height 12
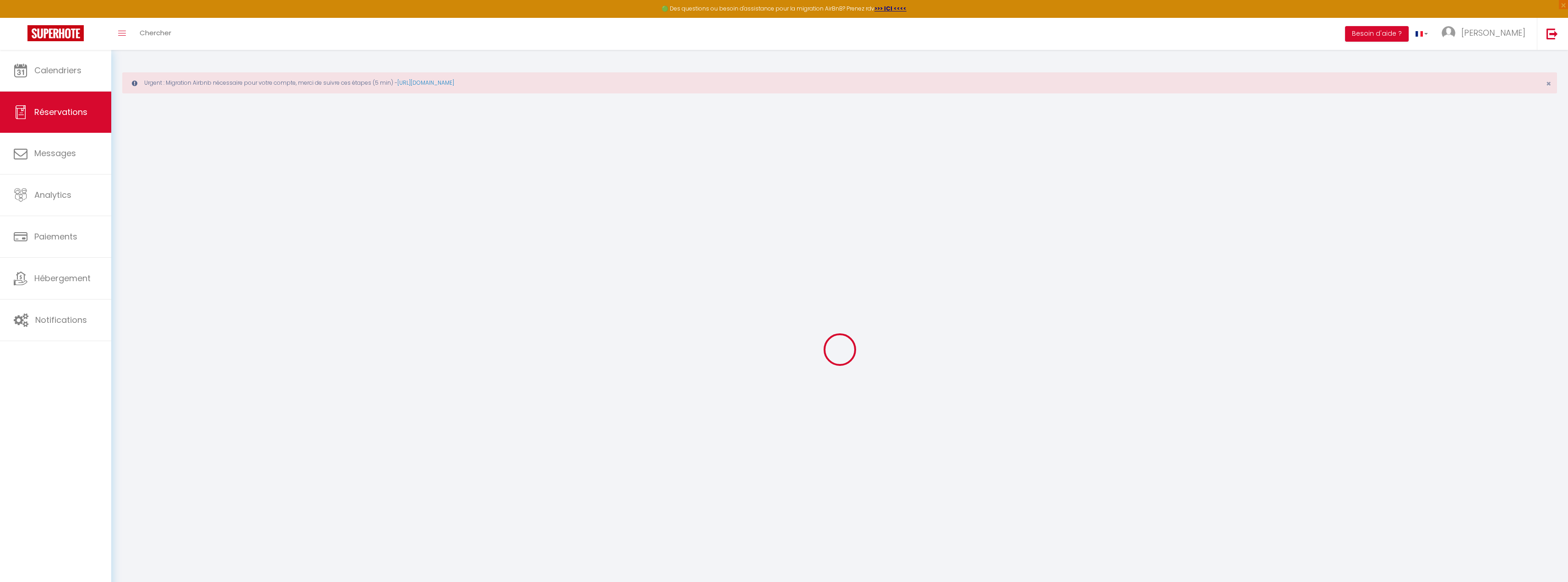
select select
checkbox input "true"
select select
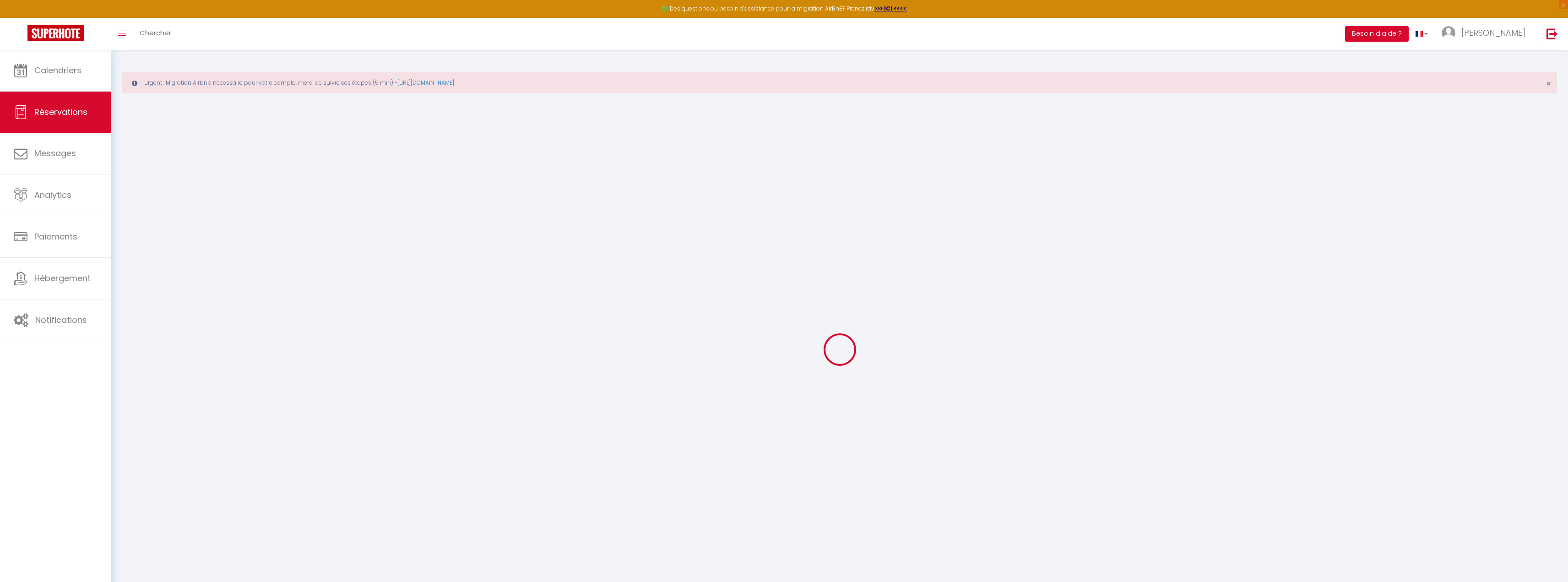
checkbox input "true"
select select
checkbox input "true"
type textarea "DEMANDE ACOMPTE 50%"
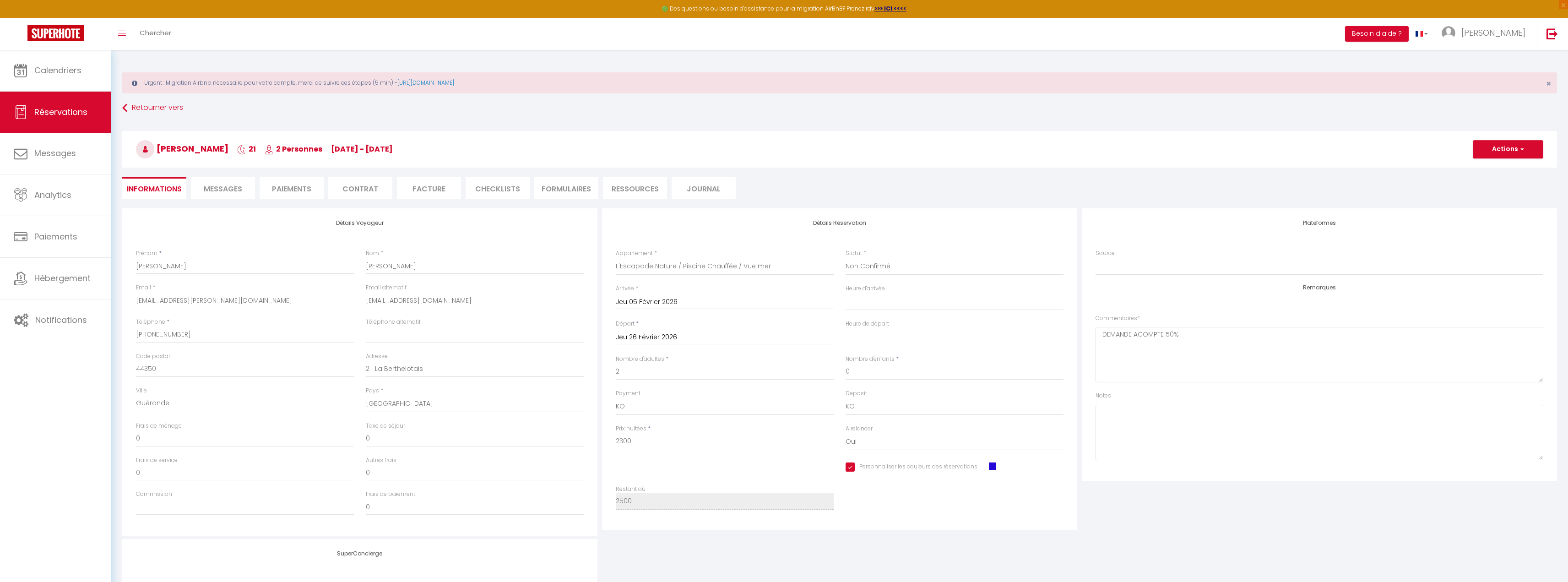
type input "200"
select select
checkbox input "true"
select select "15:00"
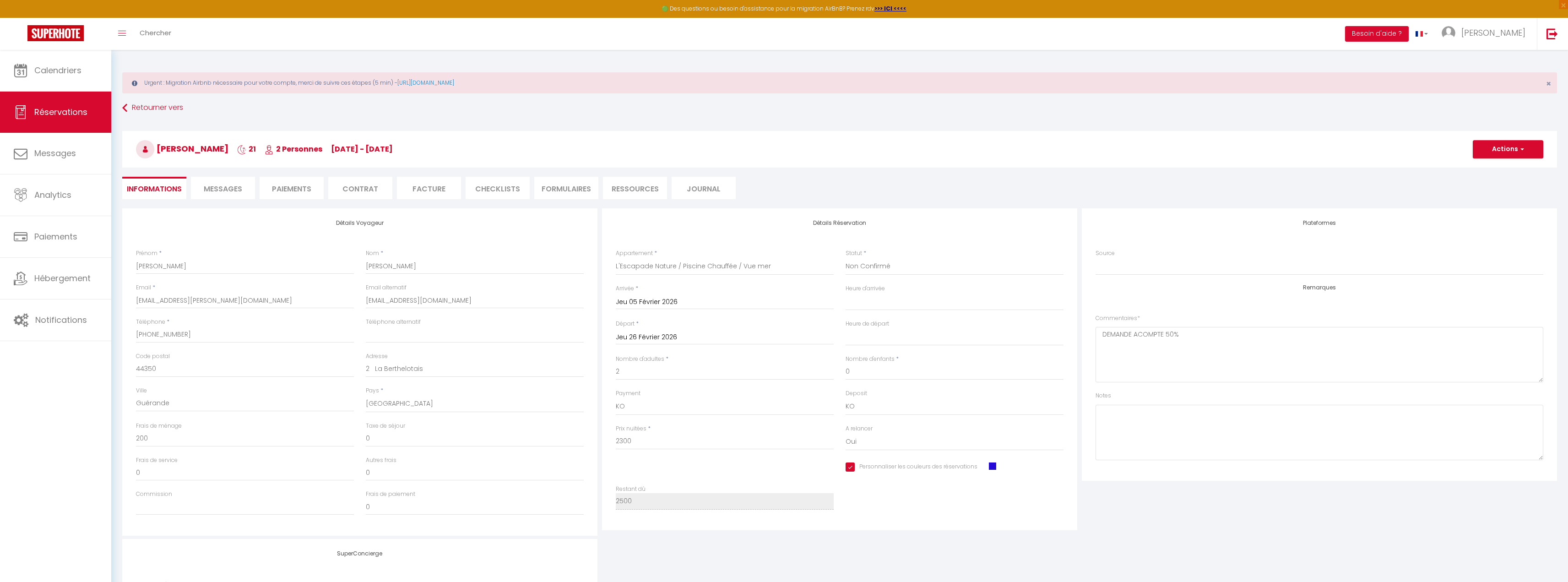
select select "10:00"
